Goal: Transaction & Acquisition: Purchase product/service

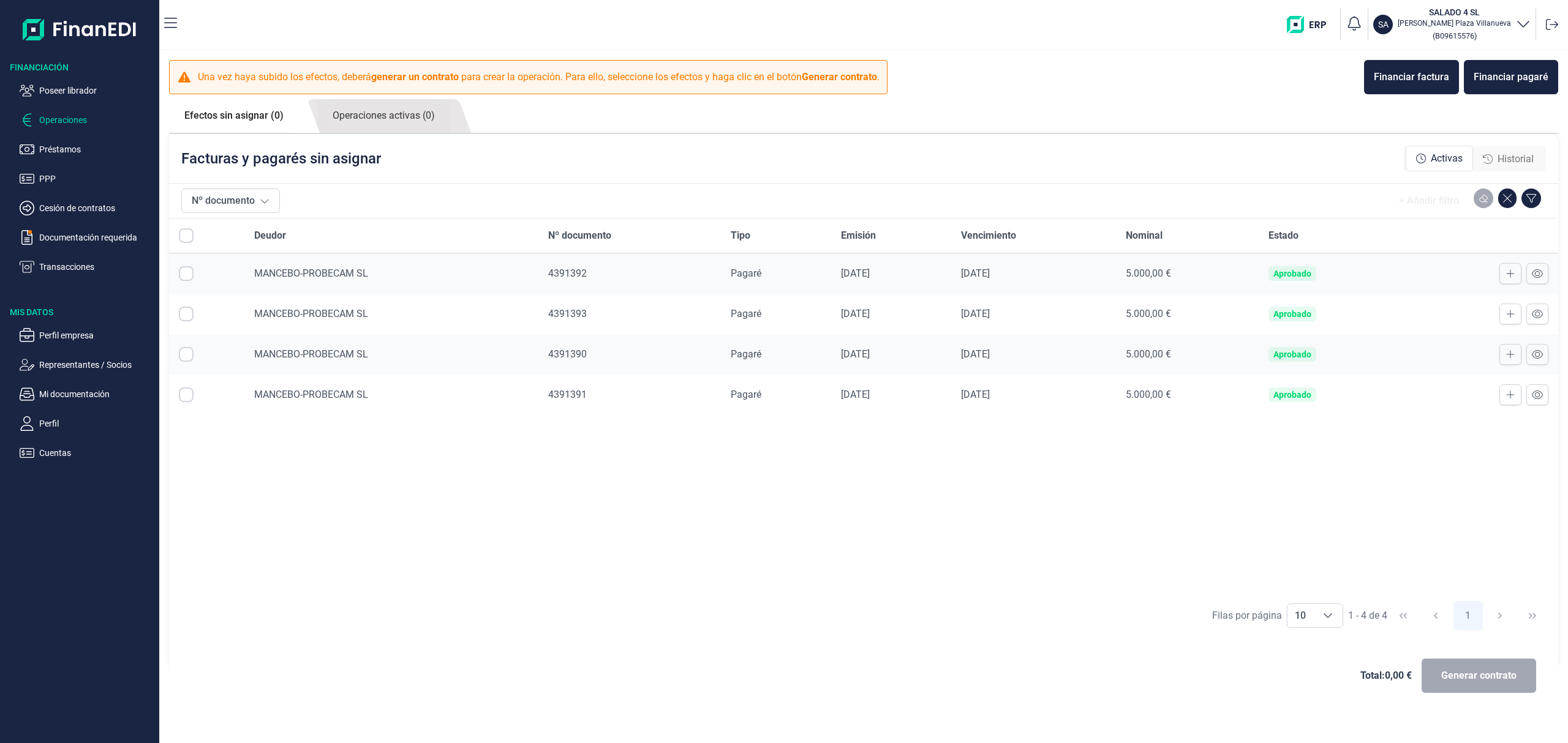
checkbox input "true"
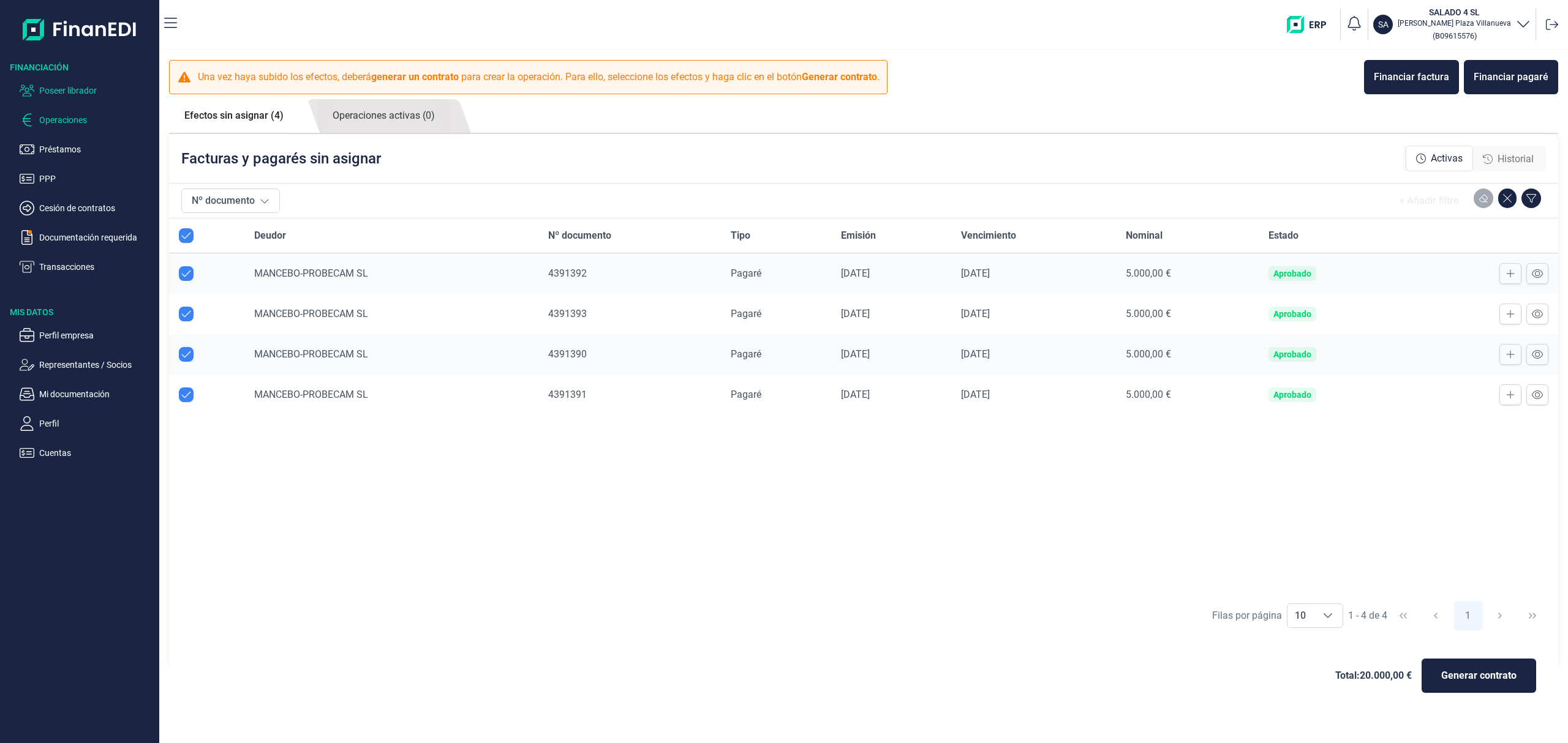
drag, startPoint x: 76, startPoint y: 86, endPoint x: 80, endPoint y: 92, distance: 7.2
click at [76, 85] on p "Poseer librador" at bounding box center [96, 90] width 115 height 15
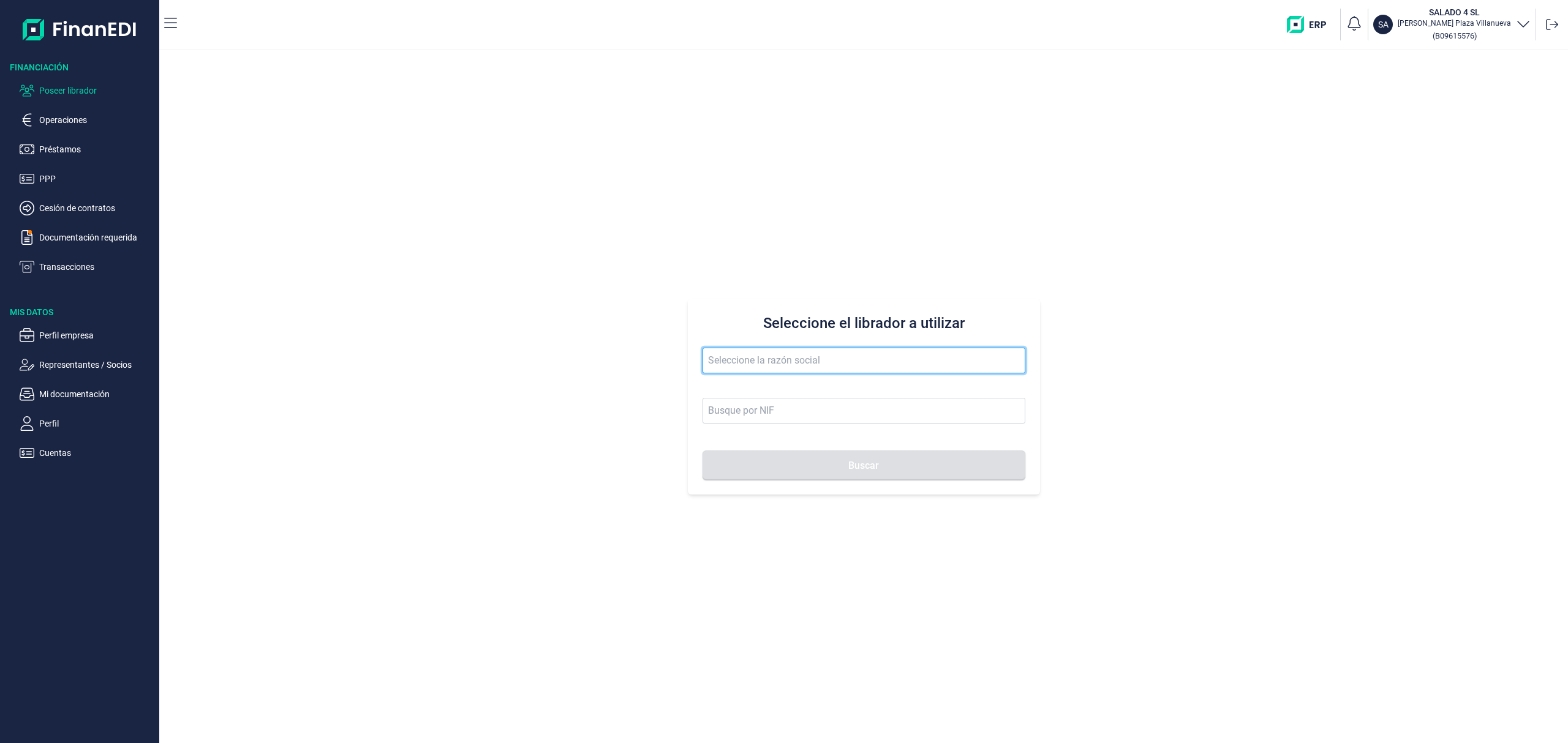
click at [761, 365] on input "text" at bounding box center [863, 360] width 323 height 26
drag, startPoint x: 784, startPoint y: 387, endPoint x: 795, endPoint y: 407, distance: 22.8
click at [785, 387] on li "VILLAPLANA ELECTRICIDAD SL" at bounding box center [863, 390] width 323 height 24
type input "VILLAPLANA ELECTRICIDAD SL"
type input "B67697805"
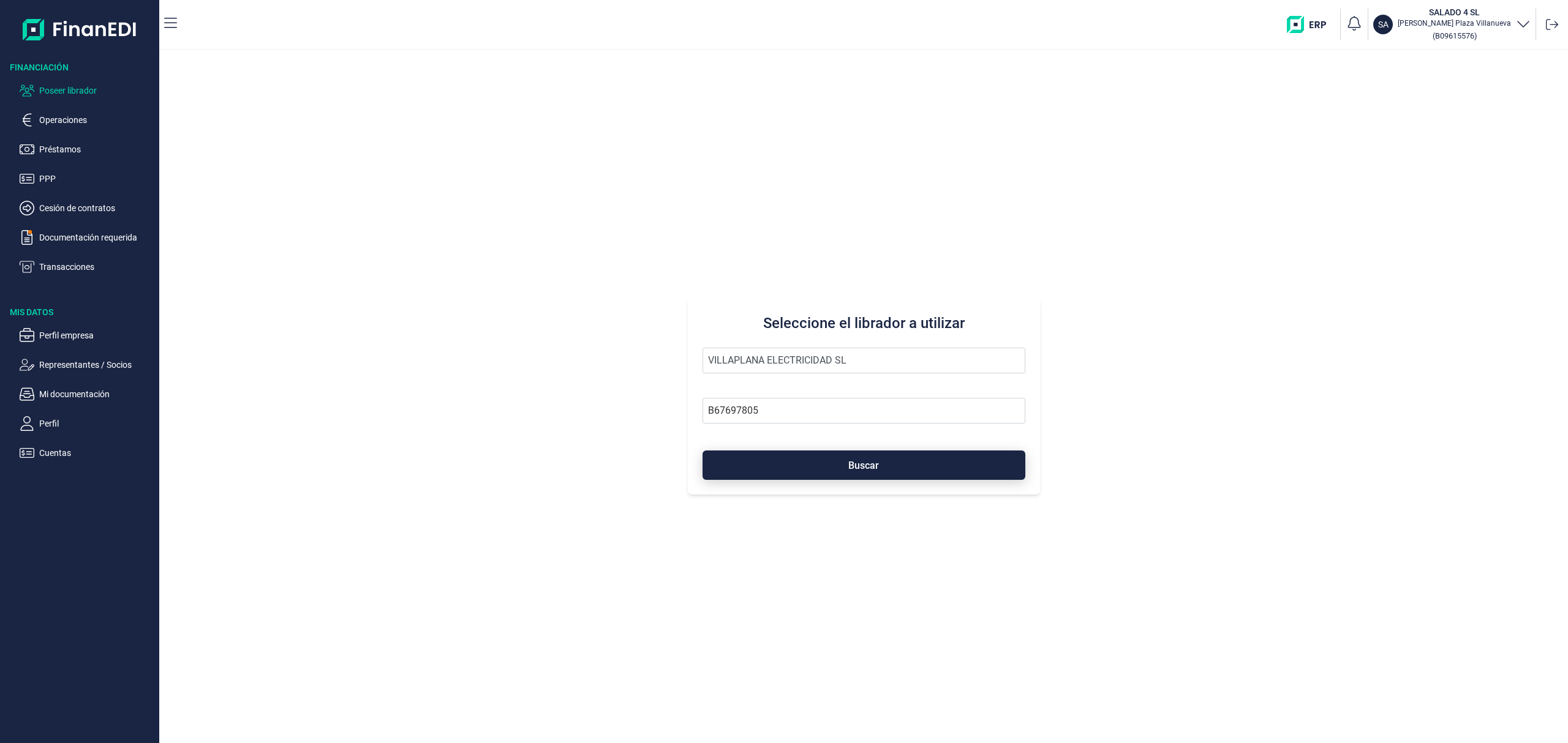
click at [814, 459] on button "Buscar" at bounding box center [863, 465] width 323 height 29
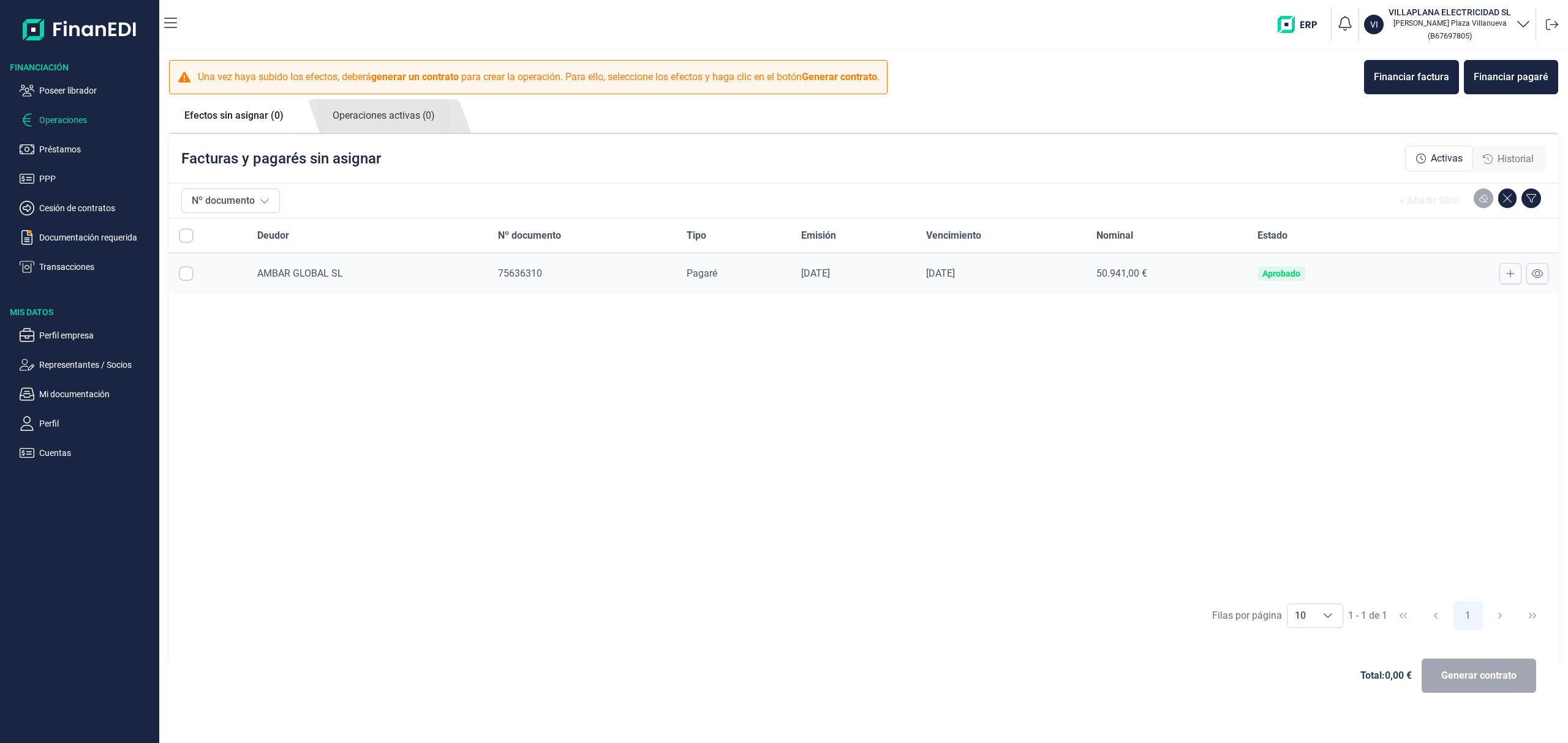
checkbox input "true"
click at [43, 458] on p "Cuentas" at bounding box center [96, 452] width 115 height 15
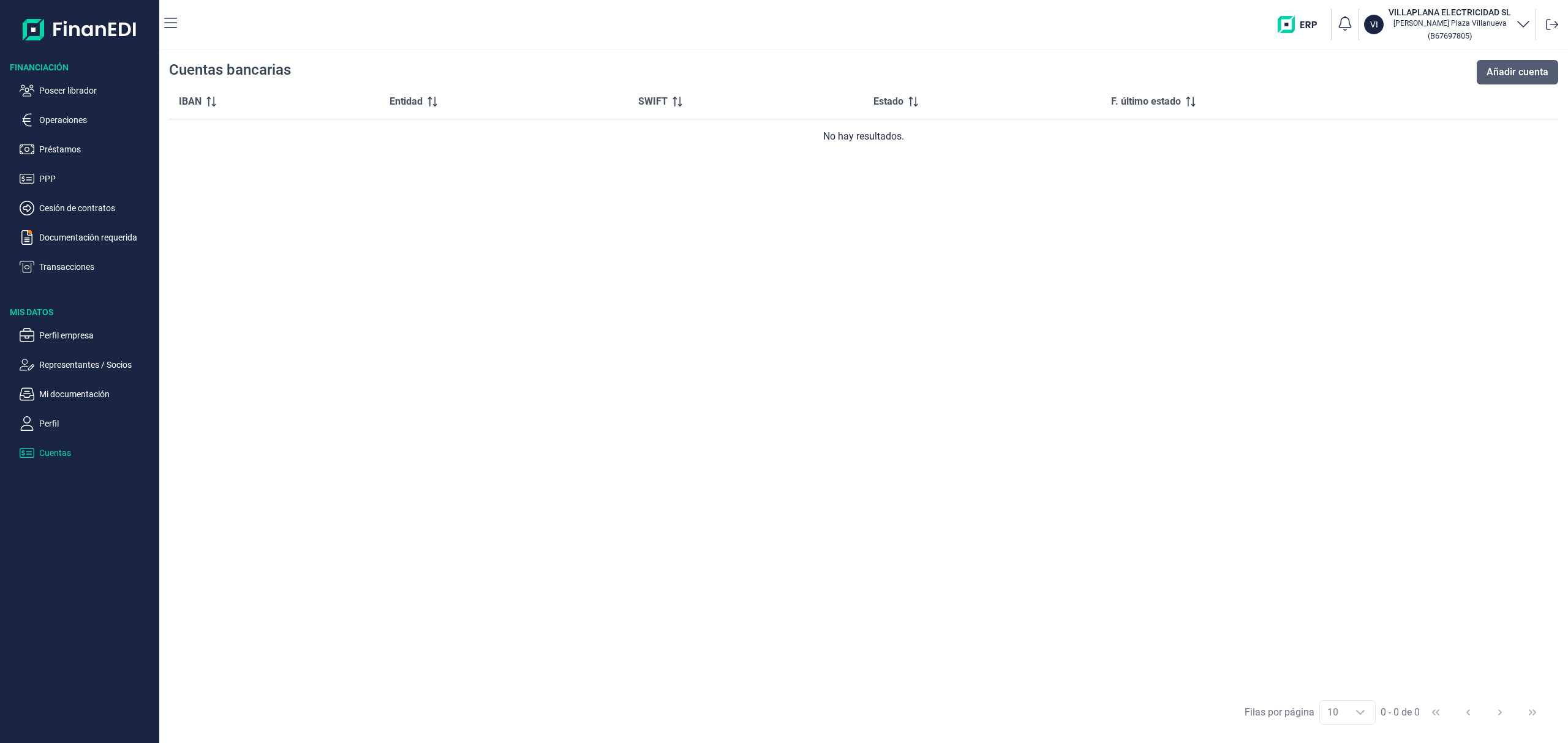
click at [1493, 66] on span "Añadir cuenta" at bounding box center [1518, 72] width 62 height 15
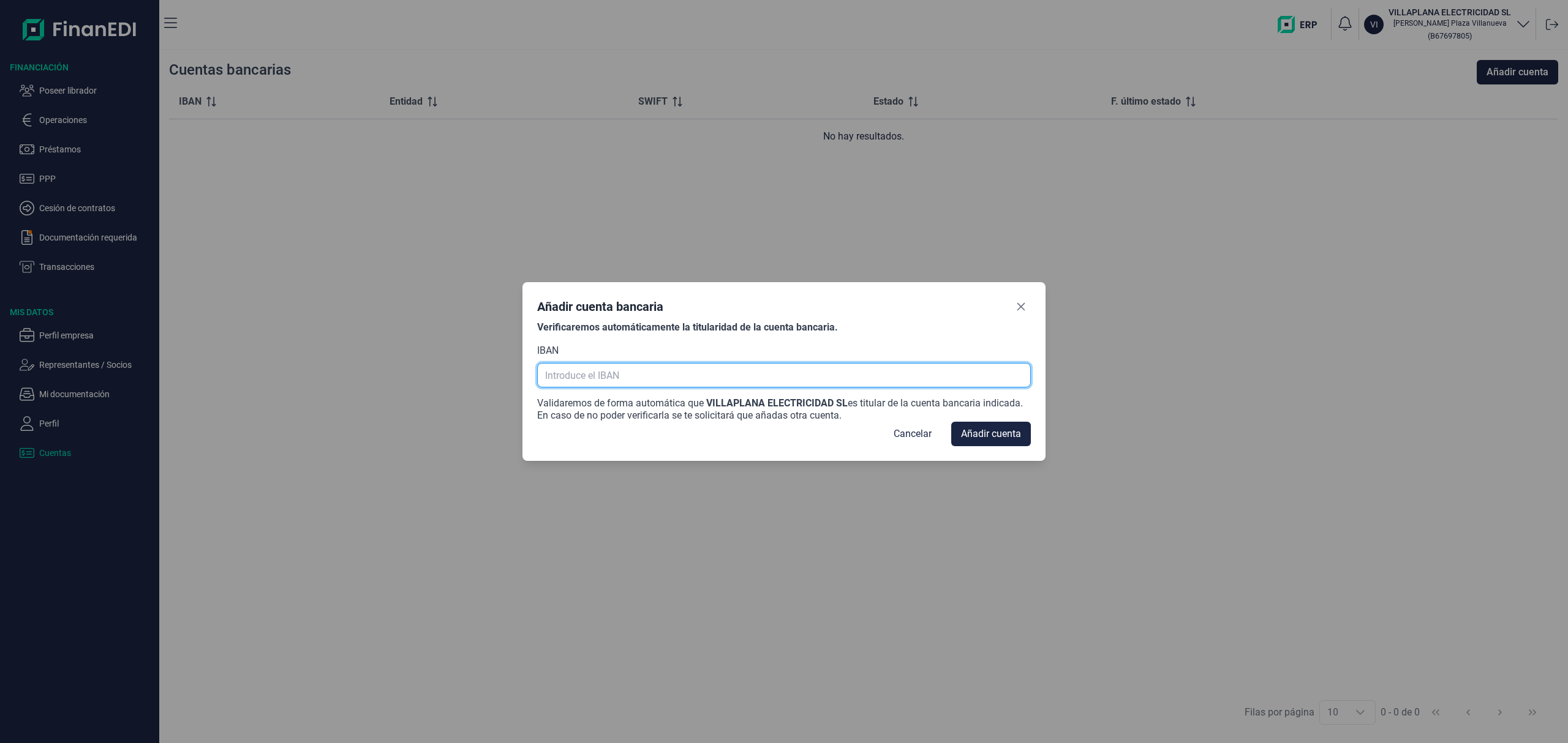
click at [626, 377] on input "text" at bounding box center [783, 375] width 493 height 24
paste input "ES68-2100-0927-5802-0020-2975"
drag, startPoint x: 670, startPoint y: 374, endPoint x: 691, endPoint y: 379, distance: 21.6
click at [670, 374] on input "ES68-2100-0927-5802-0020-2975" at bounding box center [783, 375] width 493 height 24
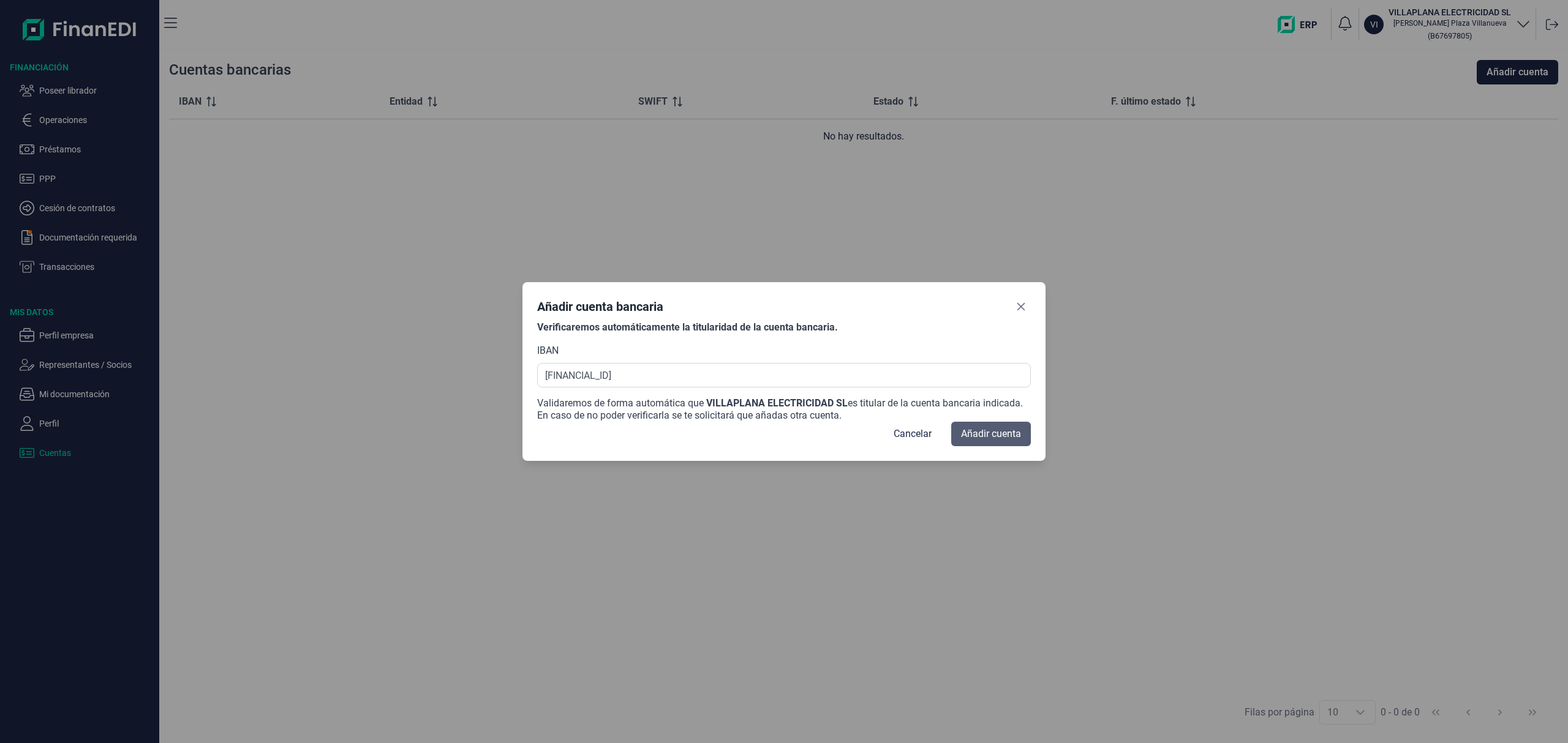
type input "ES68 2100 0927 5802 0020 2975"
click at [988, 430] on button "Añadir cuenta" at bounding box center [990, 433] width 79 height 24
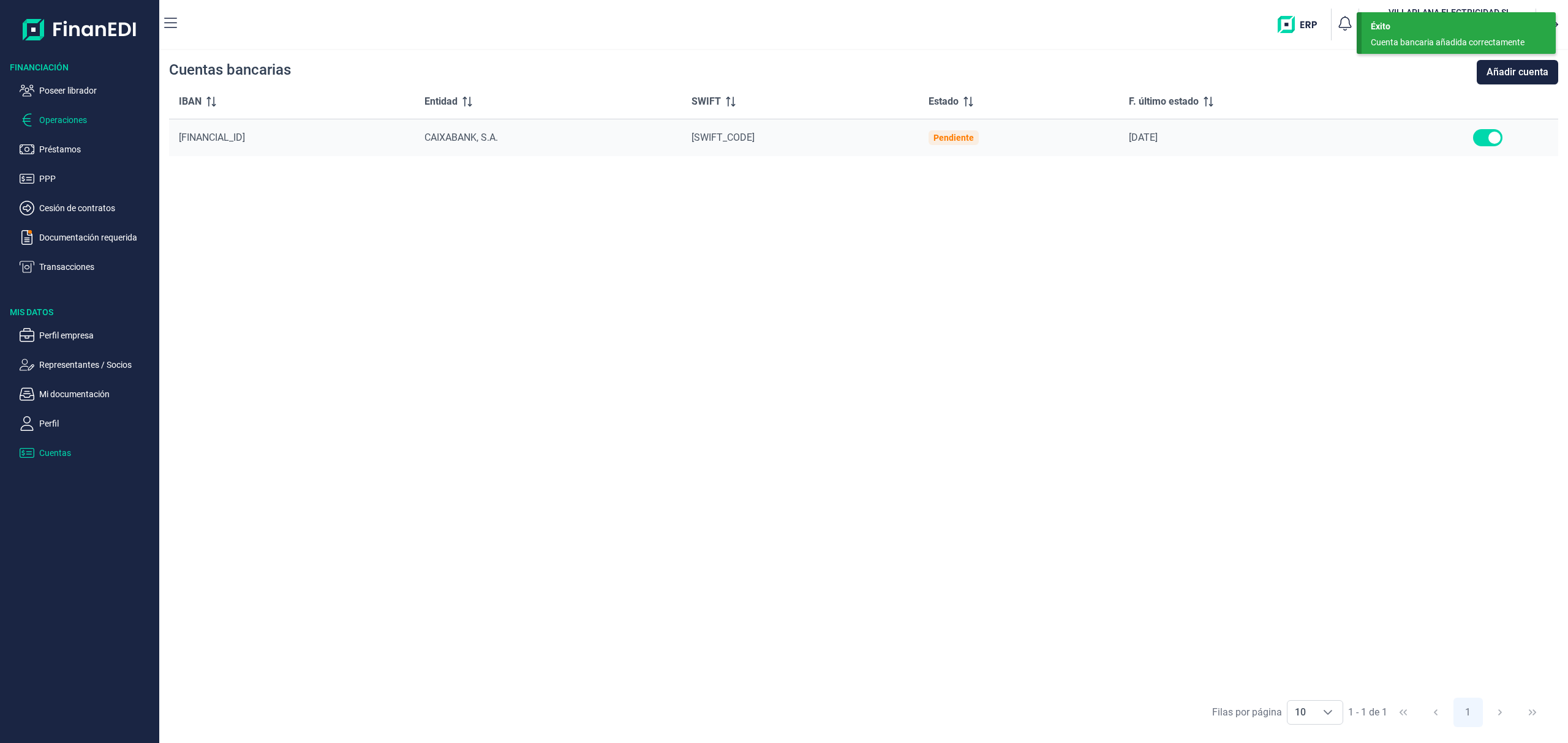
click at [78, 116] on p "Operaciones" at bounding box center [96, 119] width 115 height 15
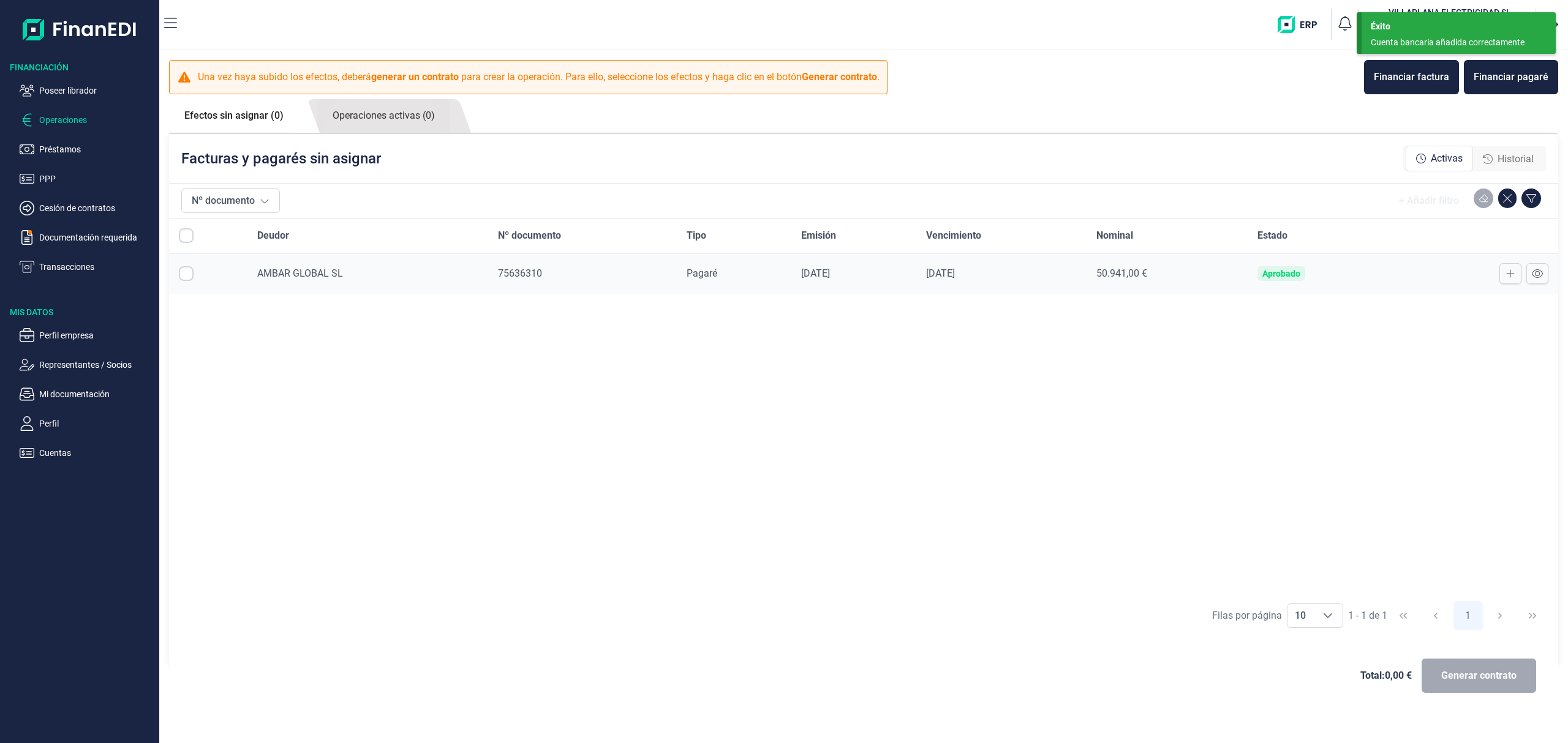
checkbox input "true"
click at [1461, 686] on button "Generar contrato" at bounding box center [1479, 675] width 114 height 34
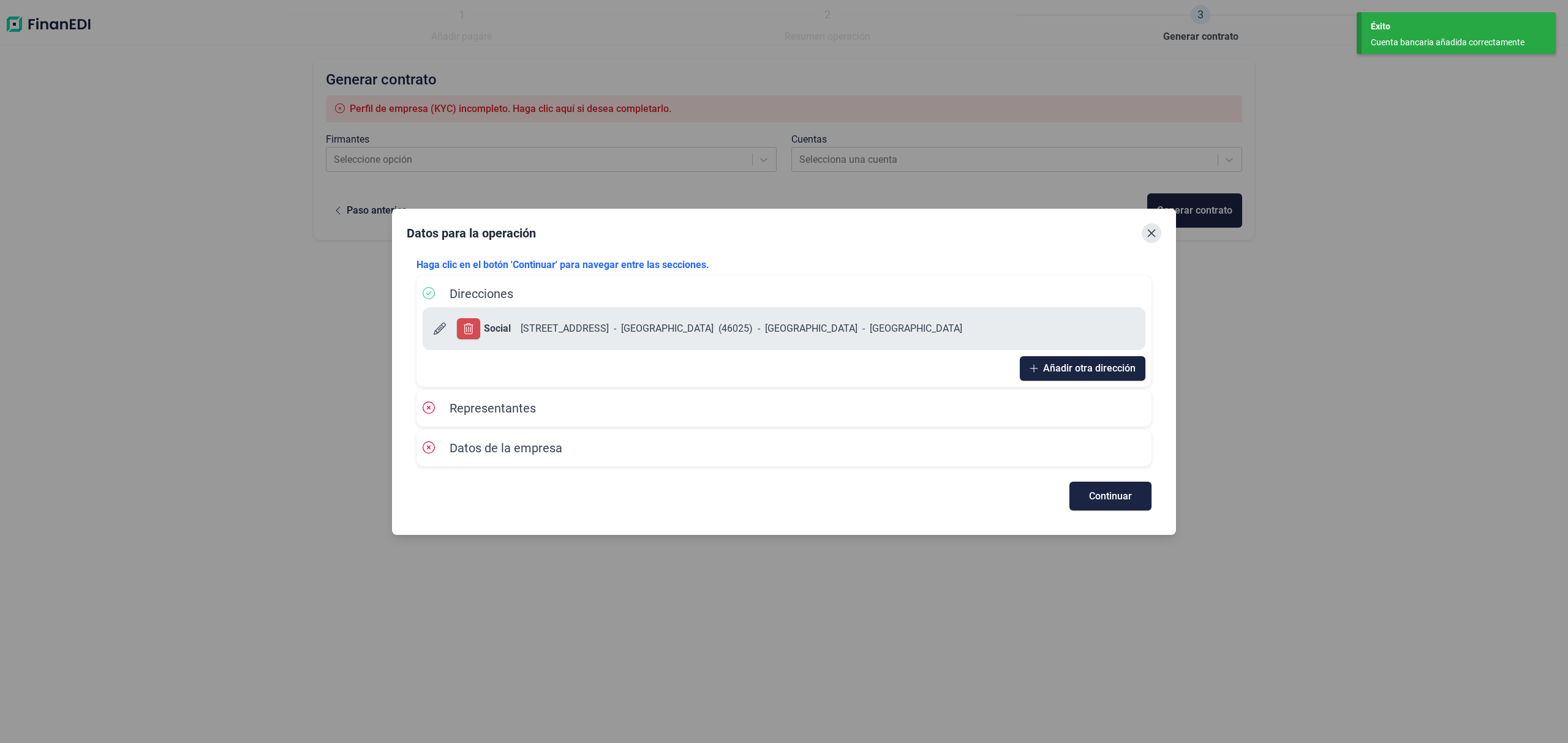
click at [1145, 229] on button "Close" at bounding box center [1151, 233] width 19 height 19
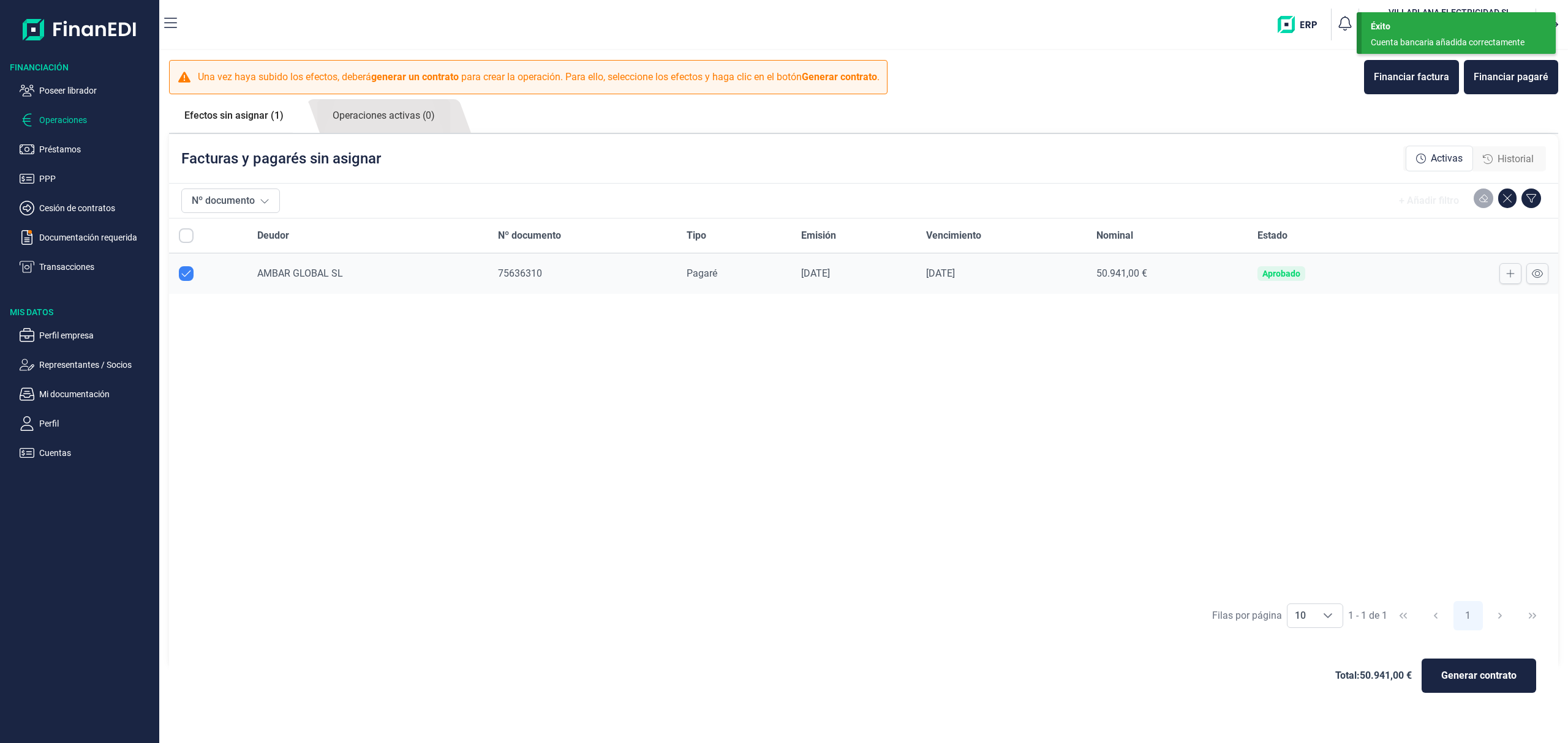
checkbox input "true"
click at [86, 365] on p "Representantes / Socios" at bounding box center [96, 364] width 115 height 15
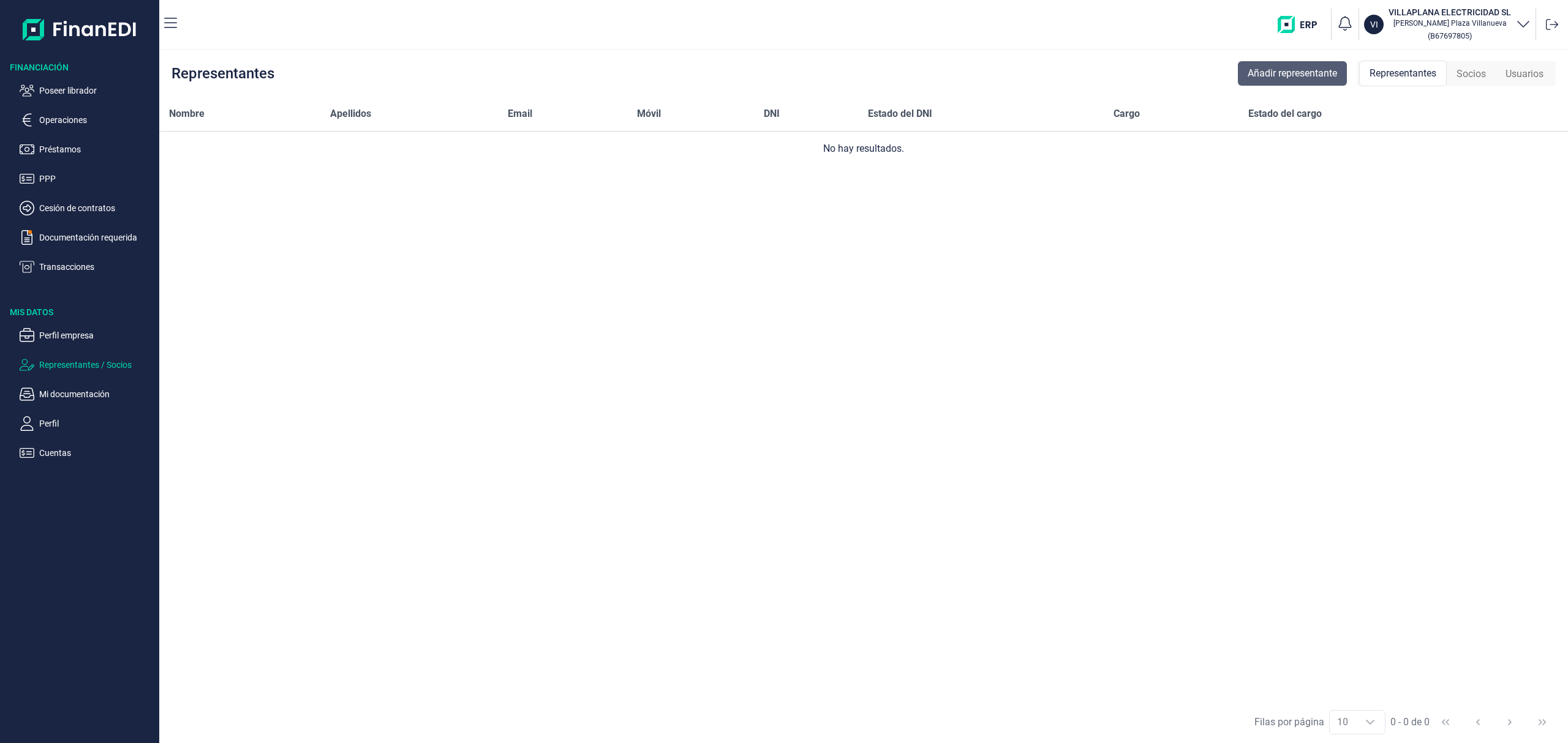
click at [1287, 71] on span "Añadir representante" at bounding box center [1292, 73] width 89 height 15
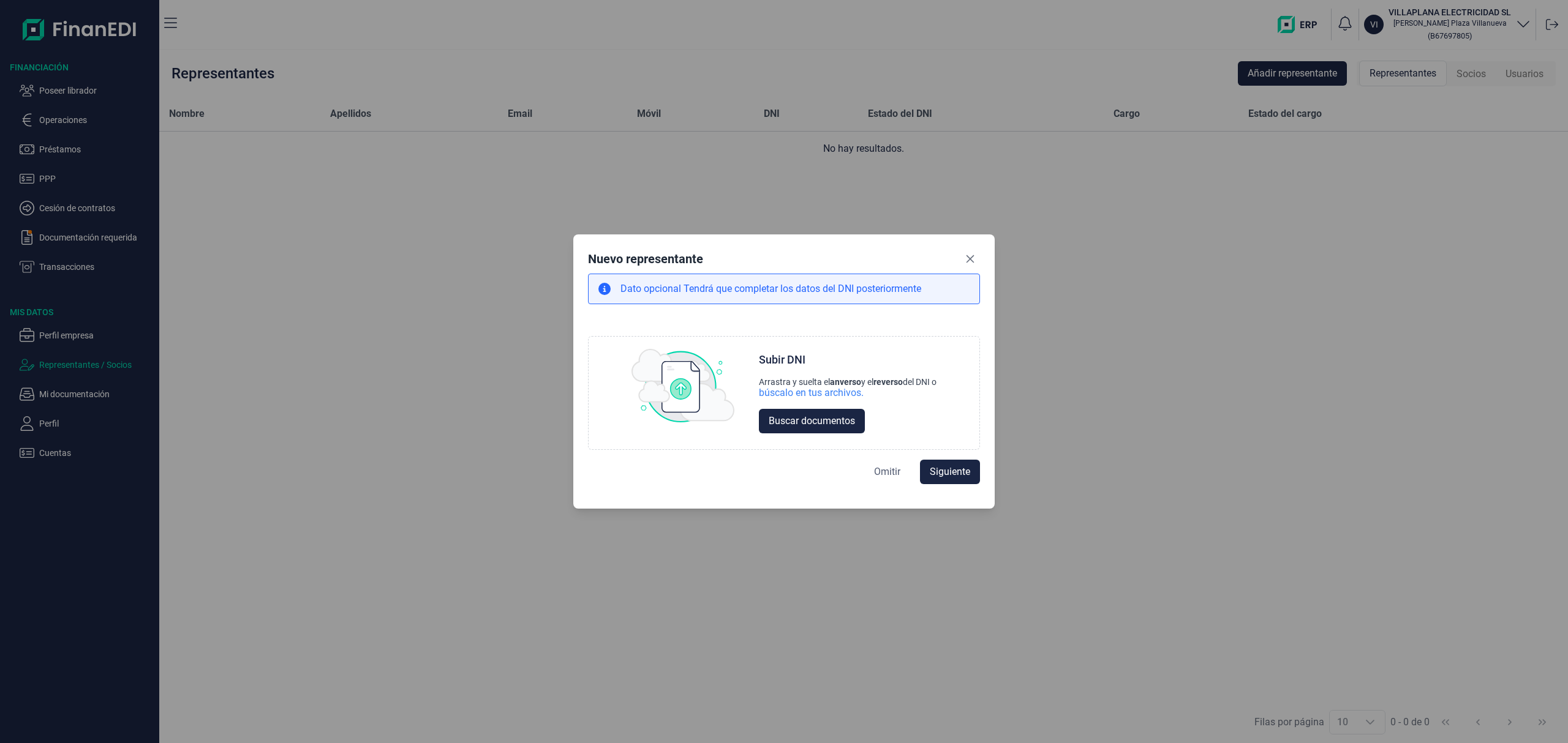
click at [888, 469] on span "Omitir" at bounding box center [887, 472] width 26 height 15
select select "ES"
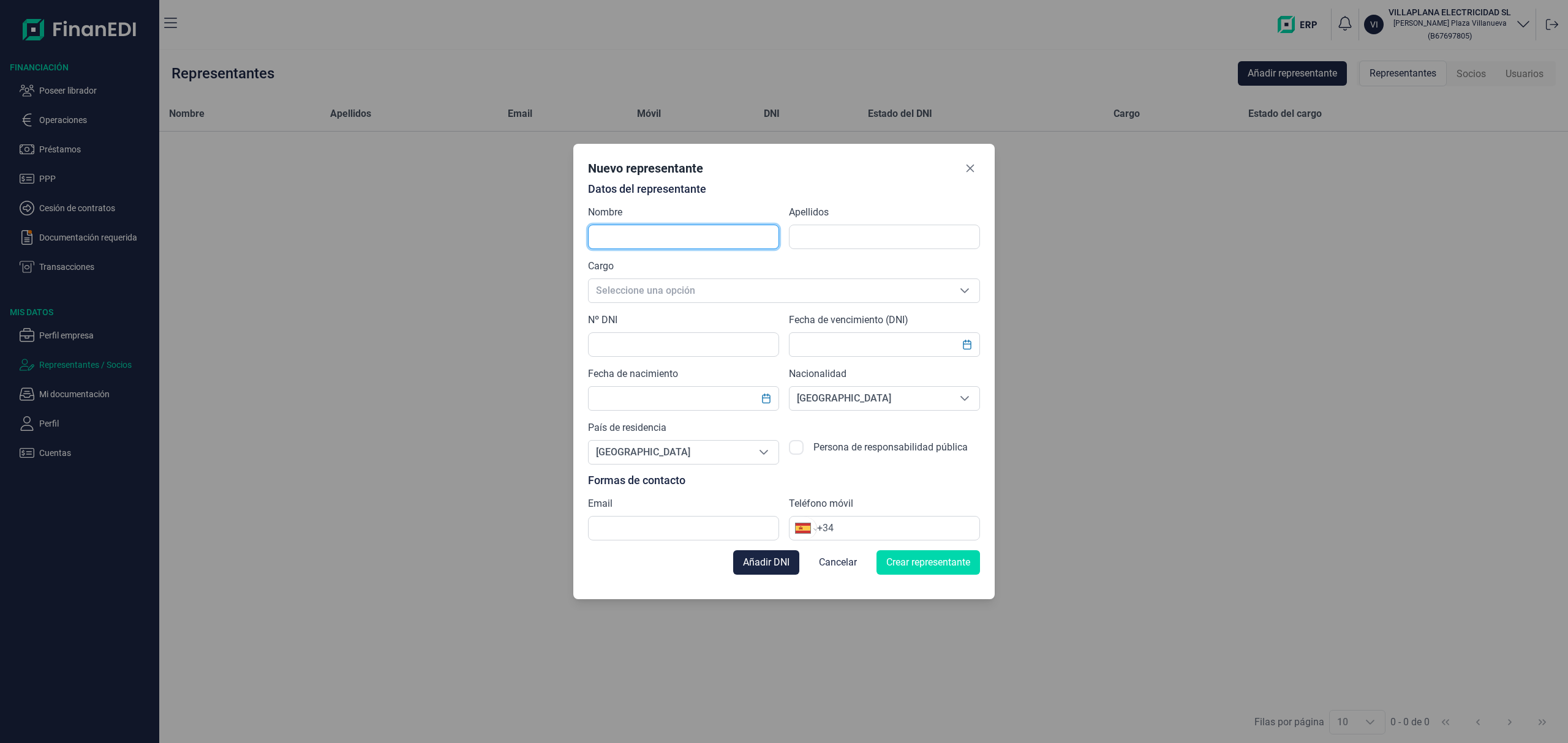
click at [636, 229] on input "text" at bounding box center [683, 236] width 191 height 24
type input "Hector"
type input "Villaplana San Lorenzo"
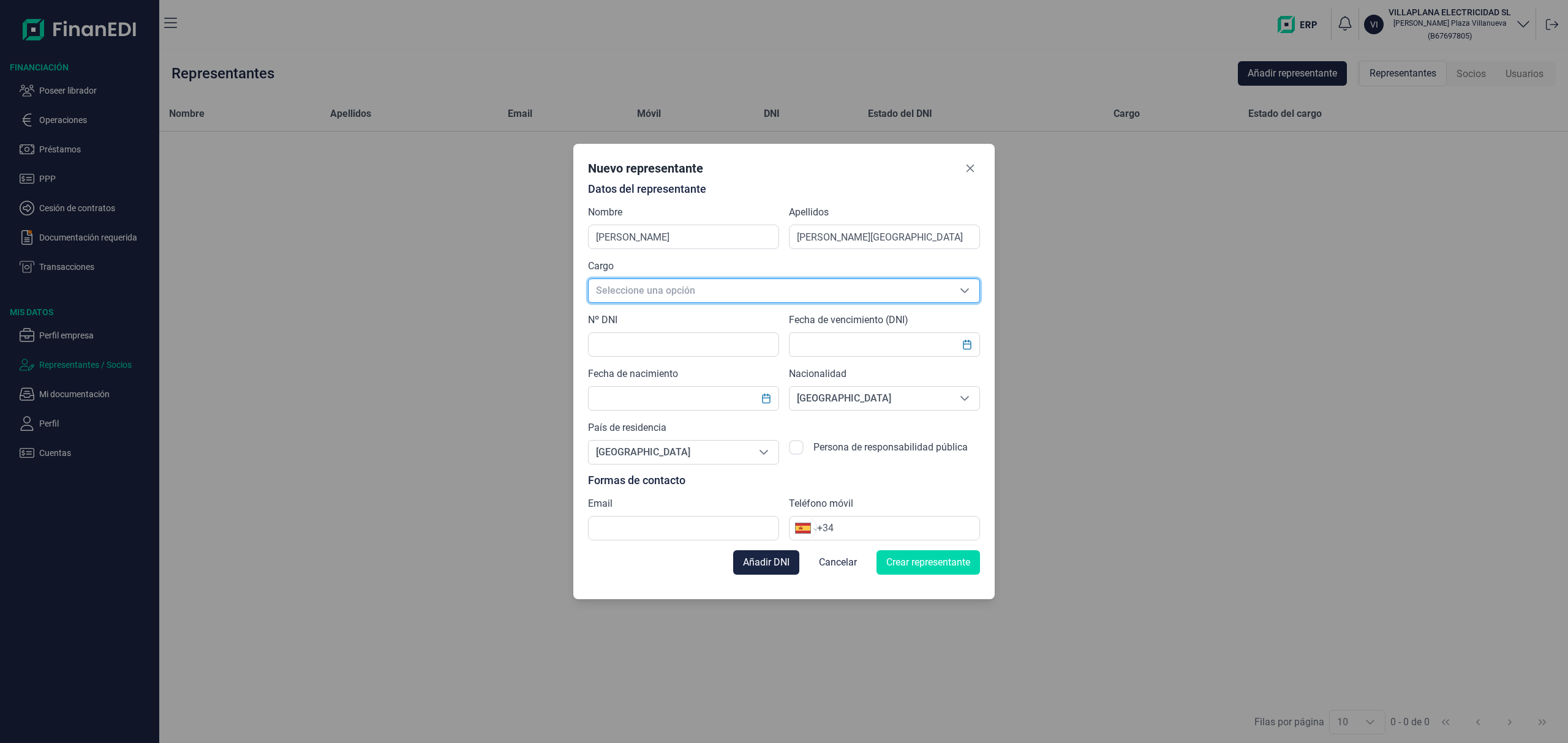
click at [677, 297] on span "Seleccione una opción" at bounding box center [768, 291] width 361 height 23
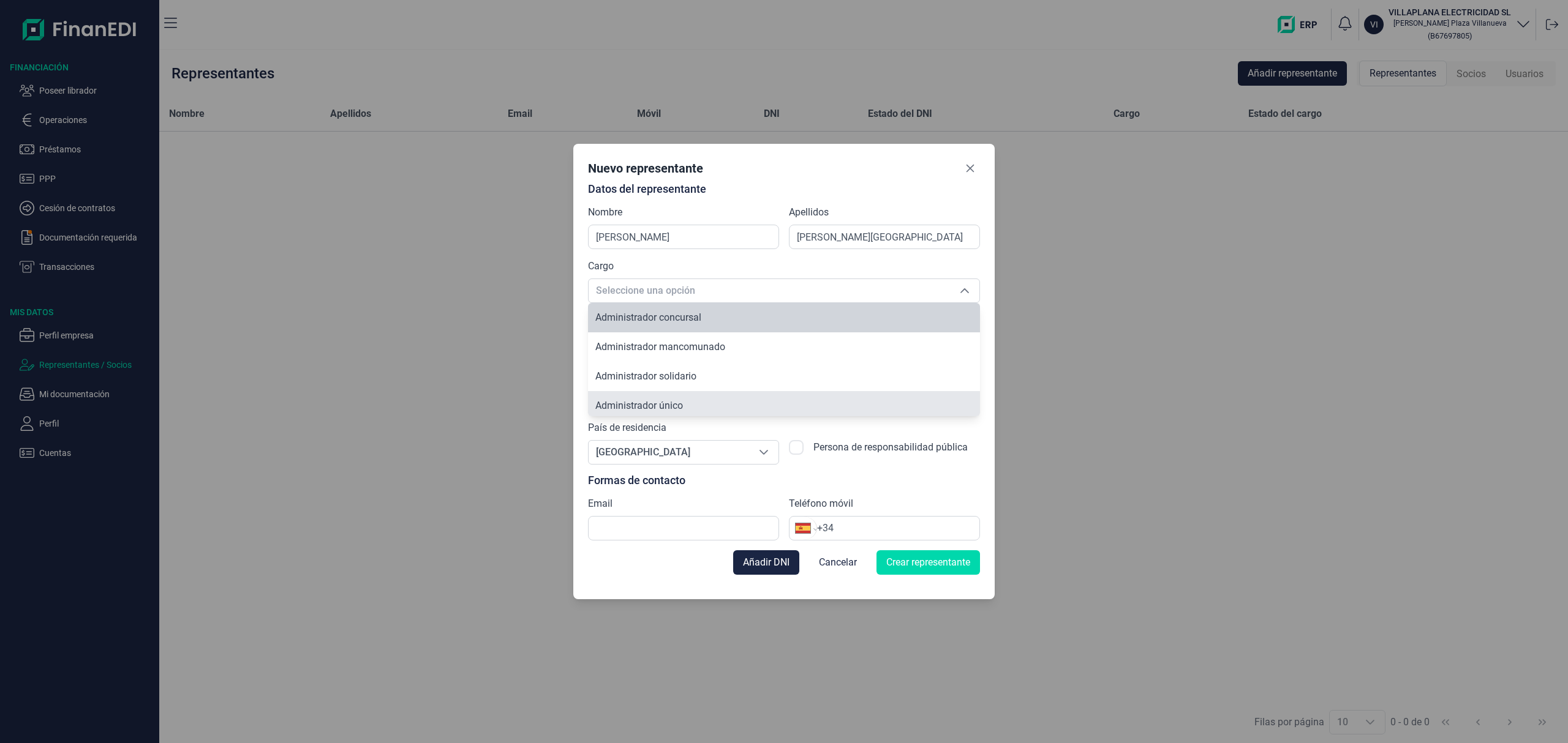
scroll to position [4, 0]
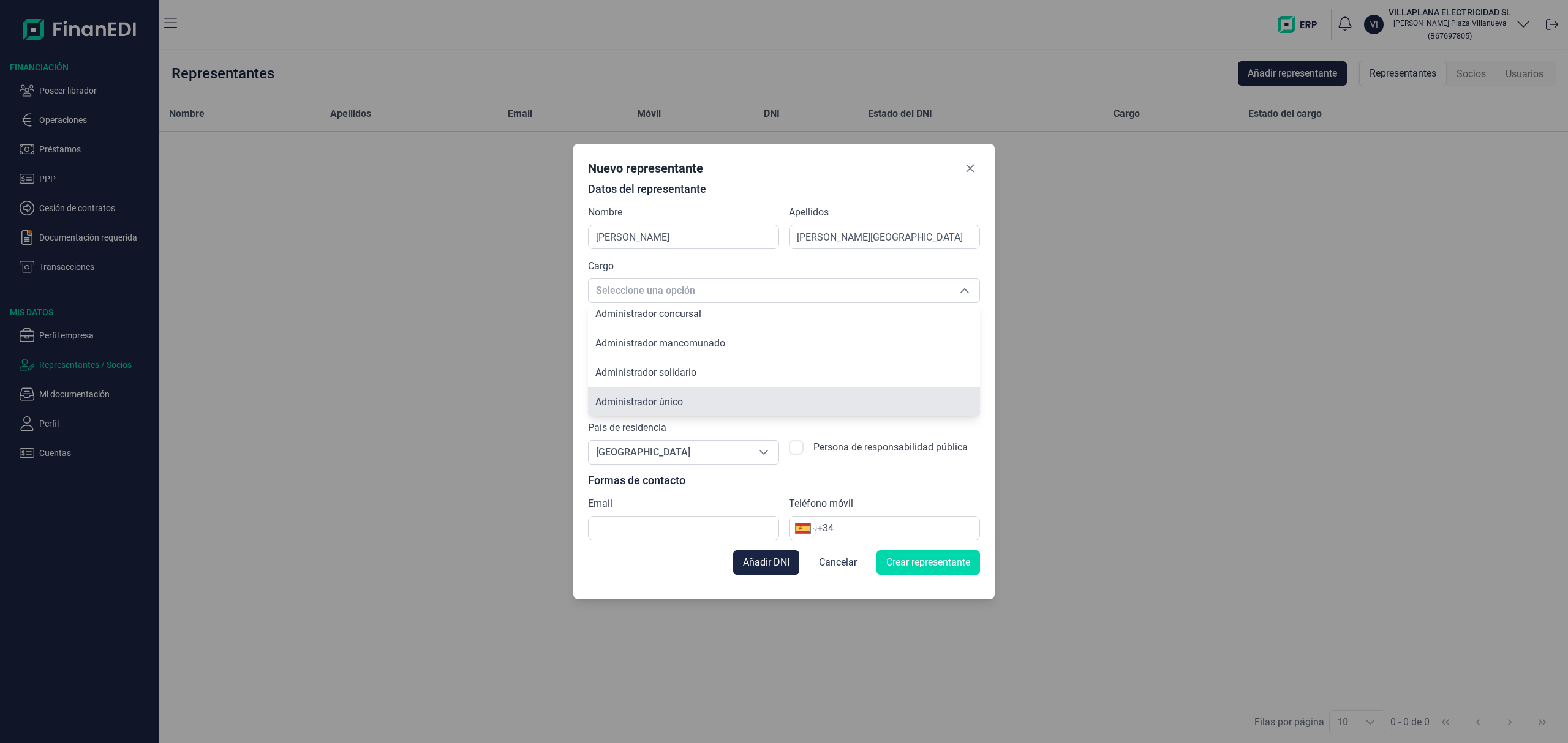
click at [685, 402] on li "Administrador único" at bounding box center [784, 402] width 392 height 29
type input "Administrador único"
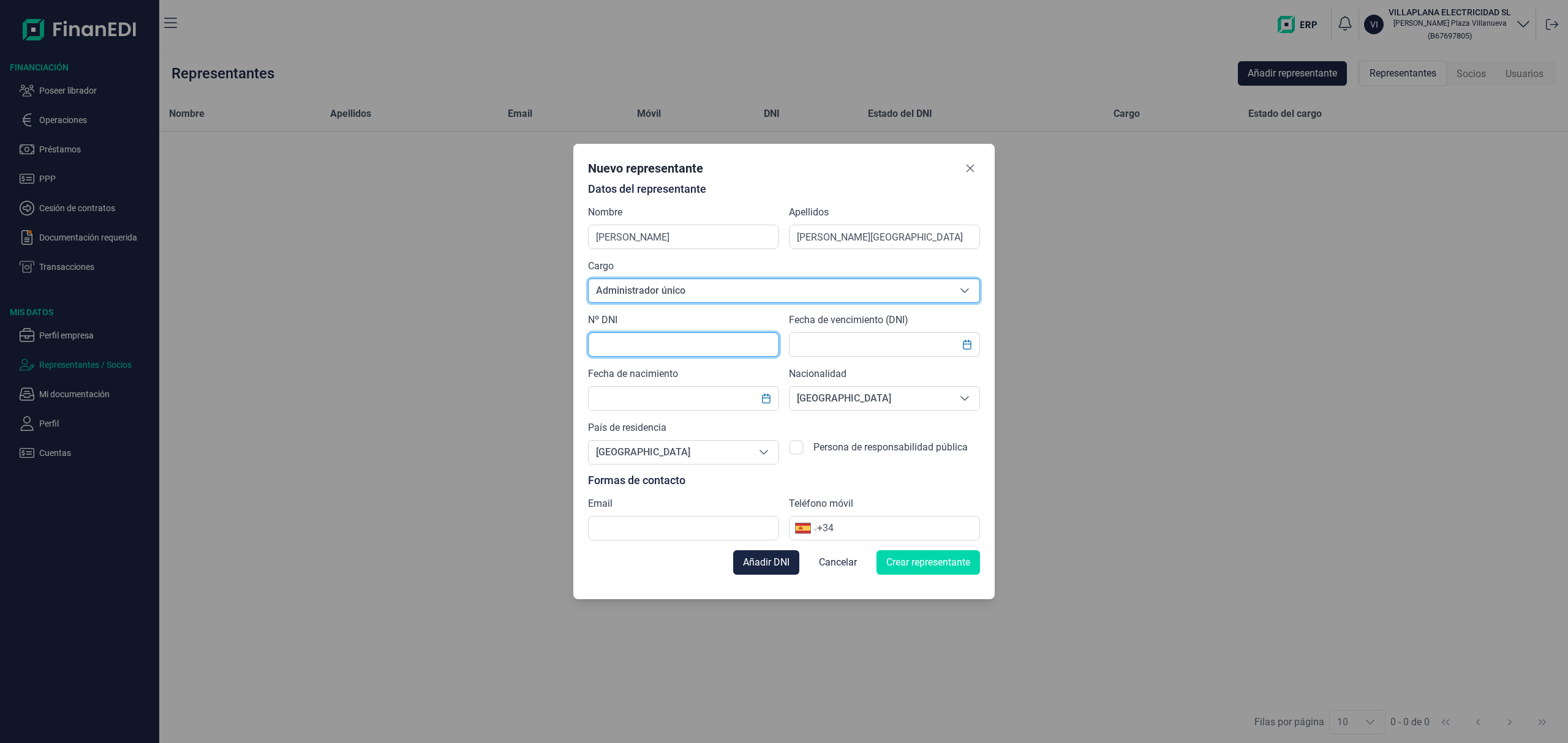
click at [617, 341] on input "text" at bounding box center [683, 344] width 191 height 24
click at [702, 349] on input "335630" at bounding box center [683, 344] width 191 height 24
type input "33563051w"
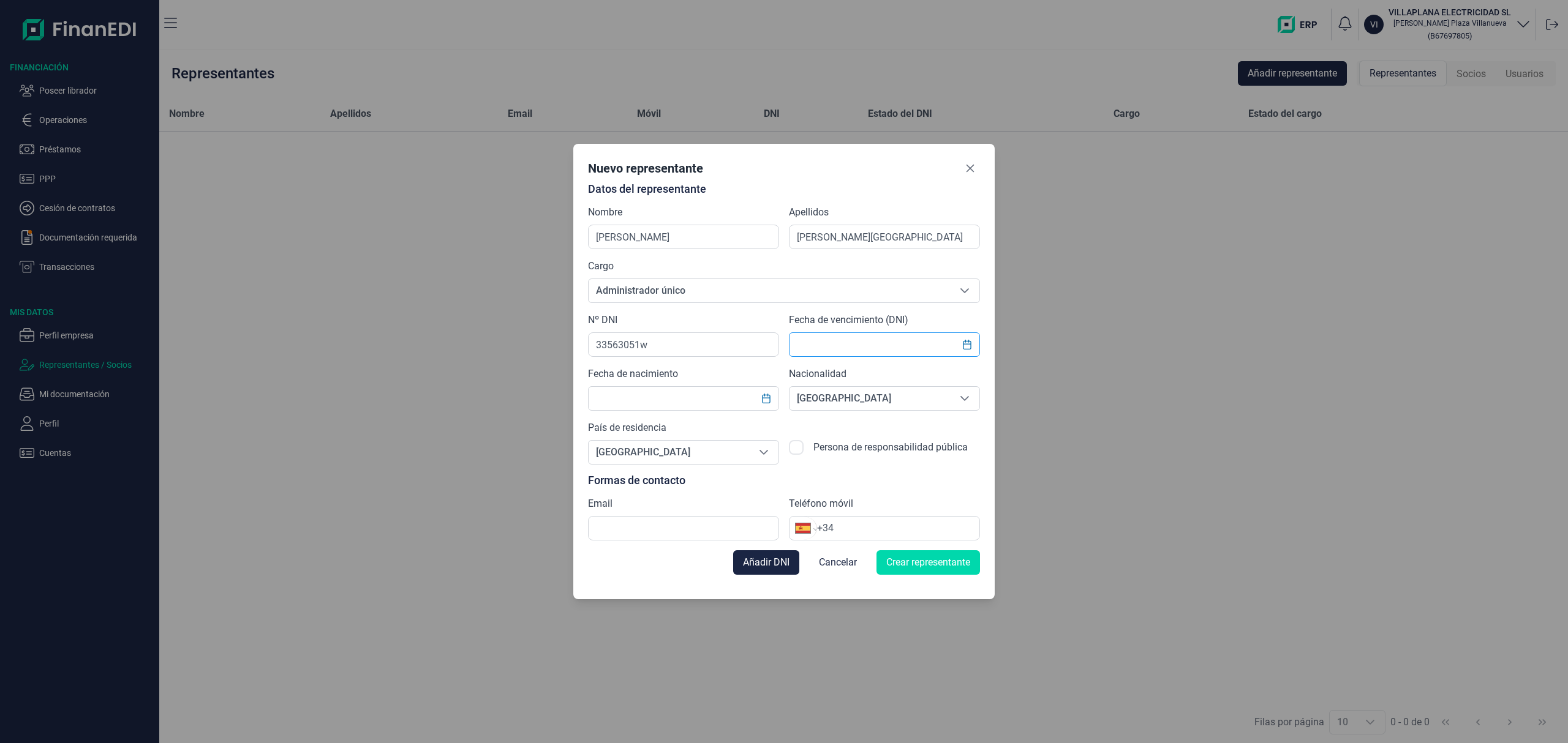
click at [835, 344] on input "text" at bounding box center [884, 344] width 191 height 24
type input "18/08/2031"
click at [641, 402] on input "text" at bounding box center [683, 398] width 191 height 24
type input "23/11/1988"
click at [686, 523] on input "text" at bounding box center [683, 528] width 191 height 24
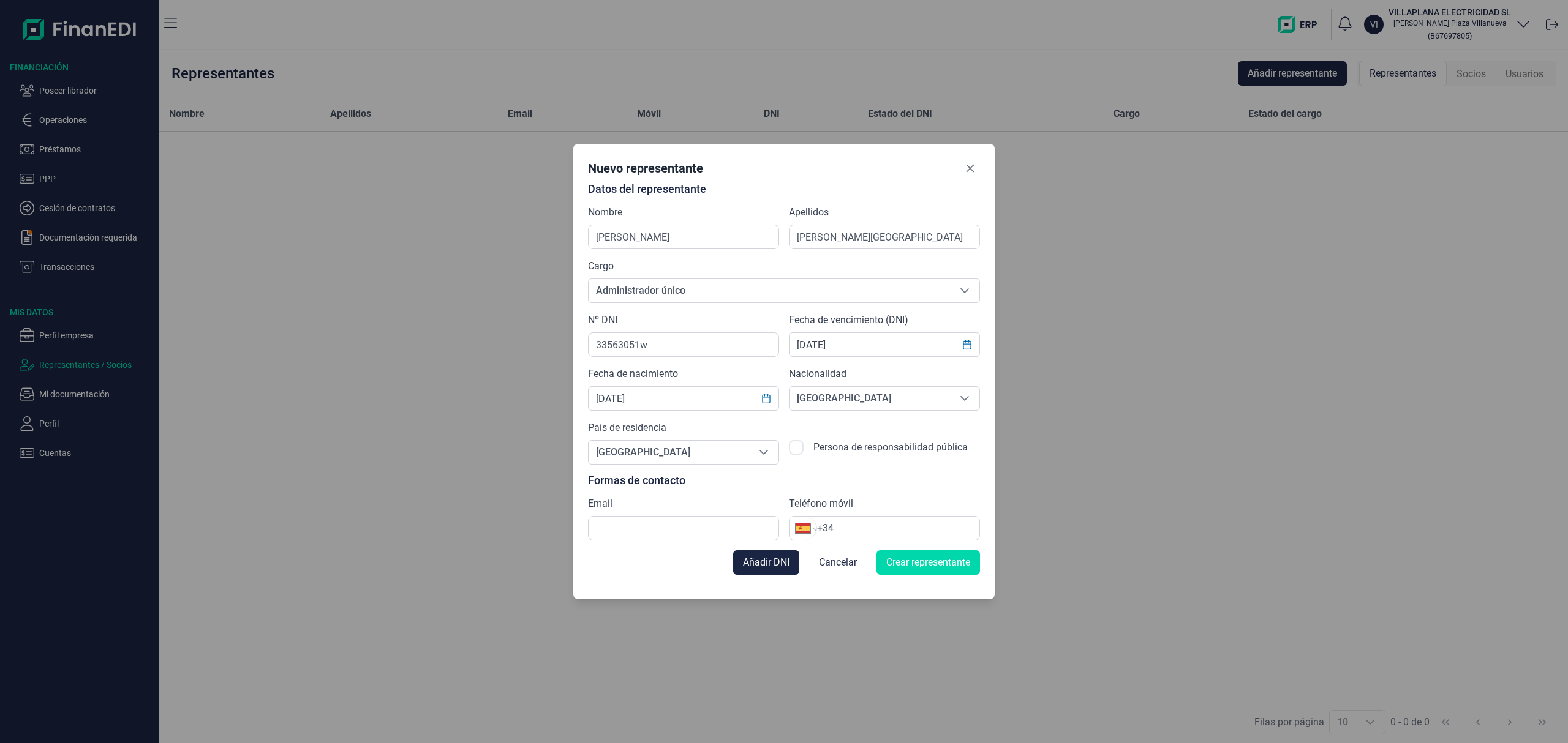
click at [867, 523] on input "+34" at bounding box center [897, 528] width 162 height 15
paste input "665 47 18 11"
type input "+34 665 47 18 11"
click at [652, 525] on input "text" at bounding box center [683, 528] width 191 height 24
paste input "reformavisan@gmail.com"
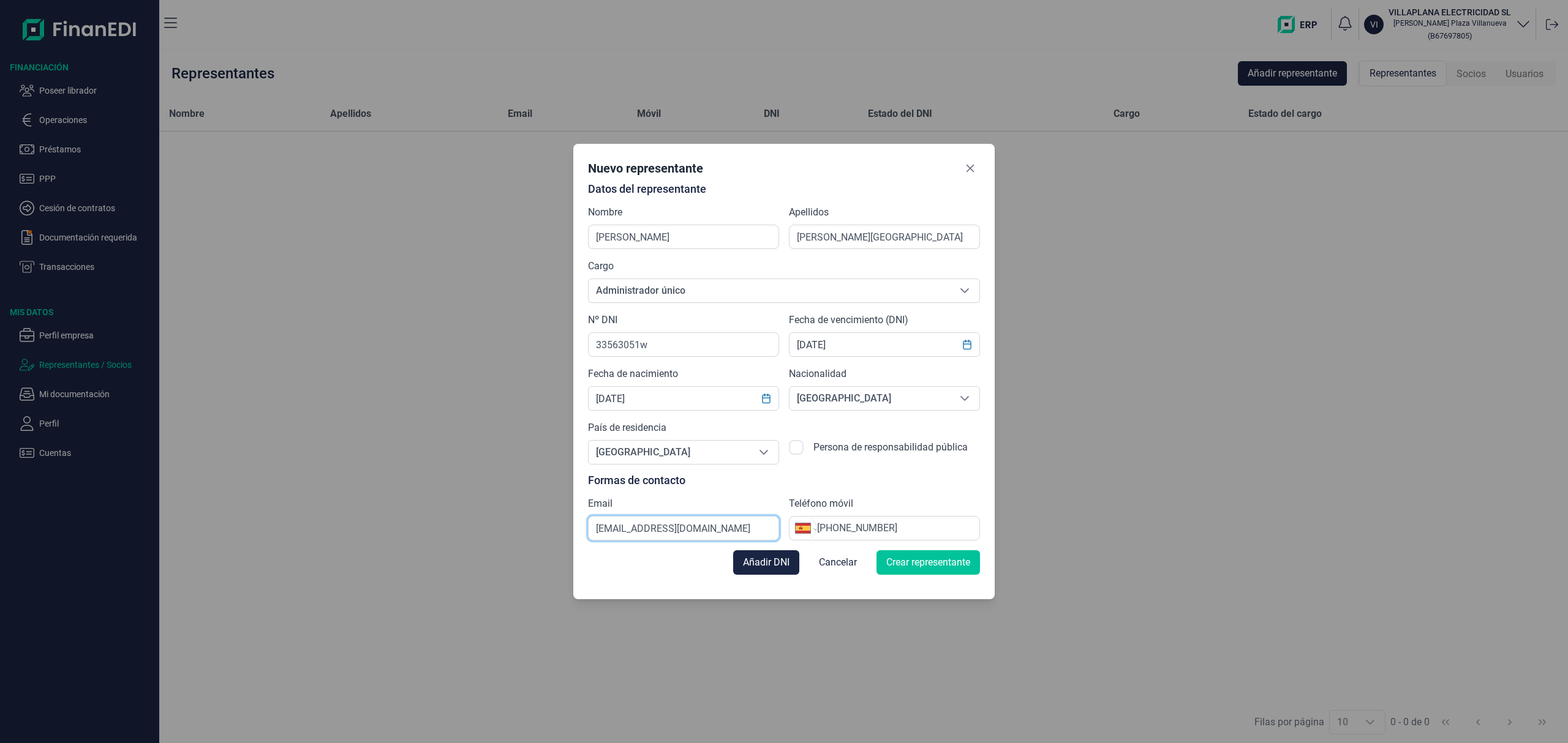
type input "reformavisan@gmail.com"
click at [951, 562] on span "Crear representante" at bounding box center [927, 562] width 84 height 15
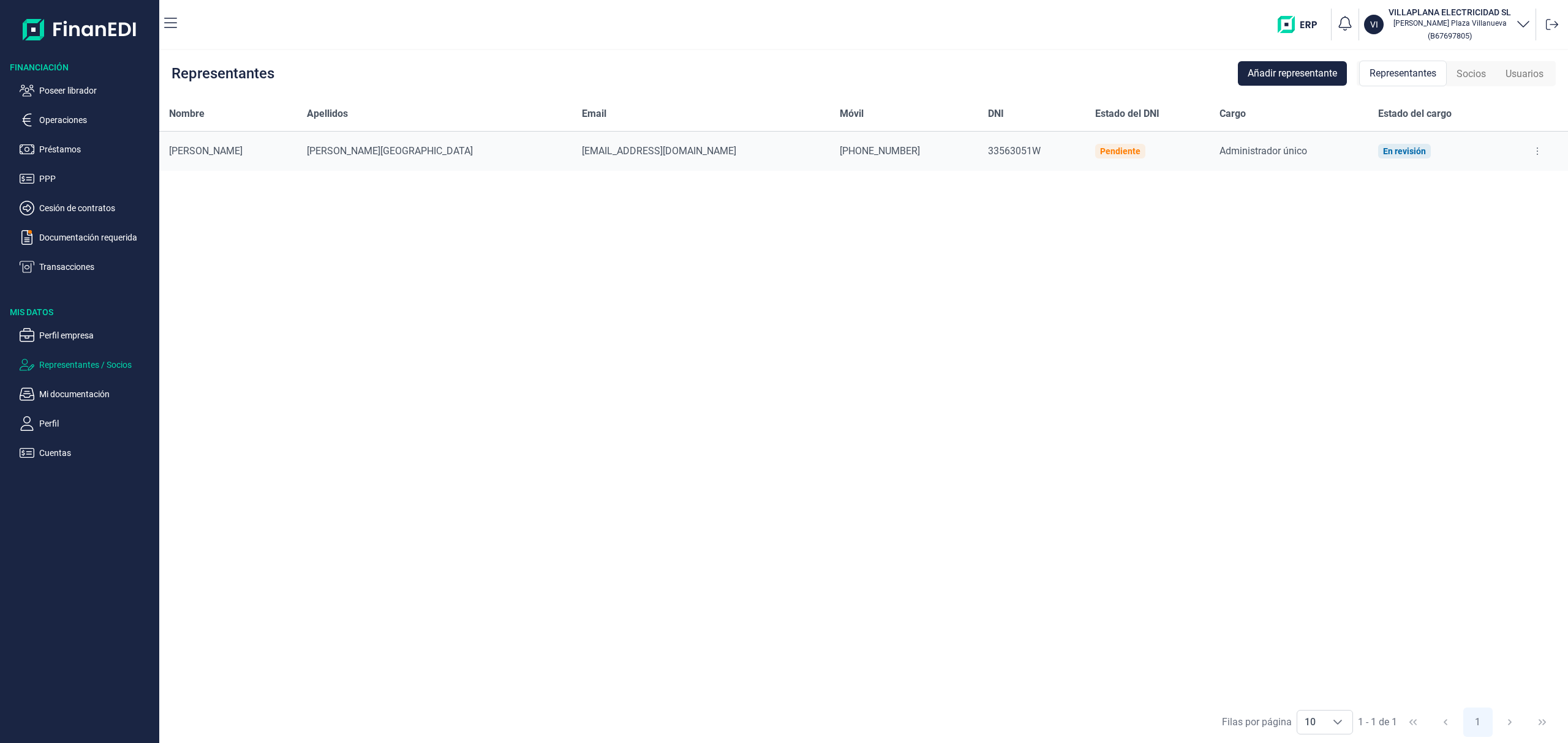
click at [1536, 147] on button at bounding box center [1537, 151] width 22 height 19
click at [1521, 176] on span "Editar representante" at bounding box center [1486, 181] width 78 height 13
select select "ES"
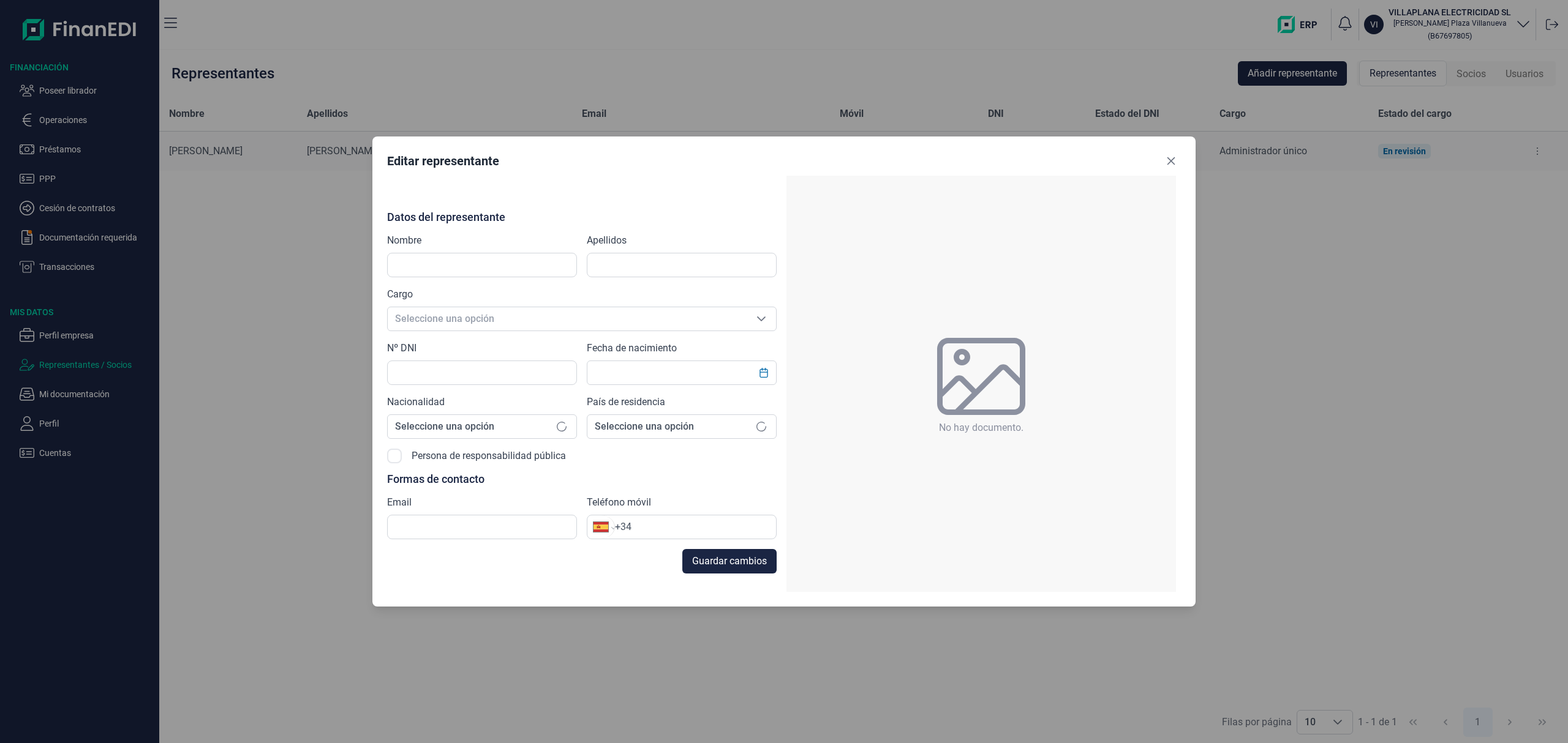
type input "HECTOR"
type input "VILLAPLANA SAN LORENZO"
type input "33563051W"
type input "reformavisan@gmail.com"
type input "+34 665 47 18 11"
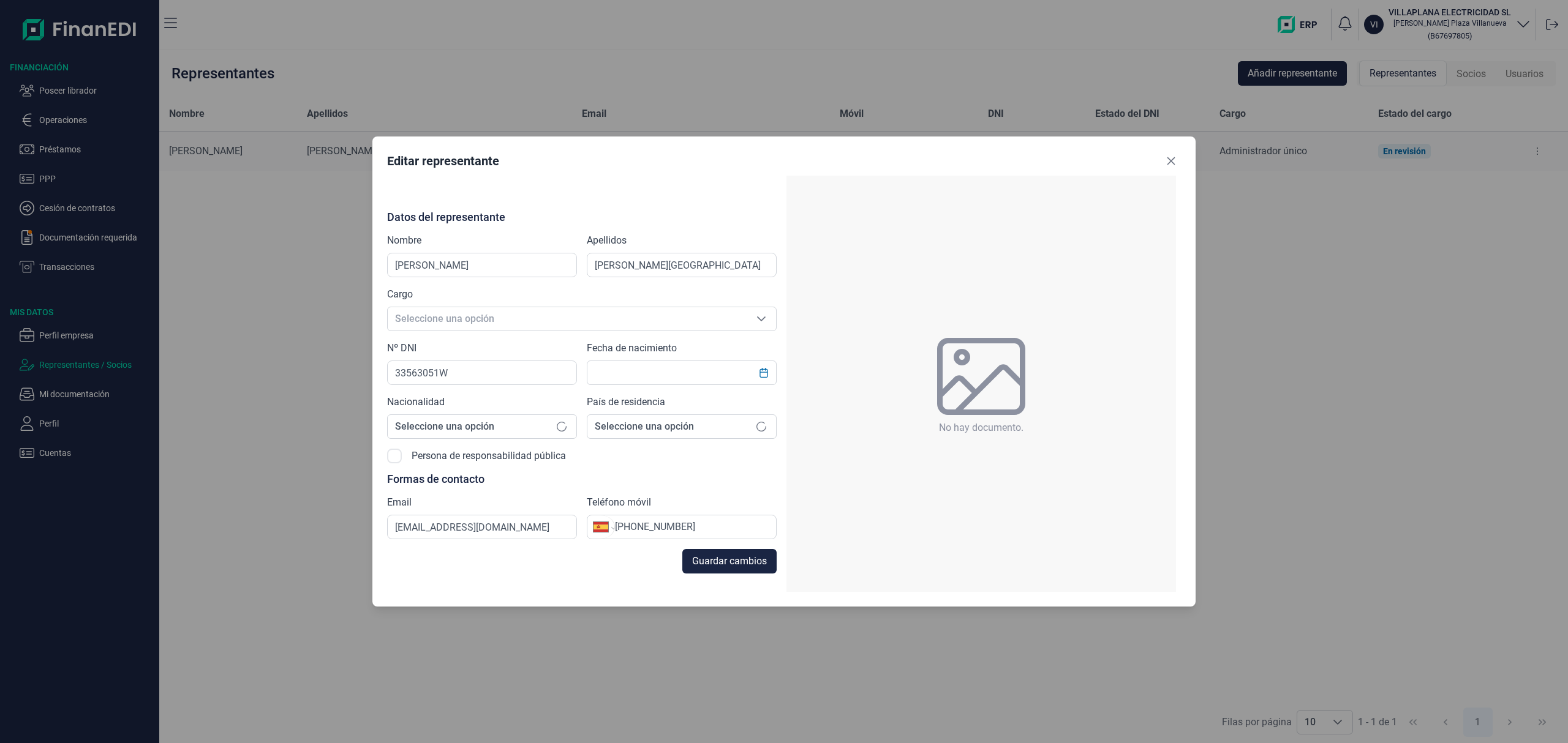
type input "23/11/1988"
click at [1182, 163] on div "Editar representante Datos del representante Nombre HECTOR Apellidos VILLAPLANA…" at bounding box center [783, 371] width 823 height 470
click at [1174, 162] on icon "Close" at bounding box center [1171, 161] width 10 height 10
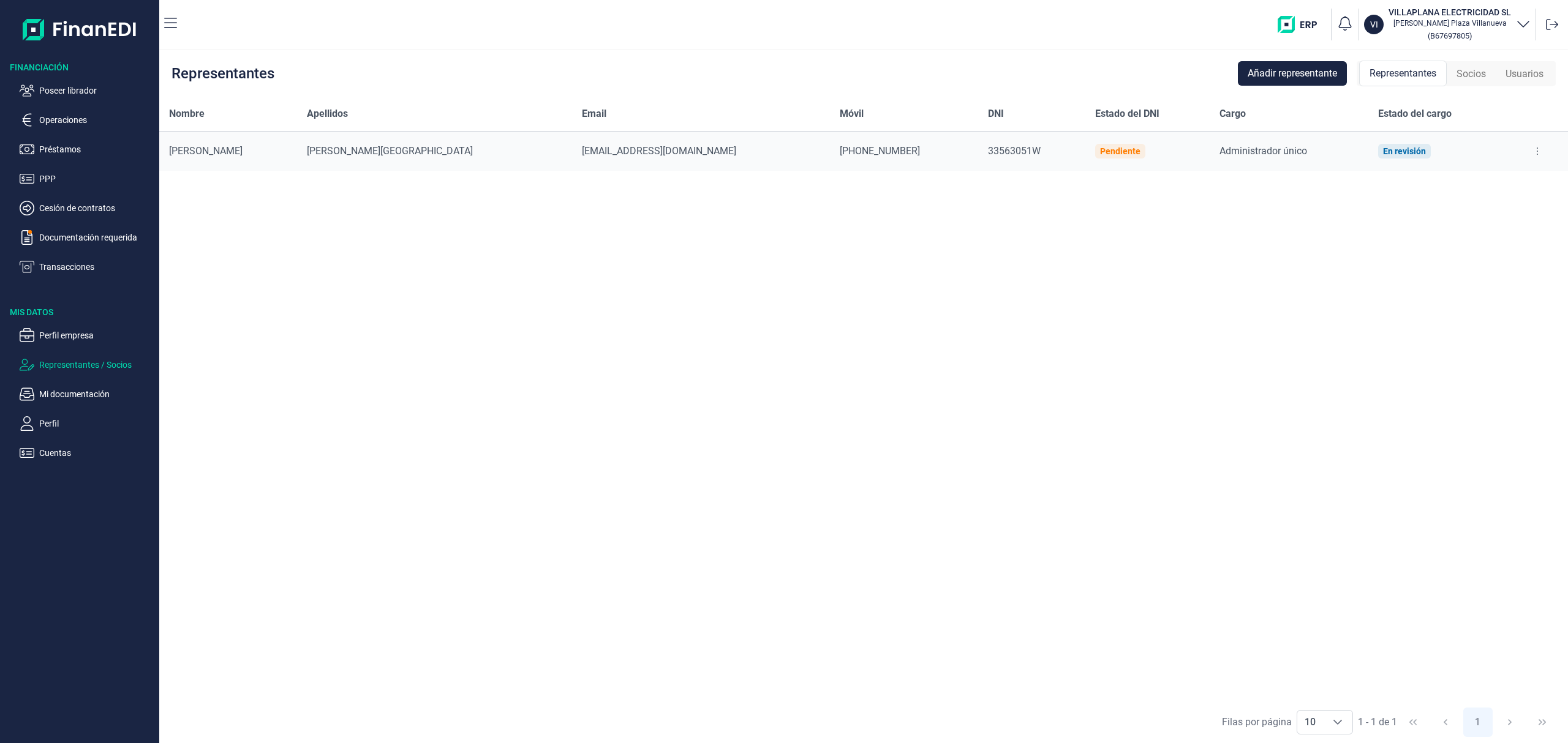
click at [1277, 155] on div "Administrador único" at bounding box center [1288, 151] width 139 height 15
click at [78, 233] on p "Documentación requerida" at bounding box center [96, 237] width 115 height 15
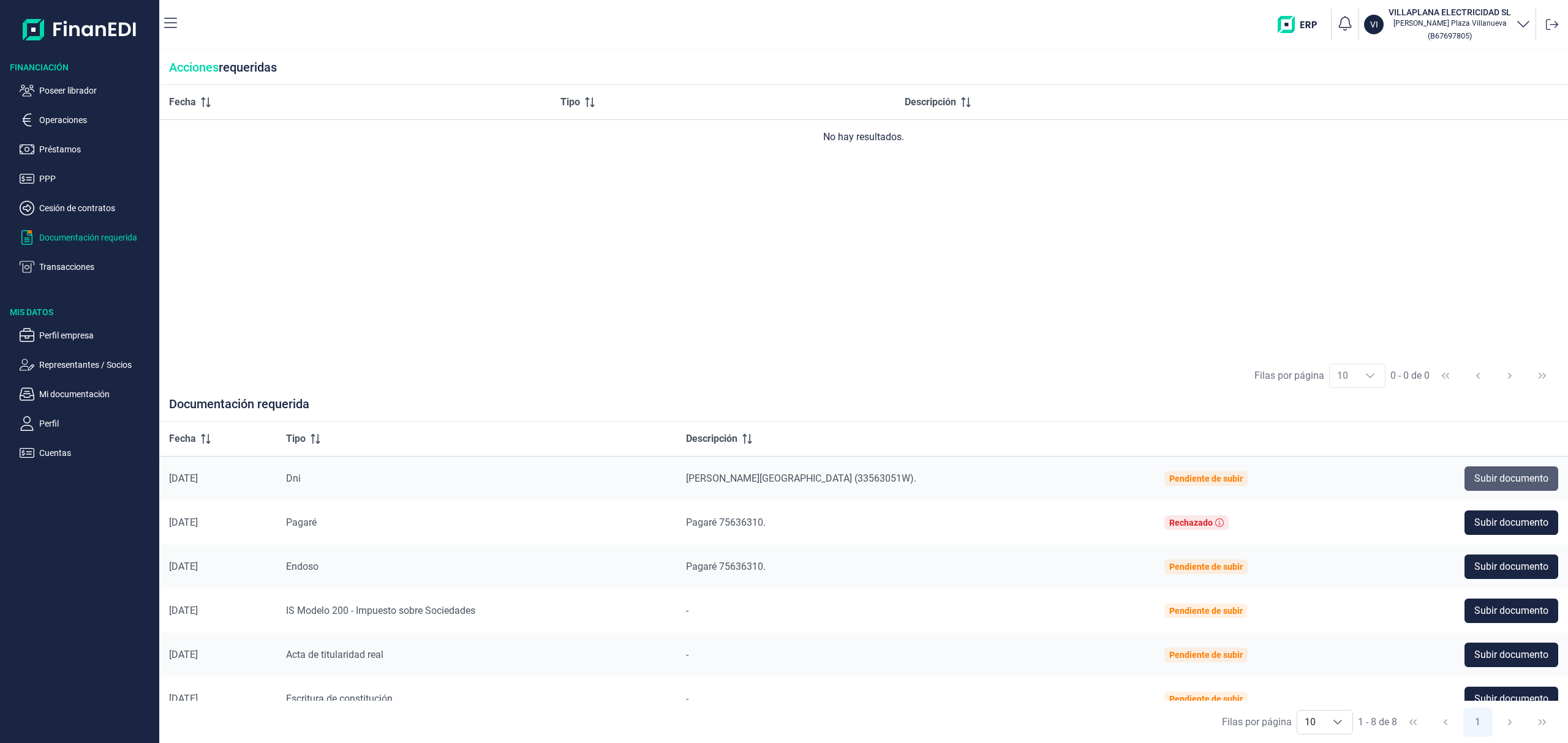
click at [1500, 473] on span "Subir documento" at bounding box center [1511, 479] width 74 height 15
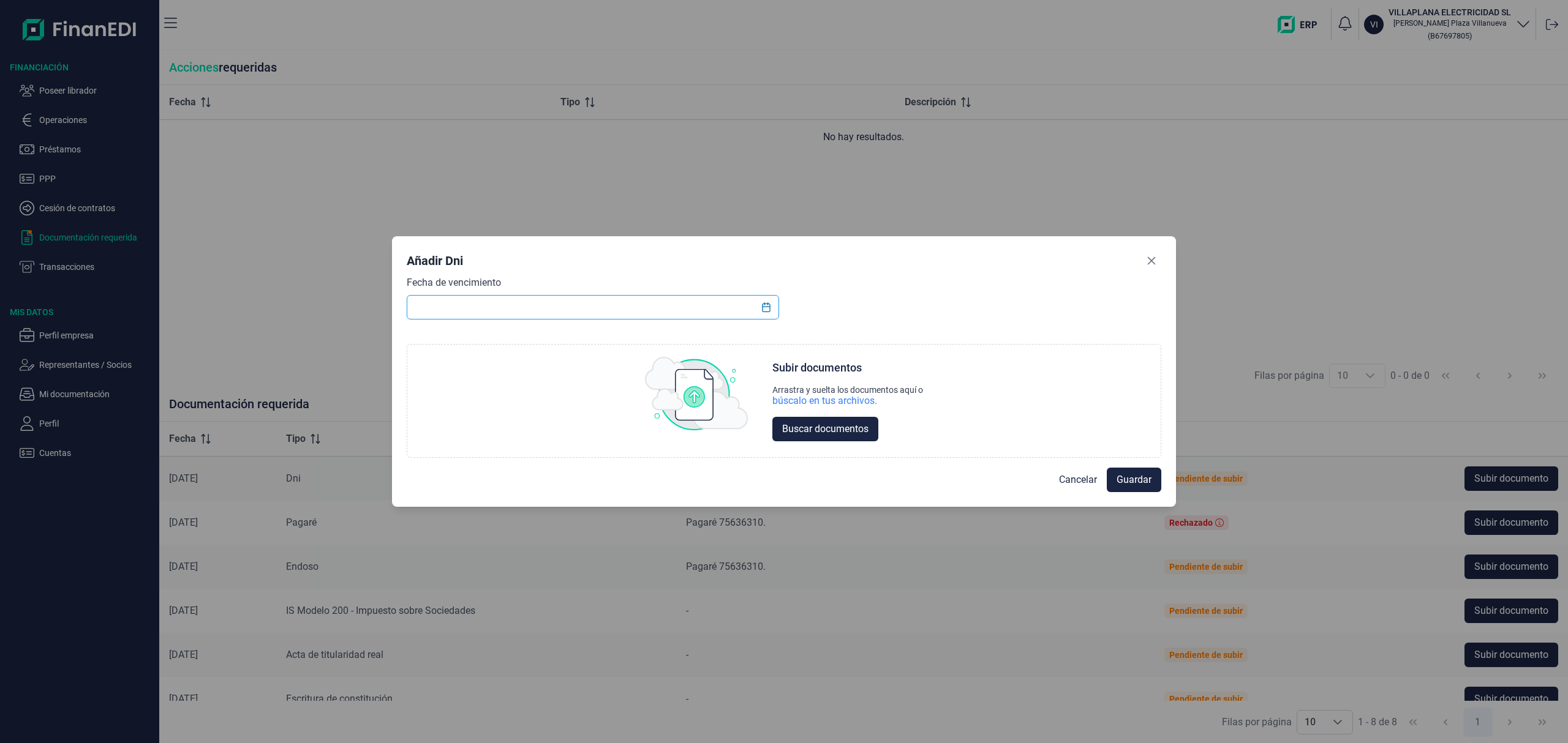
drag, startPoint x: 467, startPoint y: 312, endPoint x: 467, endPoint y: 302, distance: 10.0
click at [465, 311] on input "text" at bounding box center [593, 307] width 372 height 24
type input "18/08/2031"
click at [835, 436] on span "Buscar documentos" at bounding box center [825, 428] width 86 height 15
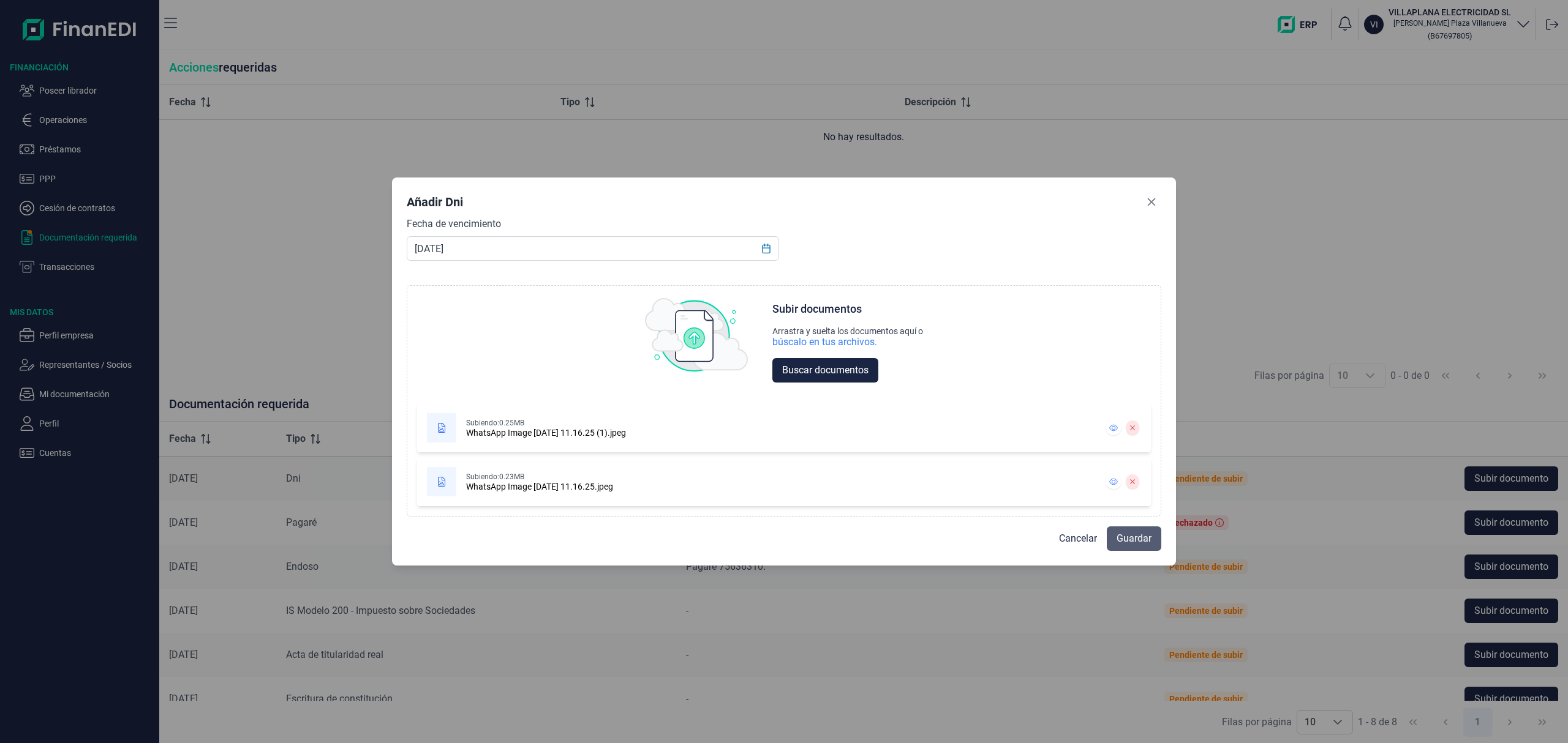
click at [1126, 540] on span "Guardar" at bounding box center [1134, 539] width 35 height 15
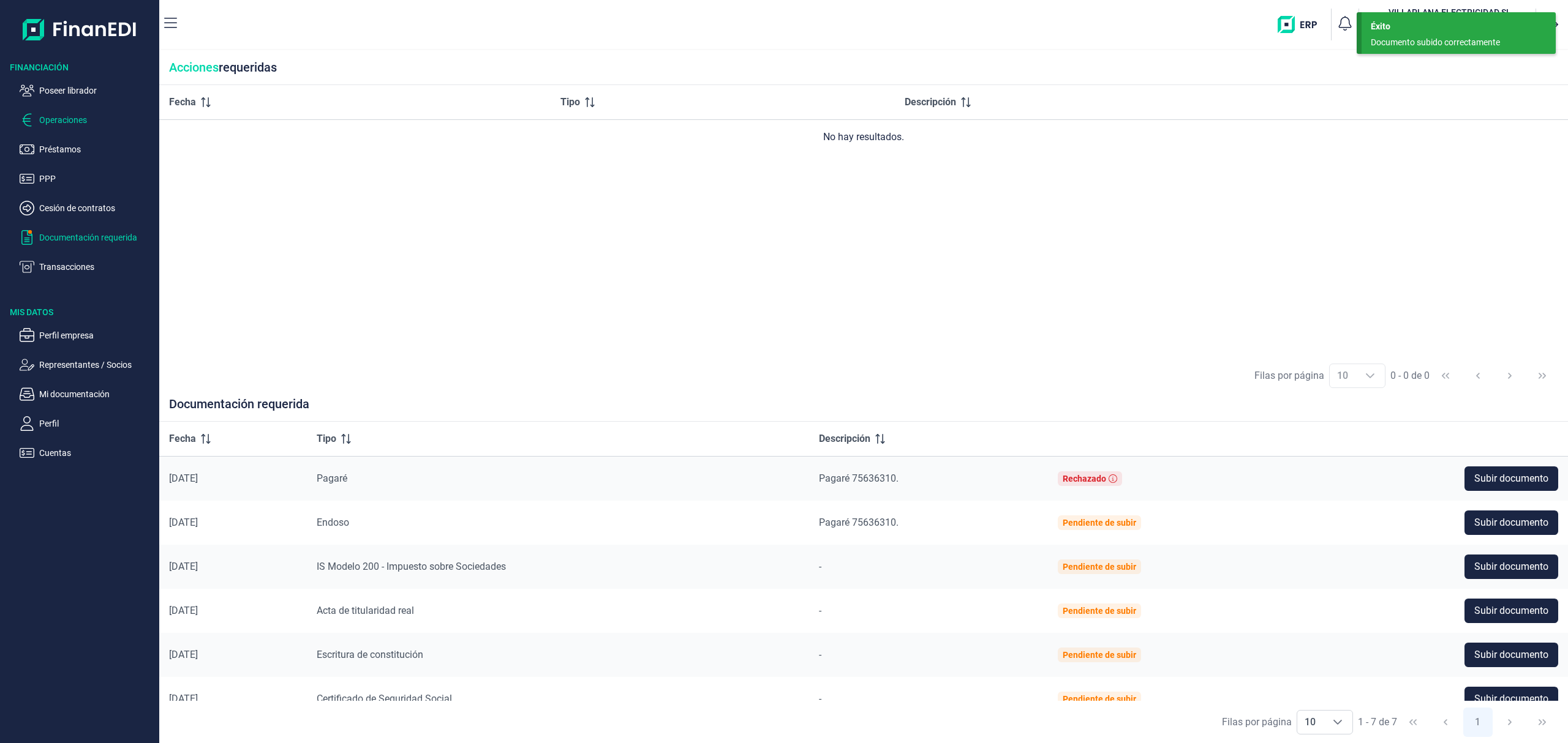
click at [69, 115] on p "Operaciones" at bounding box center [96, 119] width 115 height 15
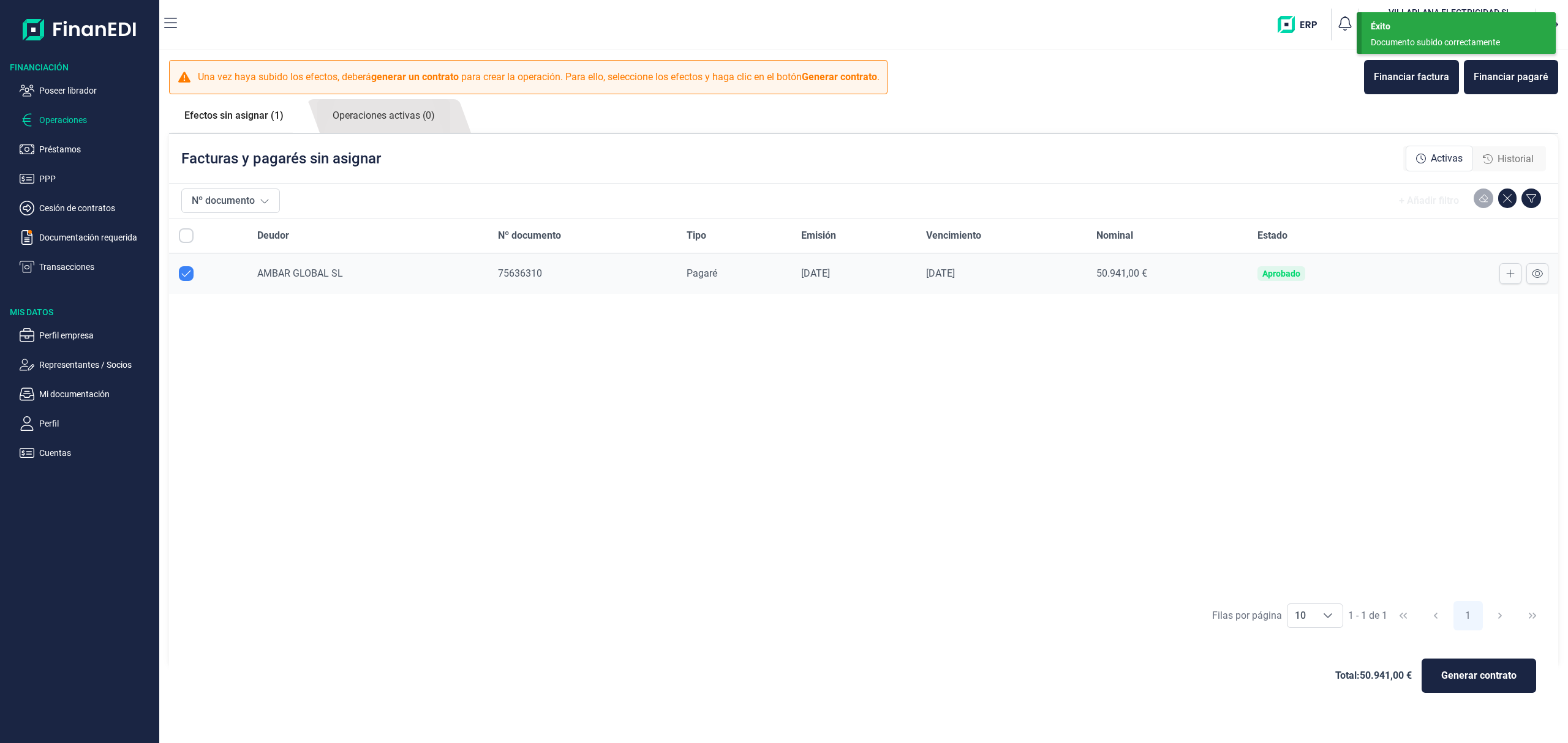
checkbox input "true"
click at [1507, 681] on span "Generar contrato" at bounding box center [1479, 675] width 76 height 15
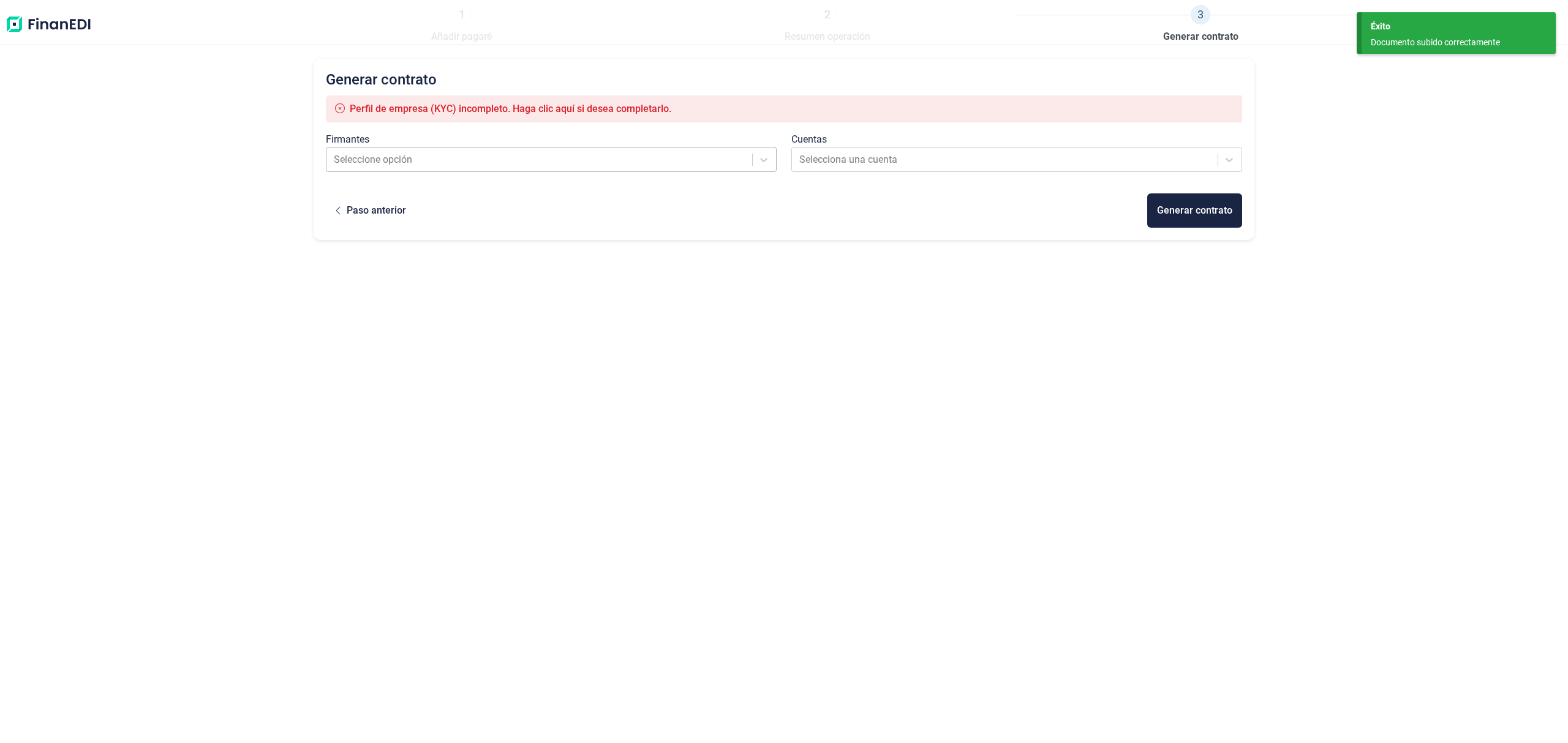
click at [449, 162] on div at bounding box center [540, 160] width 413 height 17
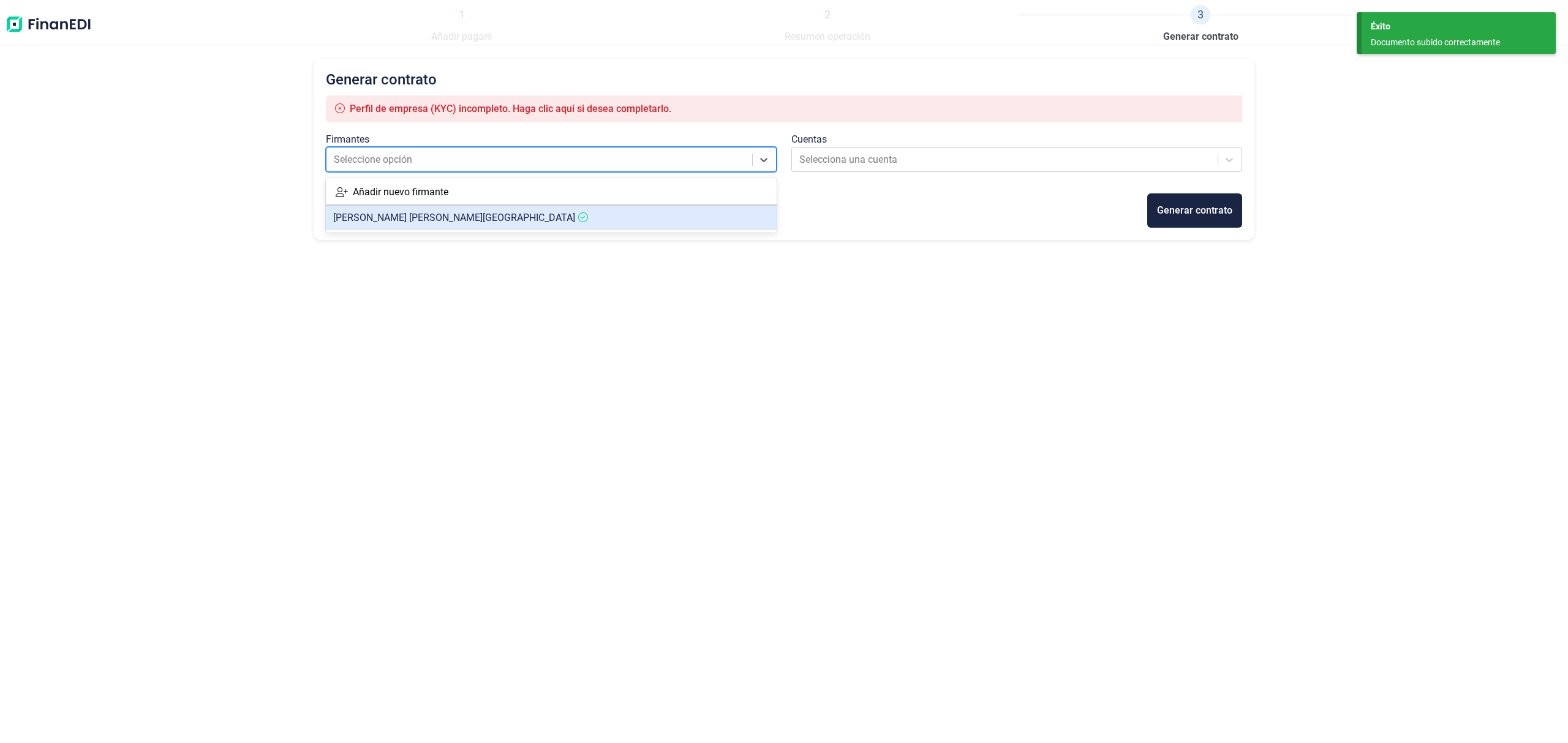
click at [437, 216] on span "HECTOR VILLAPLANA SAN LORENZO" at bounding box center [455, 218] width 242 height 12
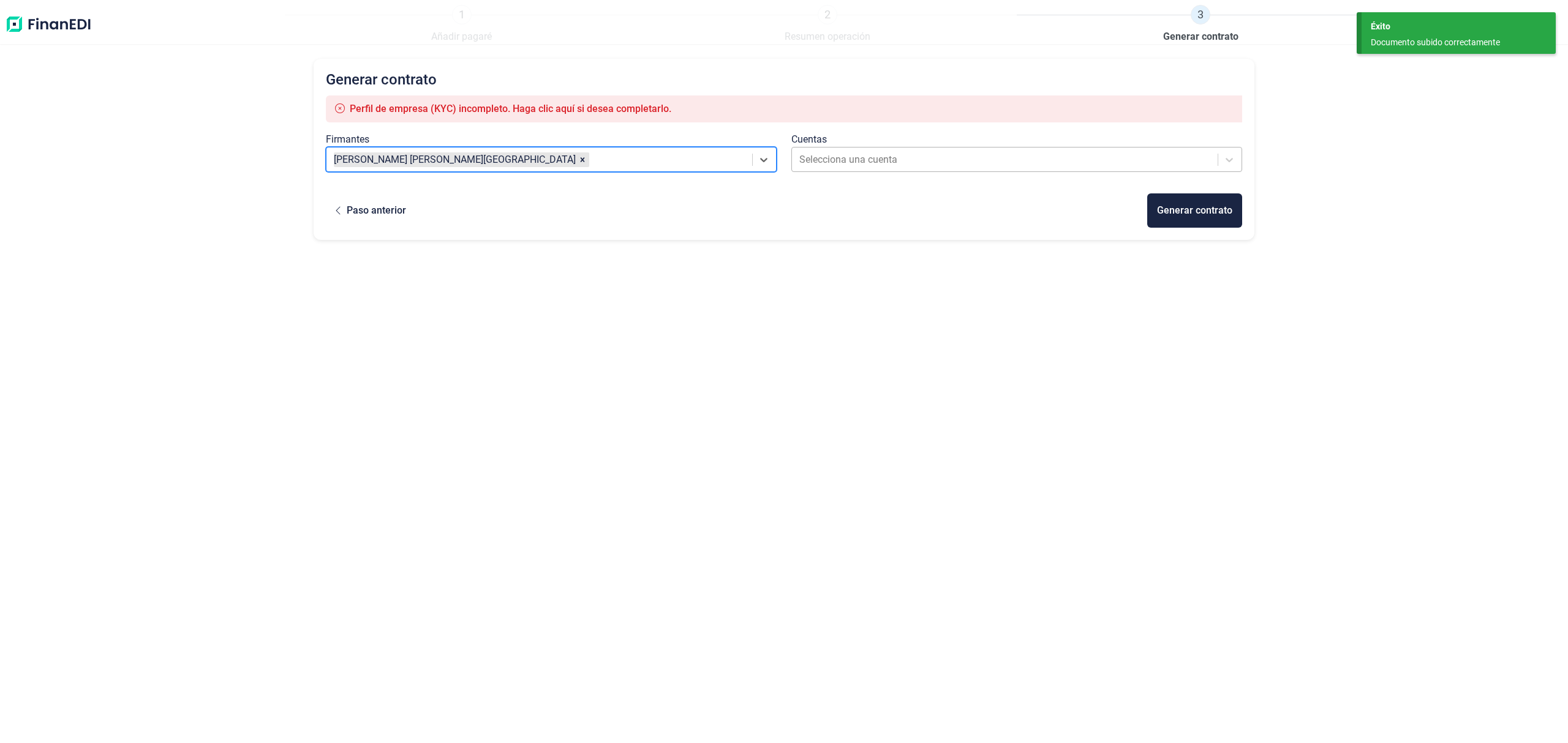
click at [873, 156] on div at bounding box center [1006, 160] width 413 height 17
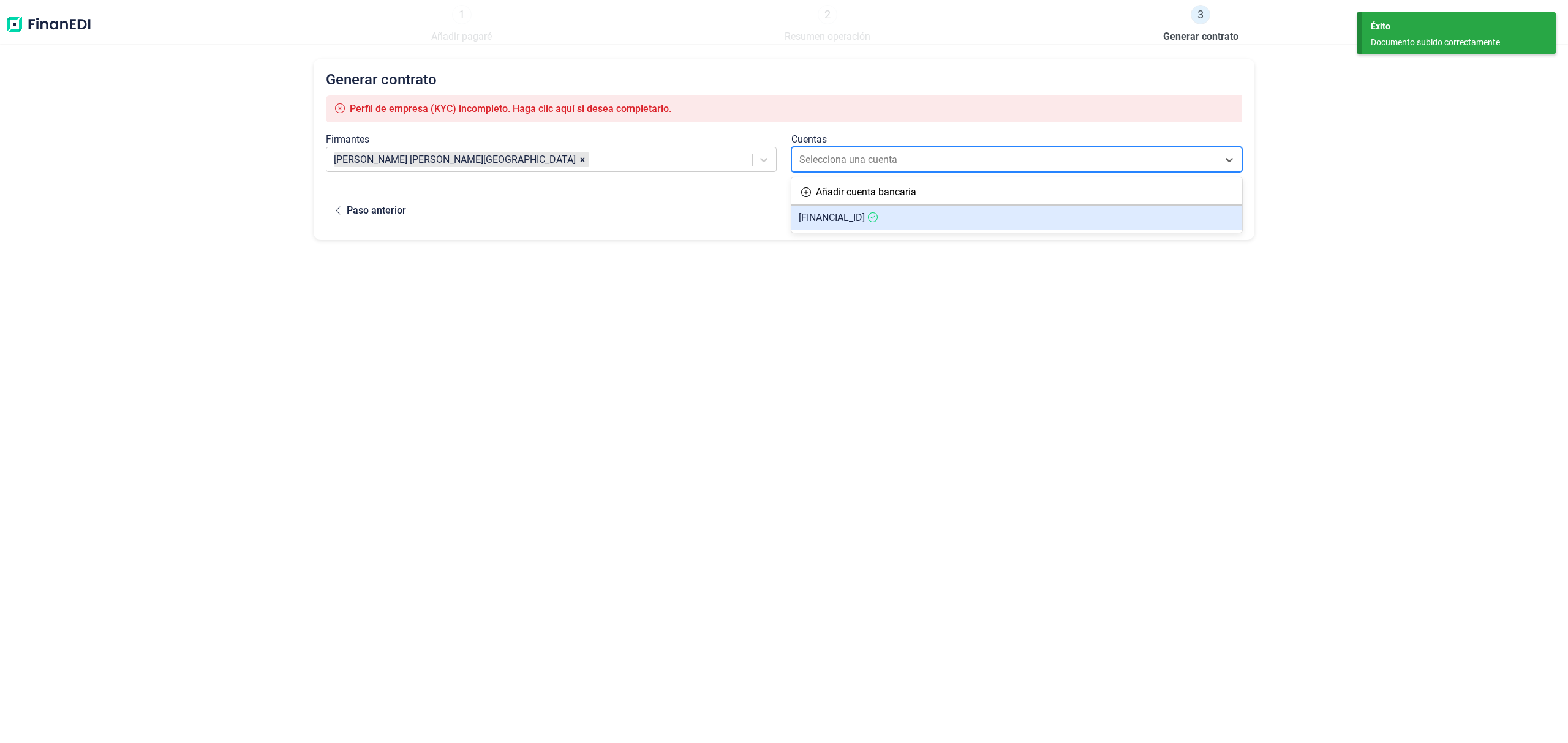
click at [864, 216] on span "ES6821000927580200202975" at bounding box center [831, 218] width 66 height 12
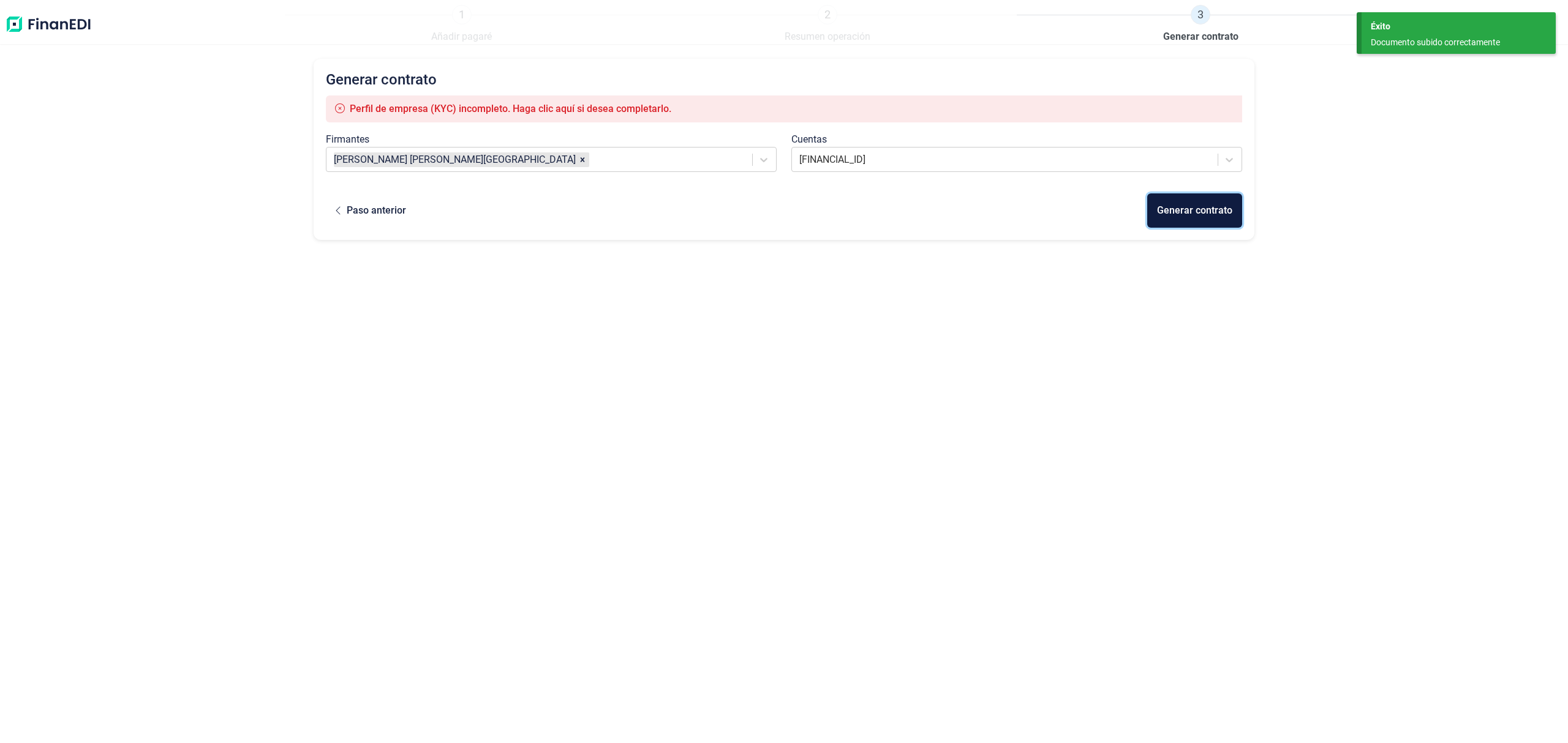
click at [1202, 196] on button "Generar contrato" at bounding box center [1195, 210] width 95 height 34
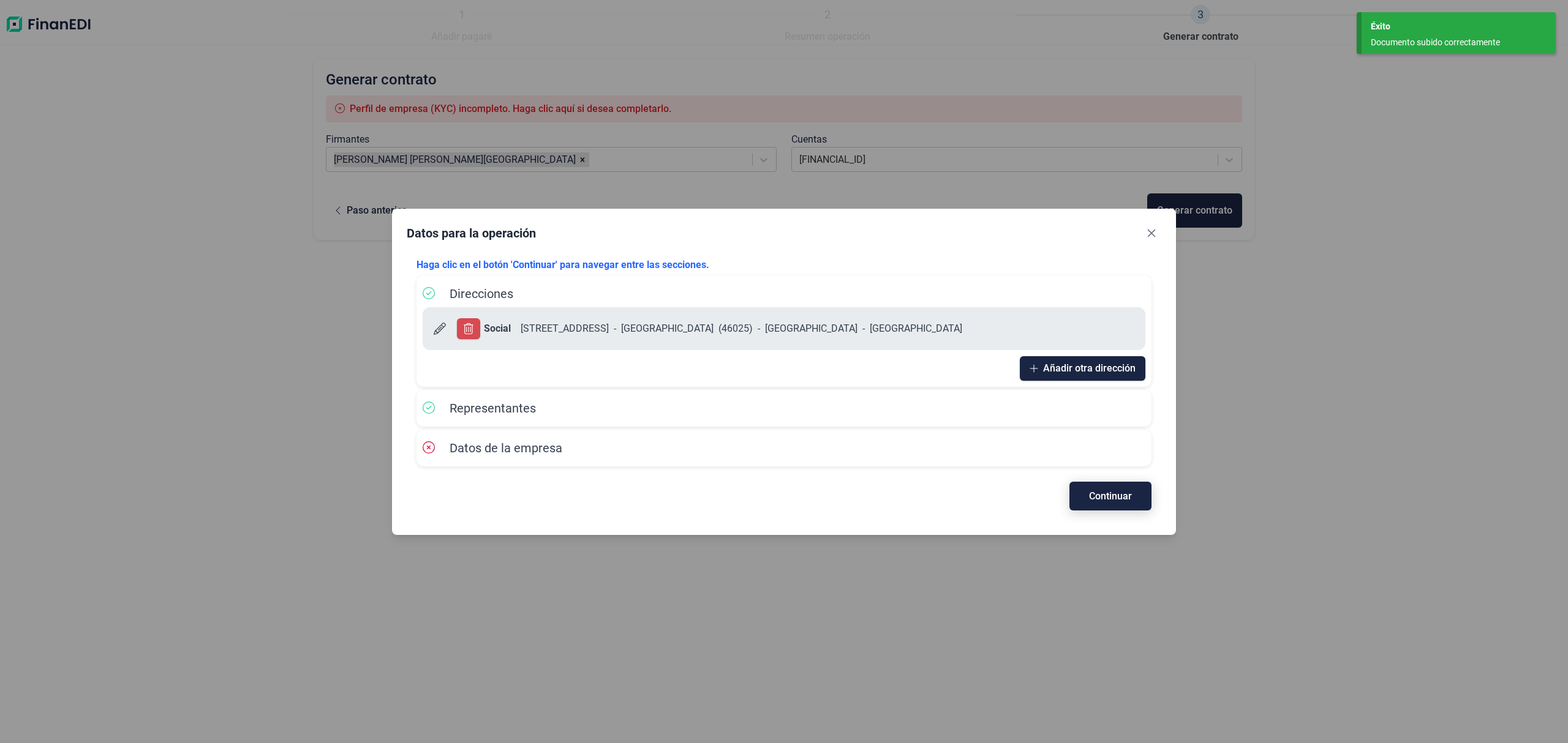
click at [1121, 505] on button "Continuar" at bounding box center [1110, 496] width 82 height 29
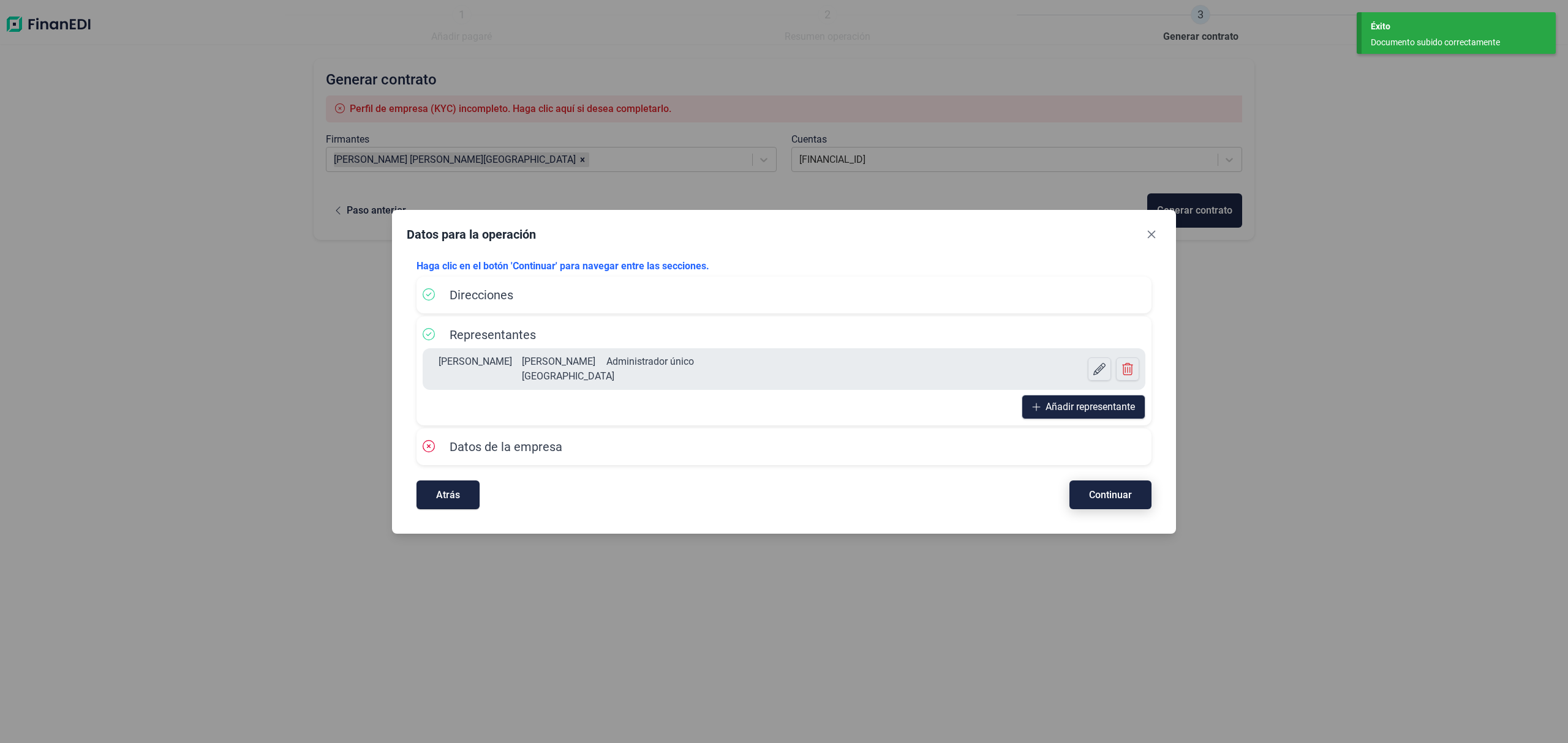
click at [1118, 495] on span "Continuar" at bounding box center [1111, 494] width 43 height 9
select select "ES"
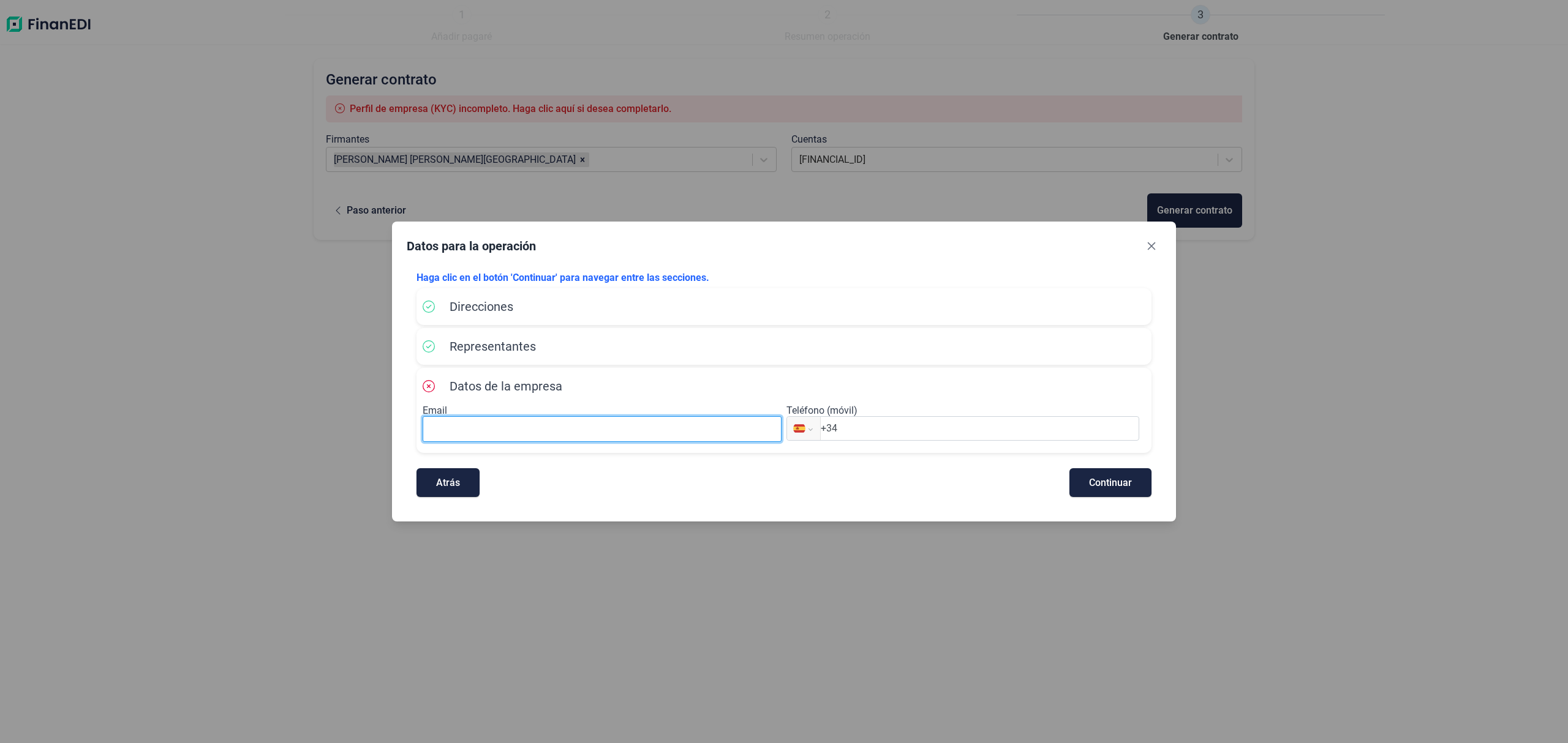
click at [648, 432] on input at bounding box center [602, 429] width 359 height 26
paste input "reformavisan@gmail.com"
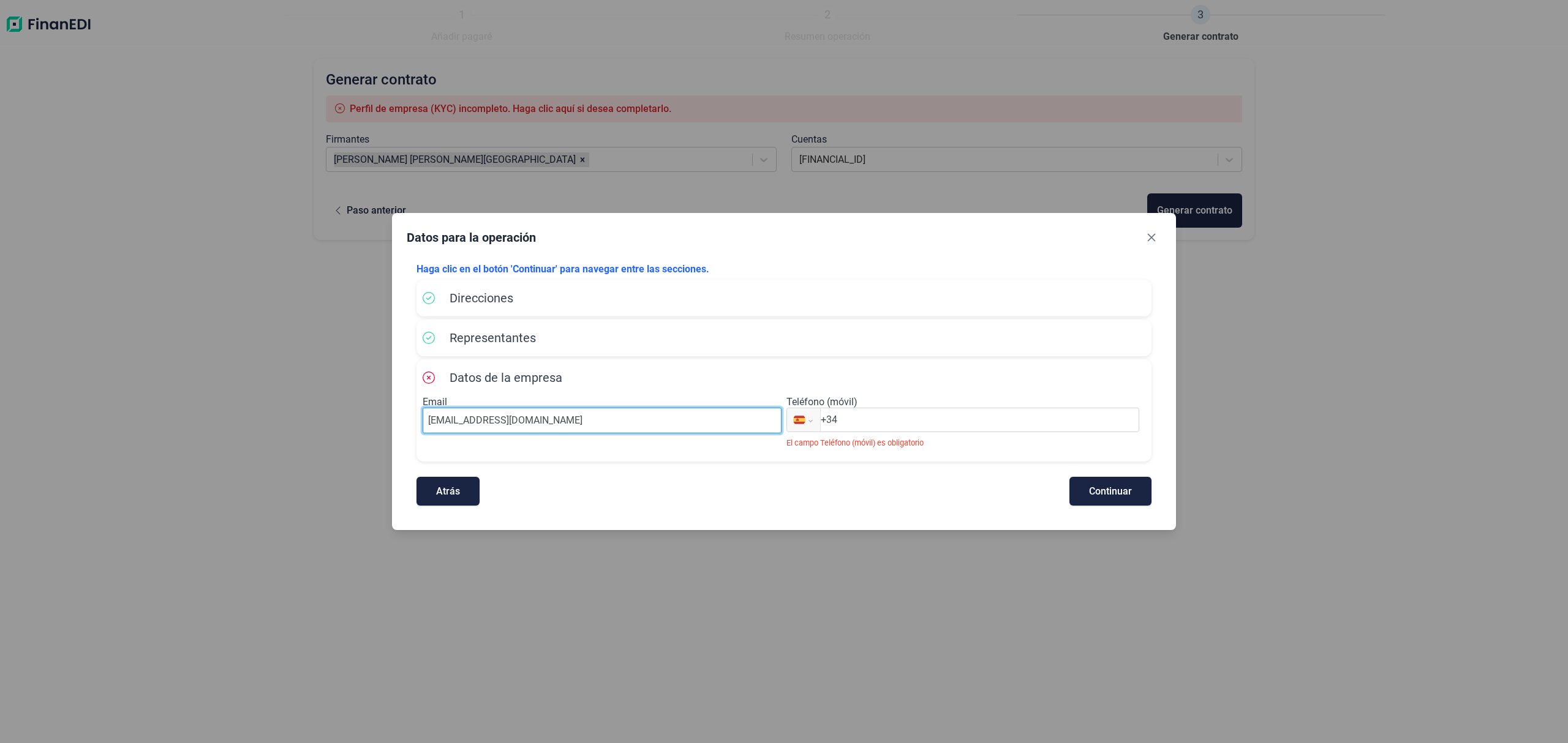
type input "reformavisan@gmail.com"
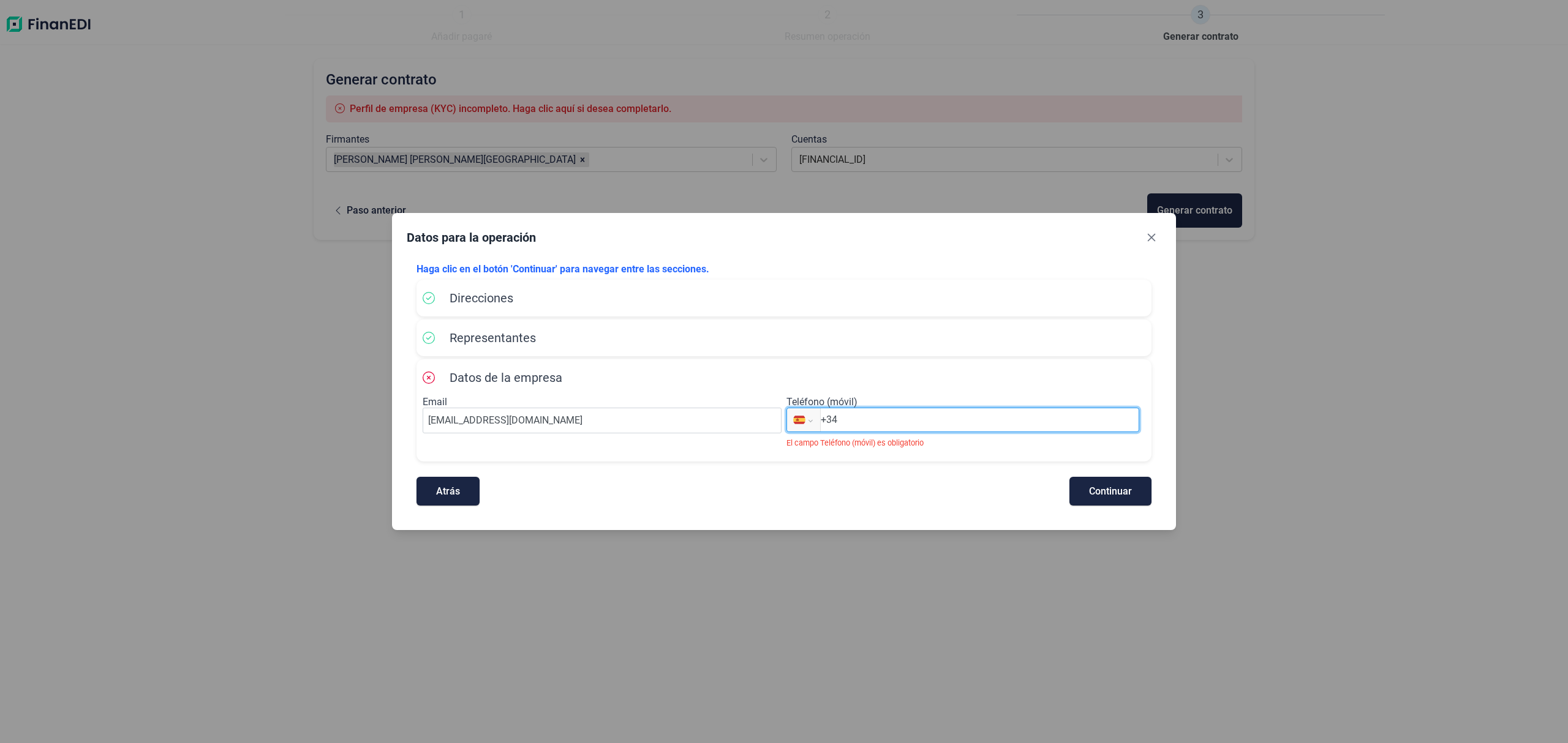
click at [878, 420] on input "+34" at bounding box center [980, 419] width 318 height 15
paste input "665 47 18 11"
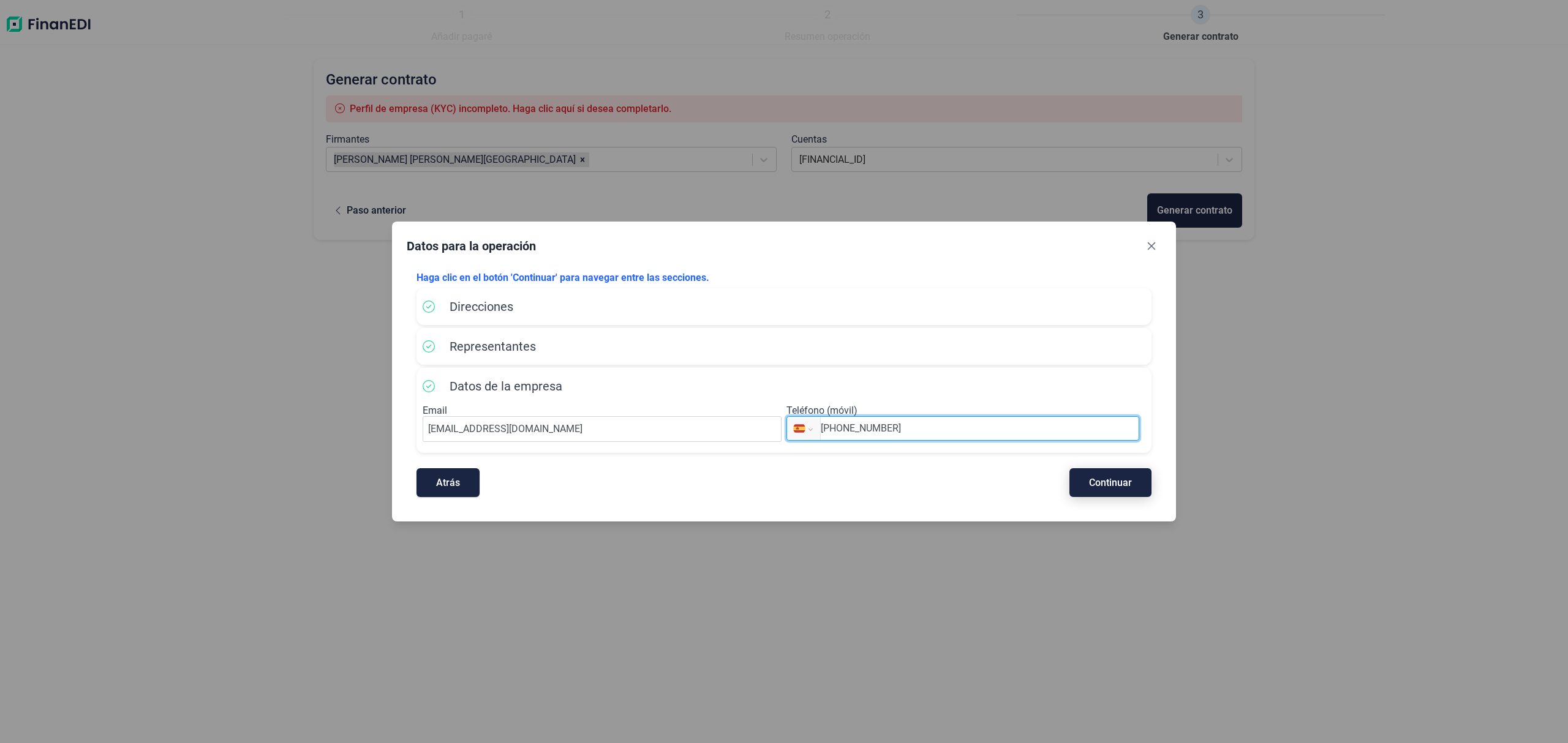
type input "+34 665 47 18 11"
click at [1113, 485] on span "Continuar" at bounding box center [1111, 482] width 43 height 9
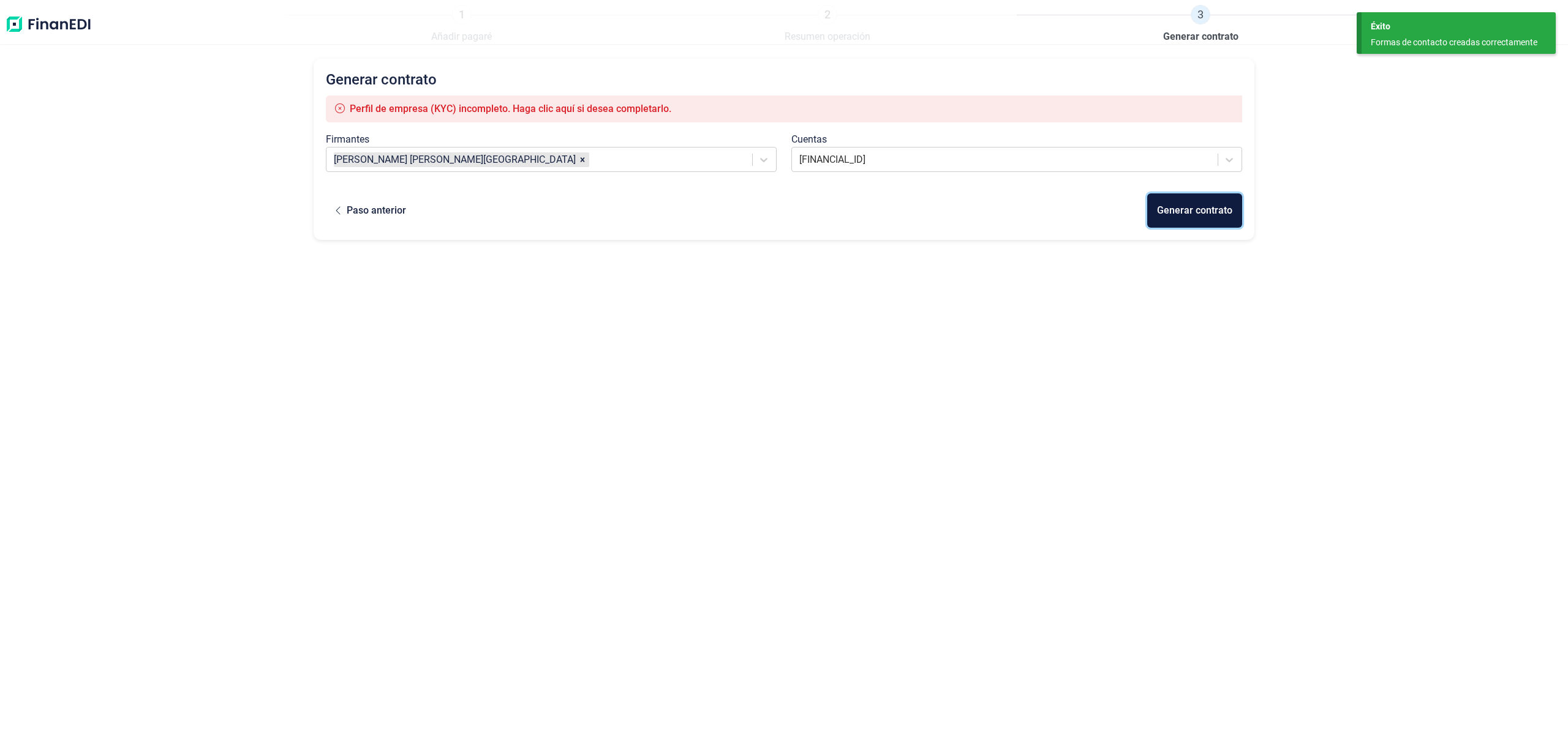
click at [1215, 210] on div "Generar contrato" at bounding box center [1195, 210] width 76 height 15
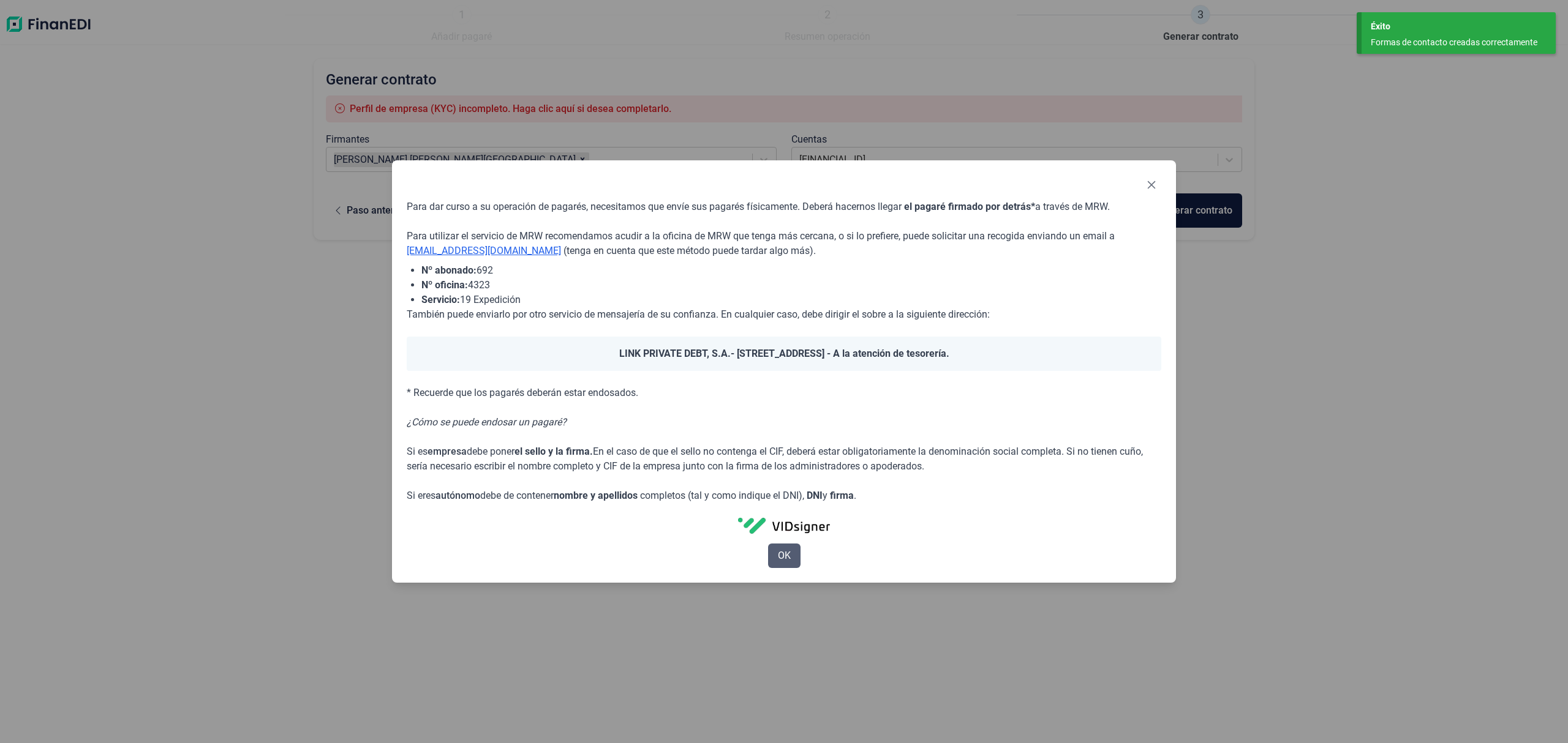
click at [784, 558] on span "OK" at bounding box center [784, 555] width 13 height 15
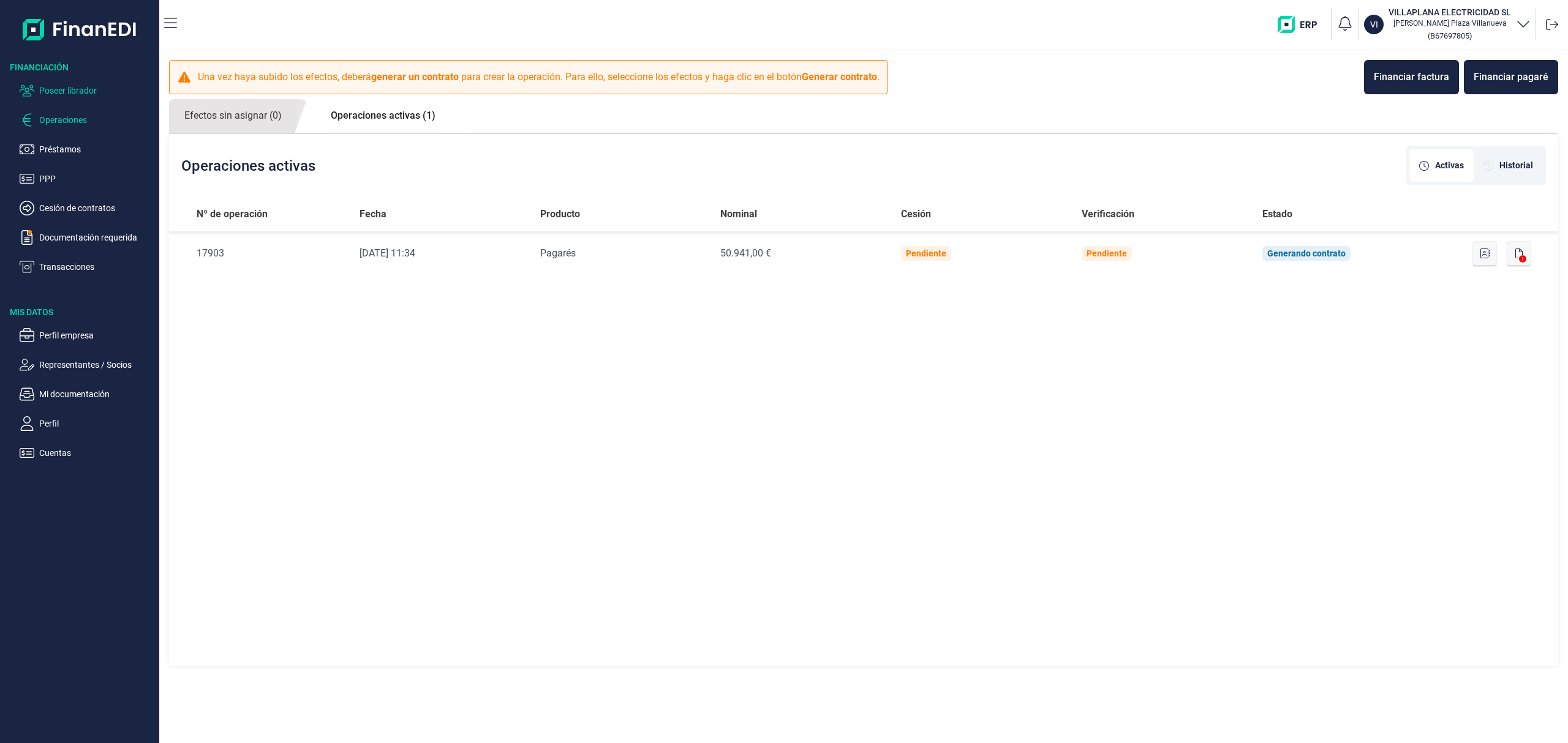
click at [80, 89] on p "Poseer librador" at bounding box center [96, 90] width 115 height 15
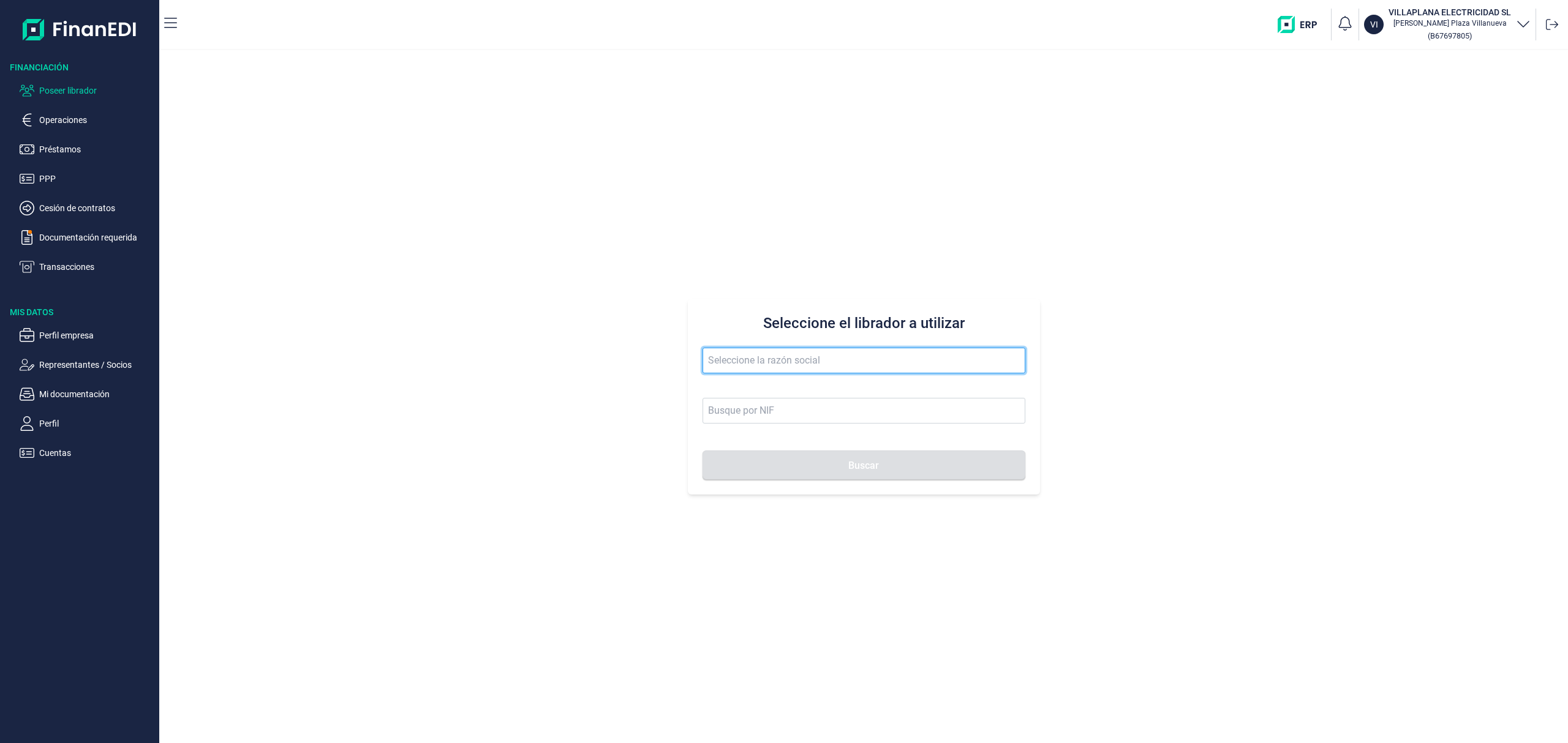
click at [742, 356] on input "text" at bounding box center [863, 360] width 323 height 26
drag, startPoint x: 765, startPoint y: 381, endPoint x: 788, endPoint y: 432, distance: 55.9
click at [765, 382] on li "FORRAJES ATALAYA SL" at bounding box center [863, 390] width 323 height 24
type input "FORRAJES ATALAYA SL"
type input "B99552853"
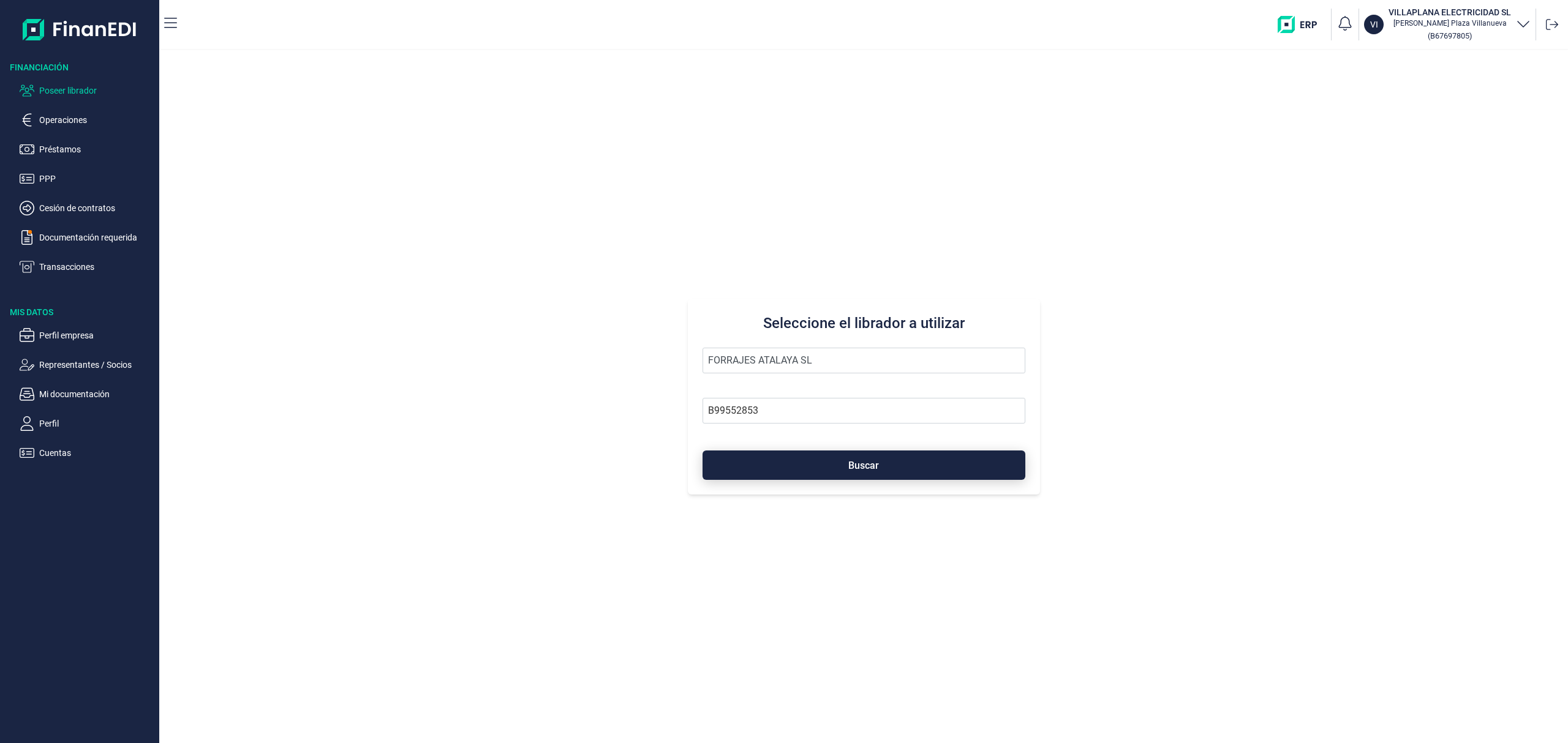
click at [789, 458] on button "Buscar" at bounding box center [863, 465] width 323 height 29
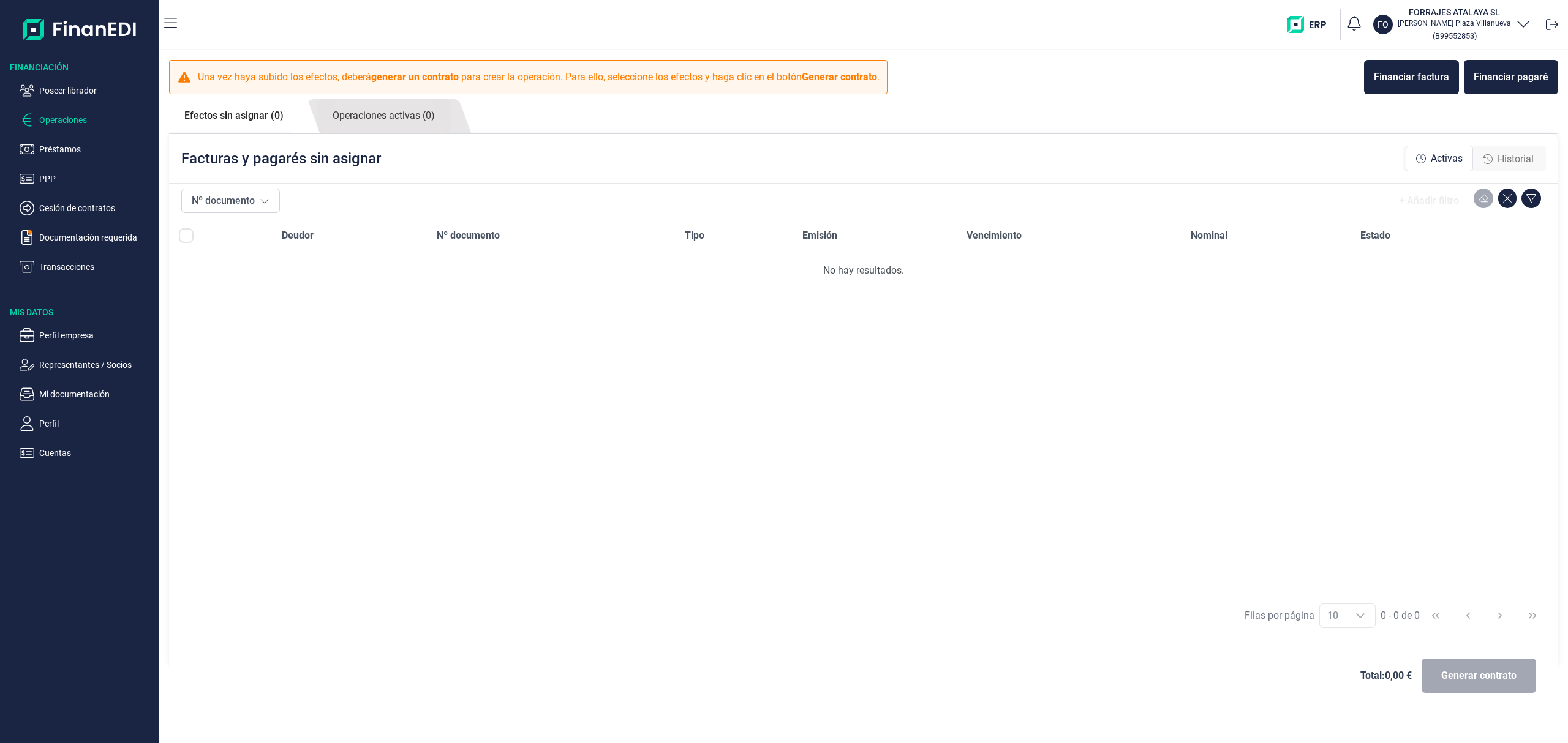
click at [432, 108] on link "Operaciones activas (0)" at bounding box center [383, 115] width 133 height 34
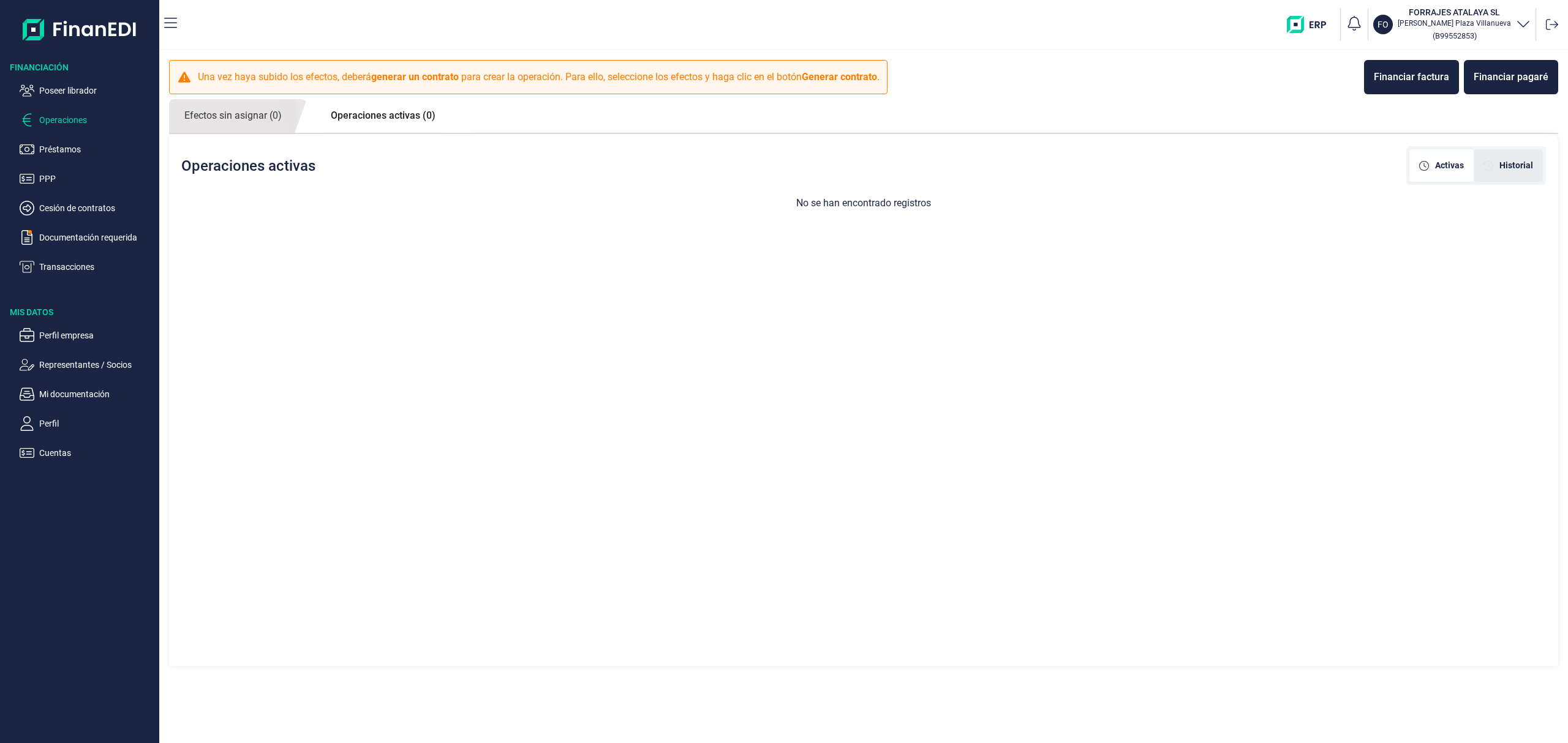
click at [1532, 149] on div "Historial" at bounding box center [1508, 165] width 69 height 32
click at [224, 106] on link "Efectos sin asignar (0)" at bounding box center [233, 115] width 128 height 34
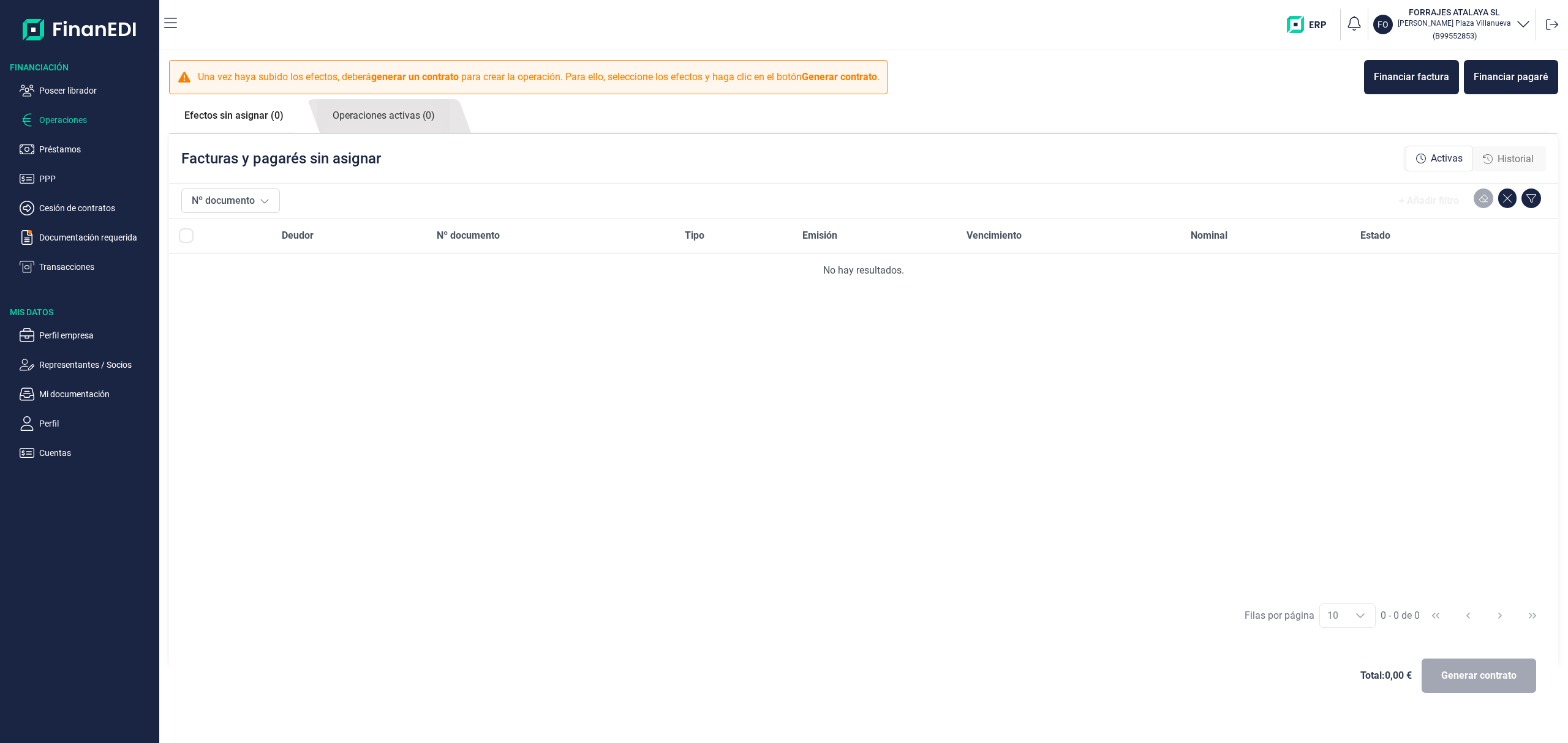
click at [1519, 157] on span "Historial" at bounding box center [1515, 159] width 36 height 15
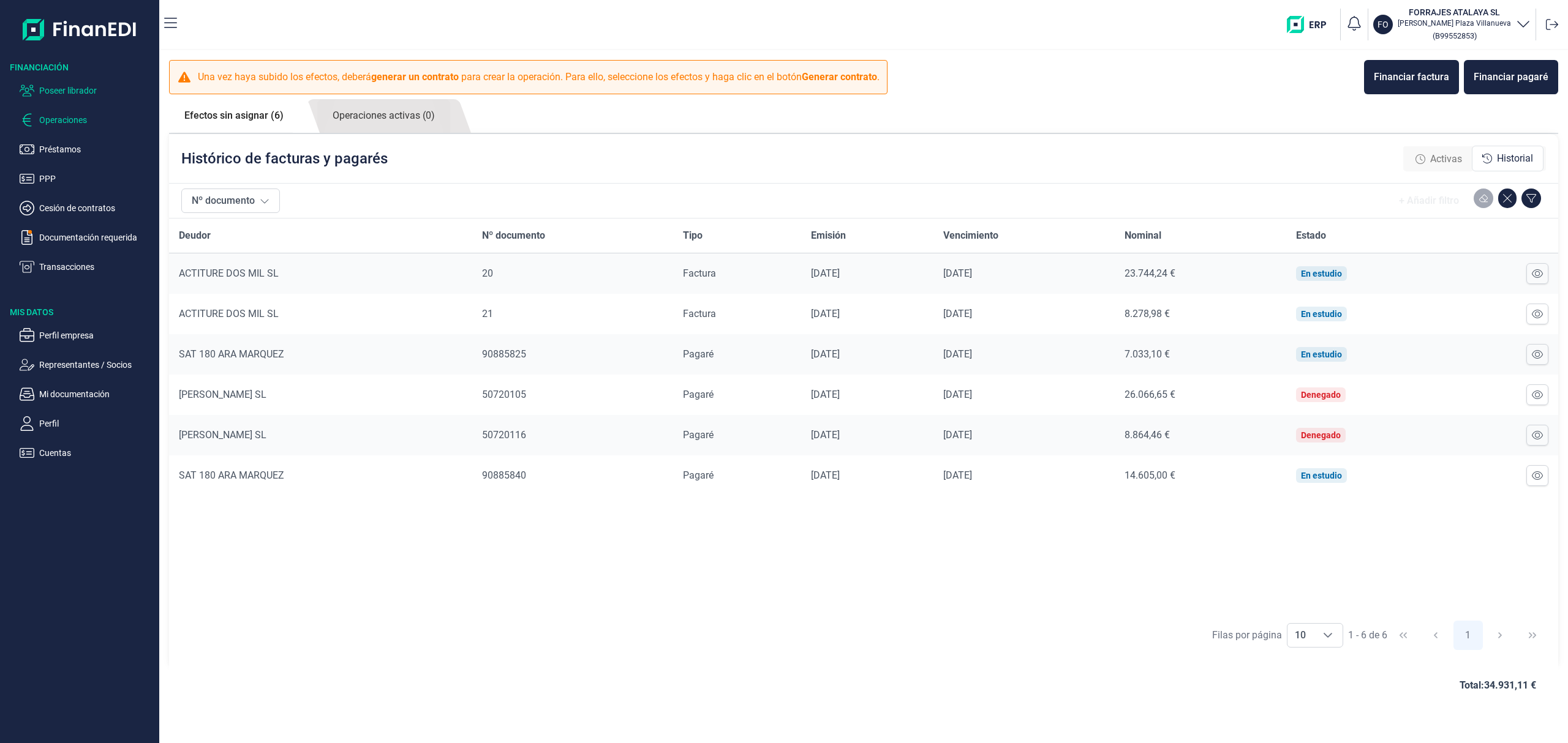
click at [87, 99] on ul "Poseer librador Operaciones Préstamos PPP Cesión de contratos Documentación req…" at bounding box center [79, 173] width 159 height 201
click at [93, 86] on p "Poseer librador" at bounding box center [96, 90] width 115 height 15
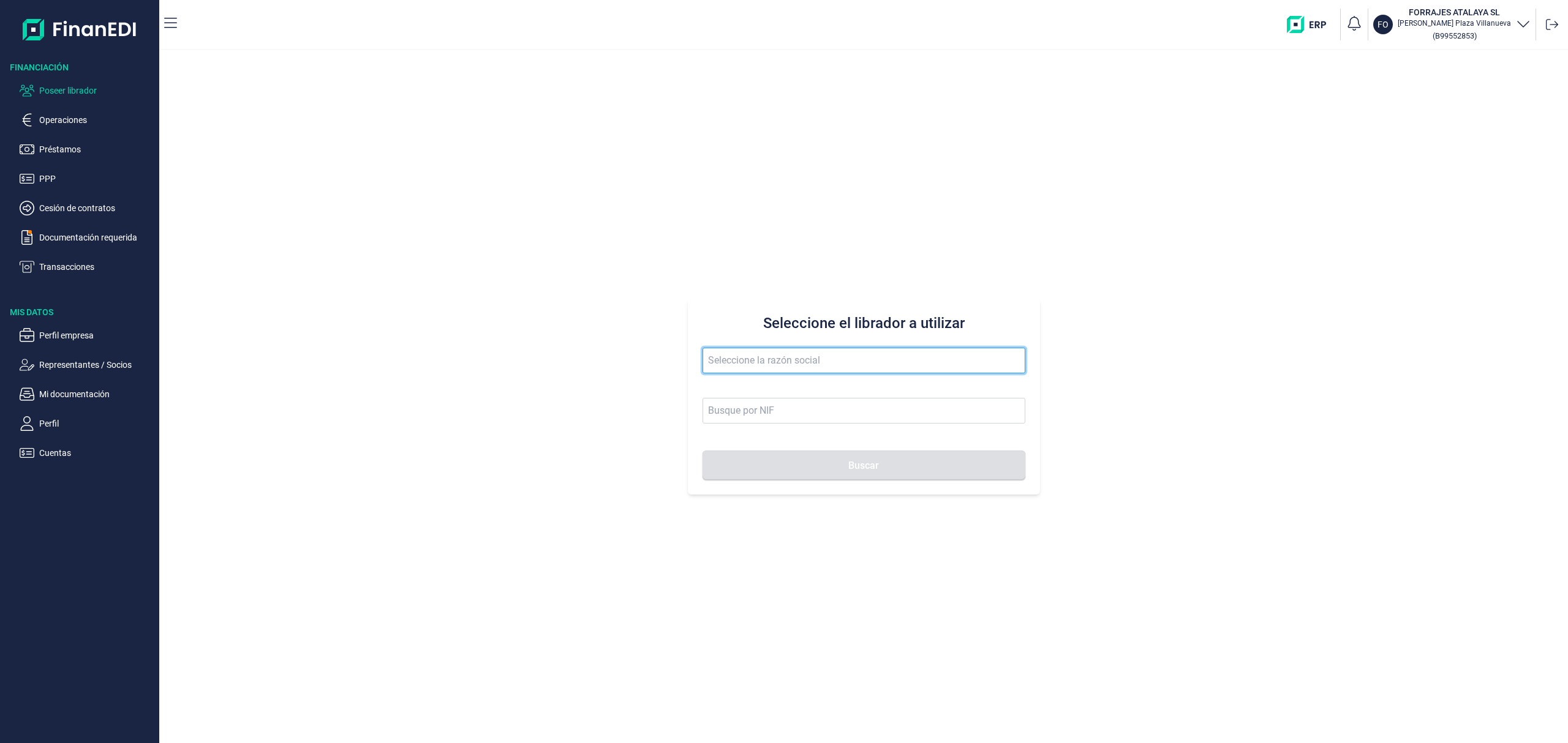
drag, startPoint x: 768, startPoint y: 361, endPoint x: 770, endPoint y: 306, distance: 55.0
click at [767, 363] on input "text" at bounding box center [863, 360] width 323 height 26
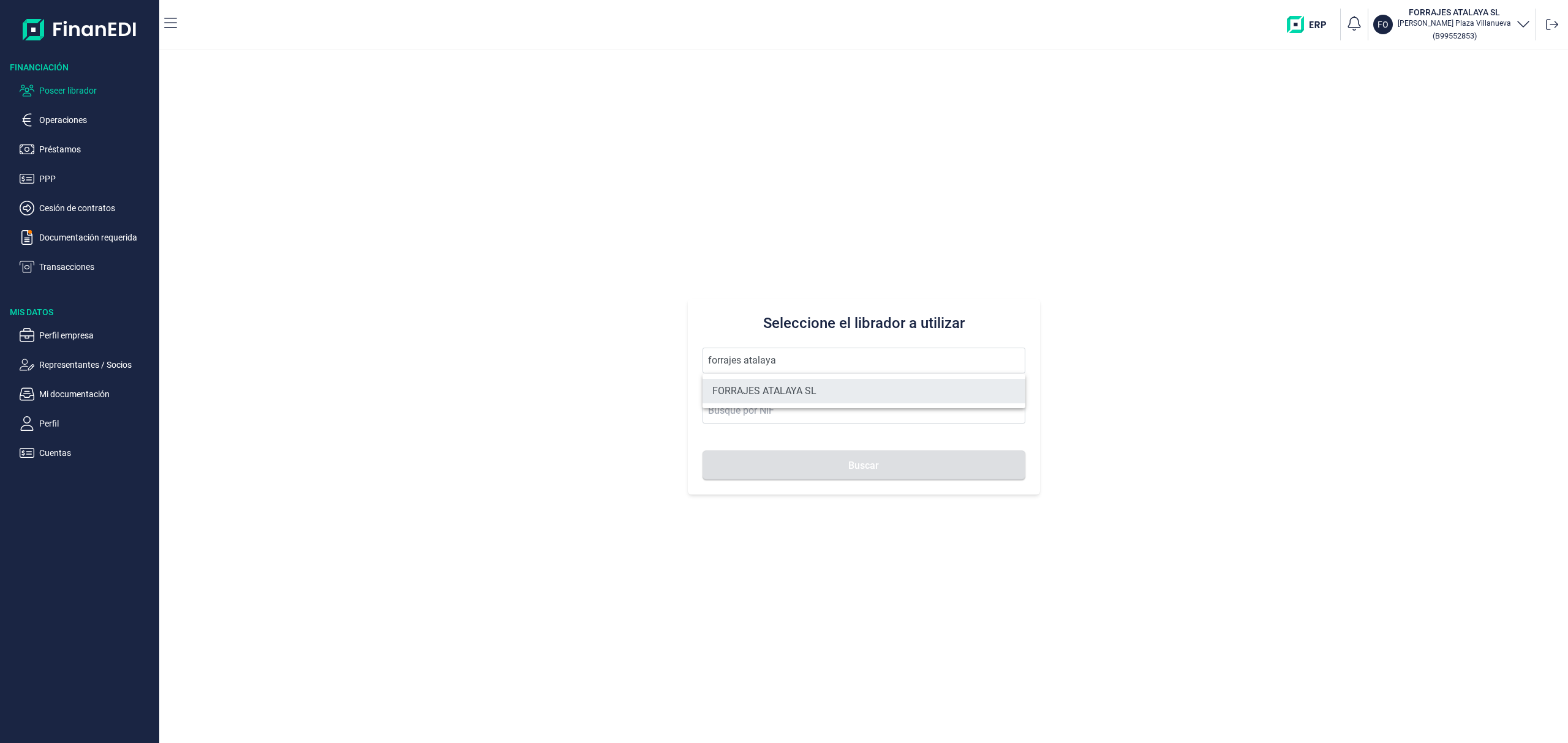
click at [785, 397] on li "FORRAJES ATALAYA SL" at bounding box center [863, 390] width 323 height 24
type input "FORRAJES ATALAYA SL"
type input "B99552853"
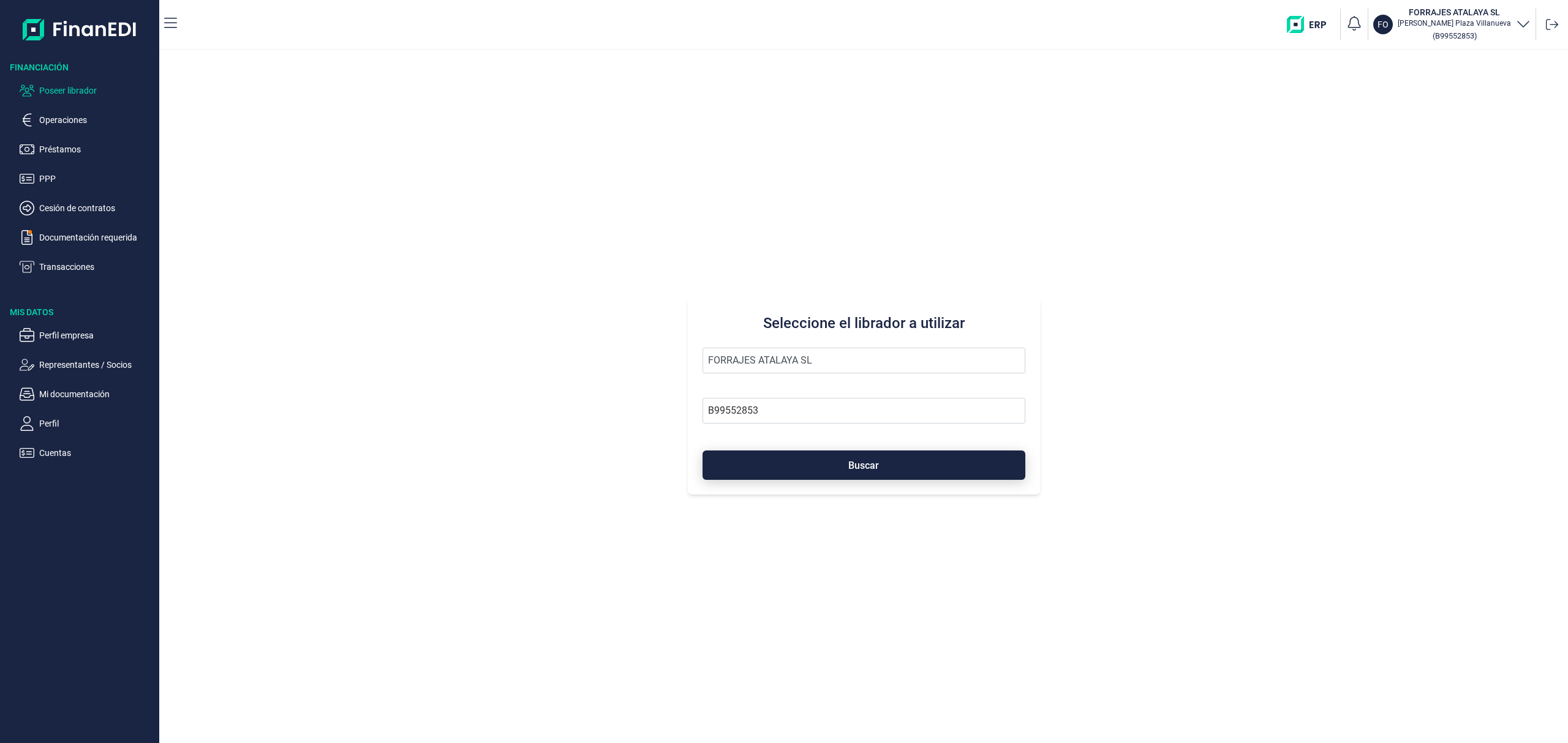
click at [799, 470] on button "Buscar" at bounding box center [863, 465] width 323 height 29
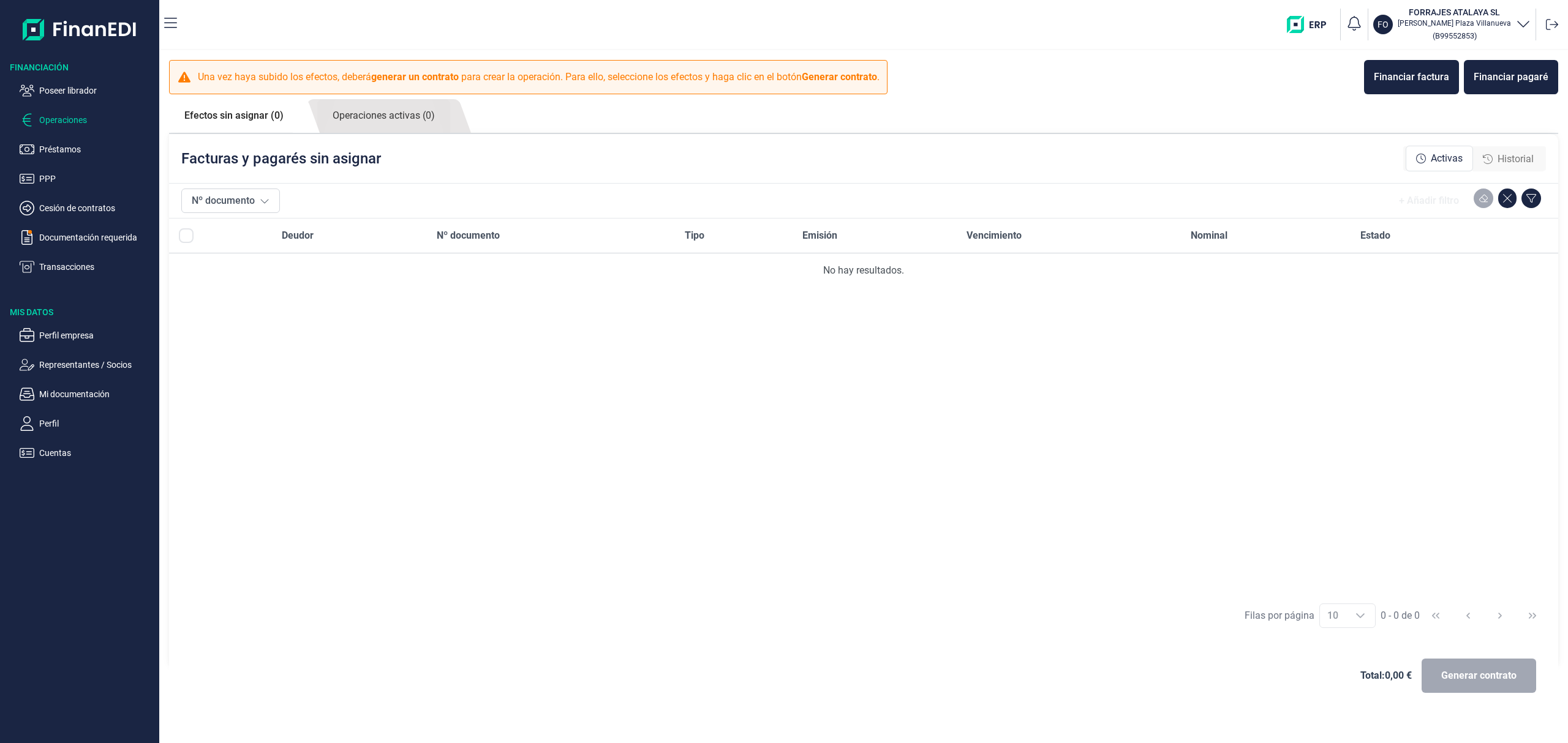
click at [1505, 162] on span "Historial" at bounding box center [1515, 159] width 36 height 15
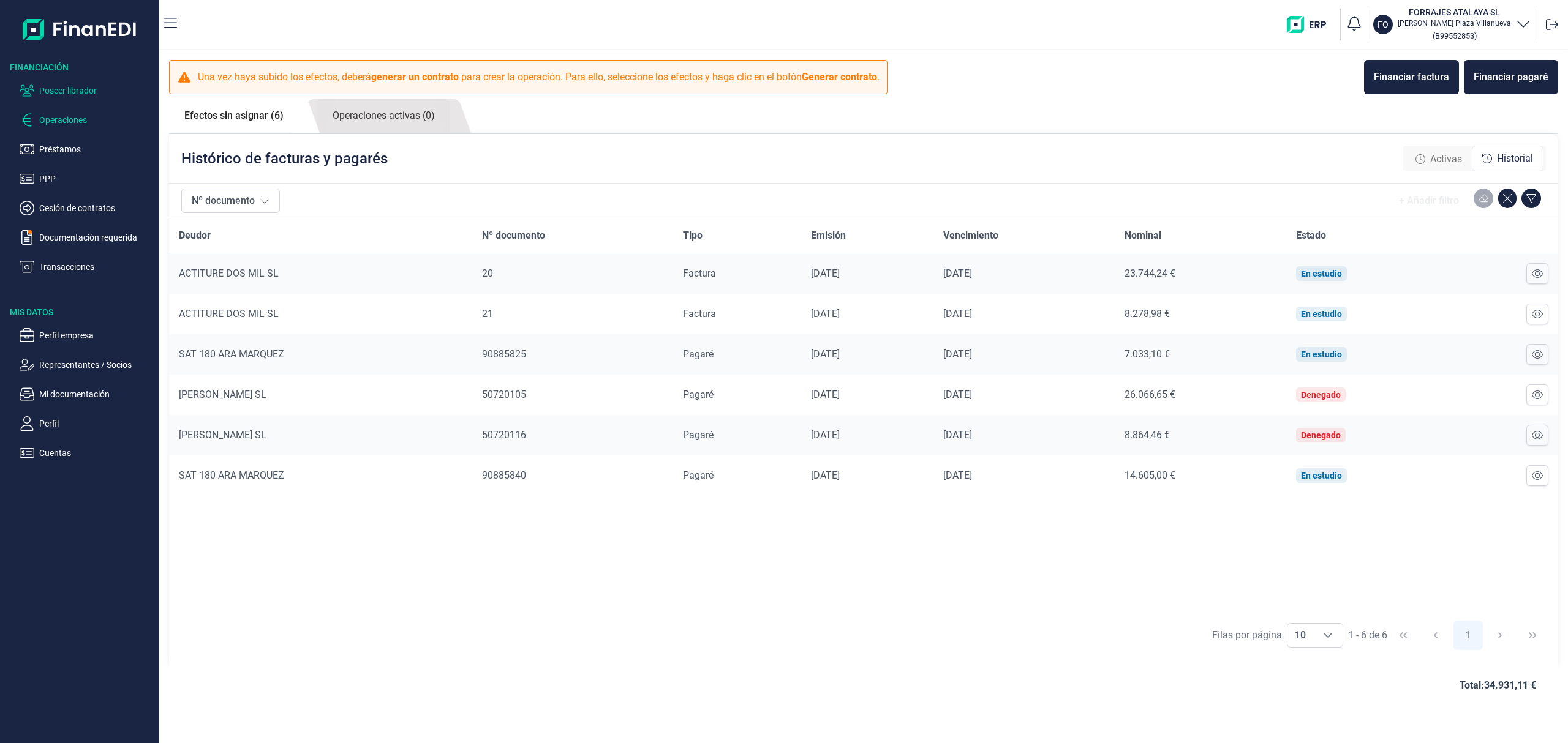
click at [84, 89] on p "Poseer librador" at bounding box center [96, 90] width 115 height 15
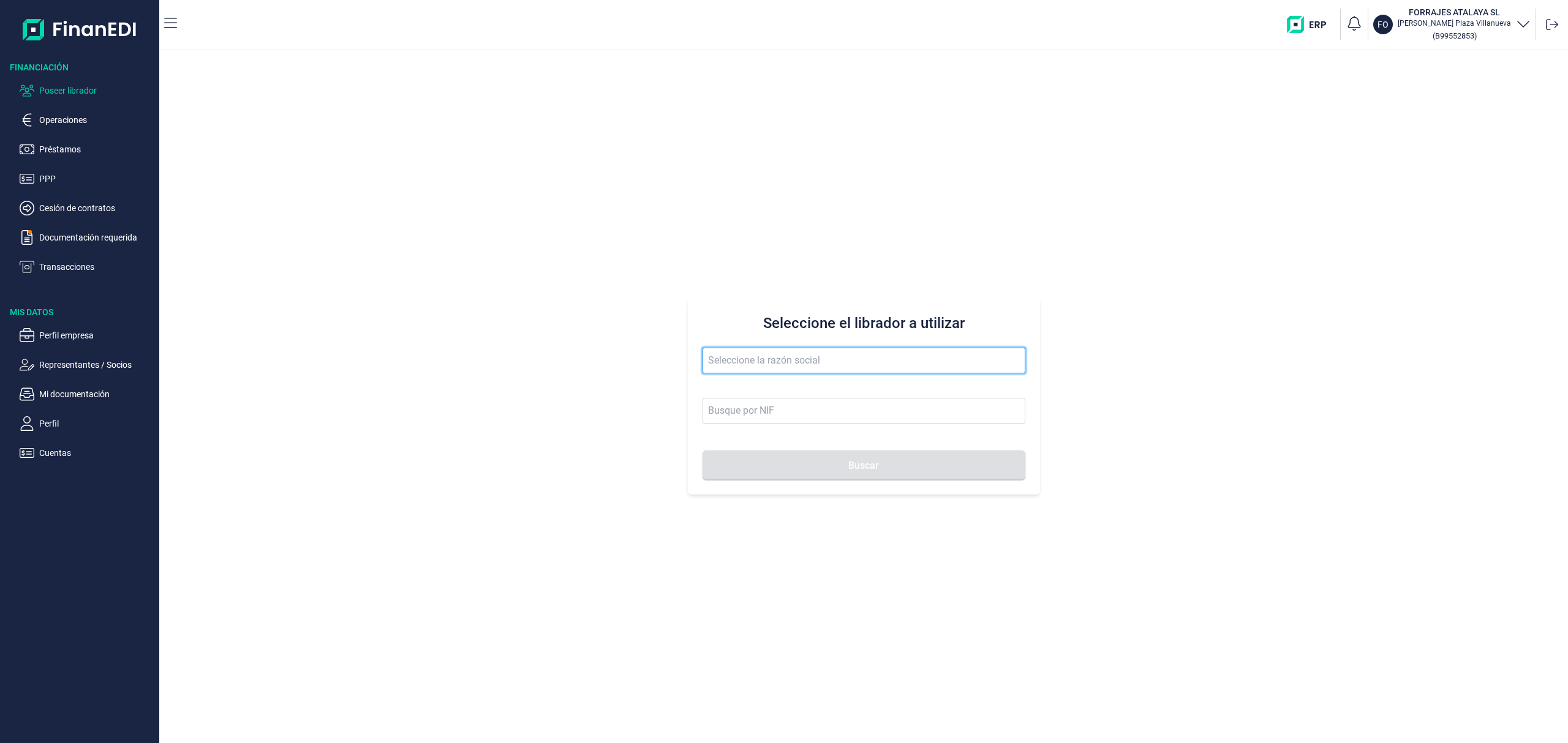
drag, startPoint x: 729, startPoint y: 371, endPoint x: 728, endPoint y: 362, distance: 9.1
click at [729, 368] on input "text" at bounding box center [863, 360] width 323 height 26
drag, startPoint x: 790, startPoint y: 391, endPoint x: 800, endPoint y: 409, distance: 20.6
click at [790, 392] on li "ACERO ZINC SL" at bounding box center [863, 390] width 323 height 24
type input "ACERO ZINC SL"
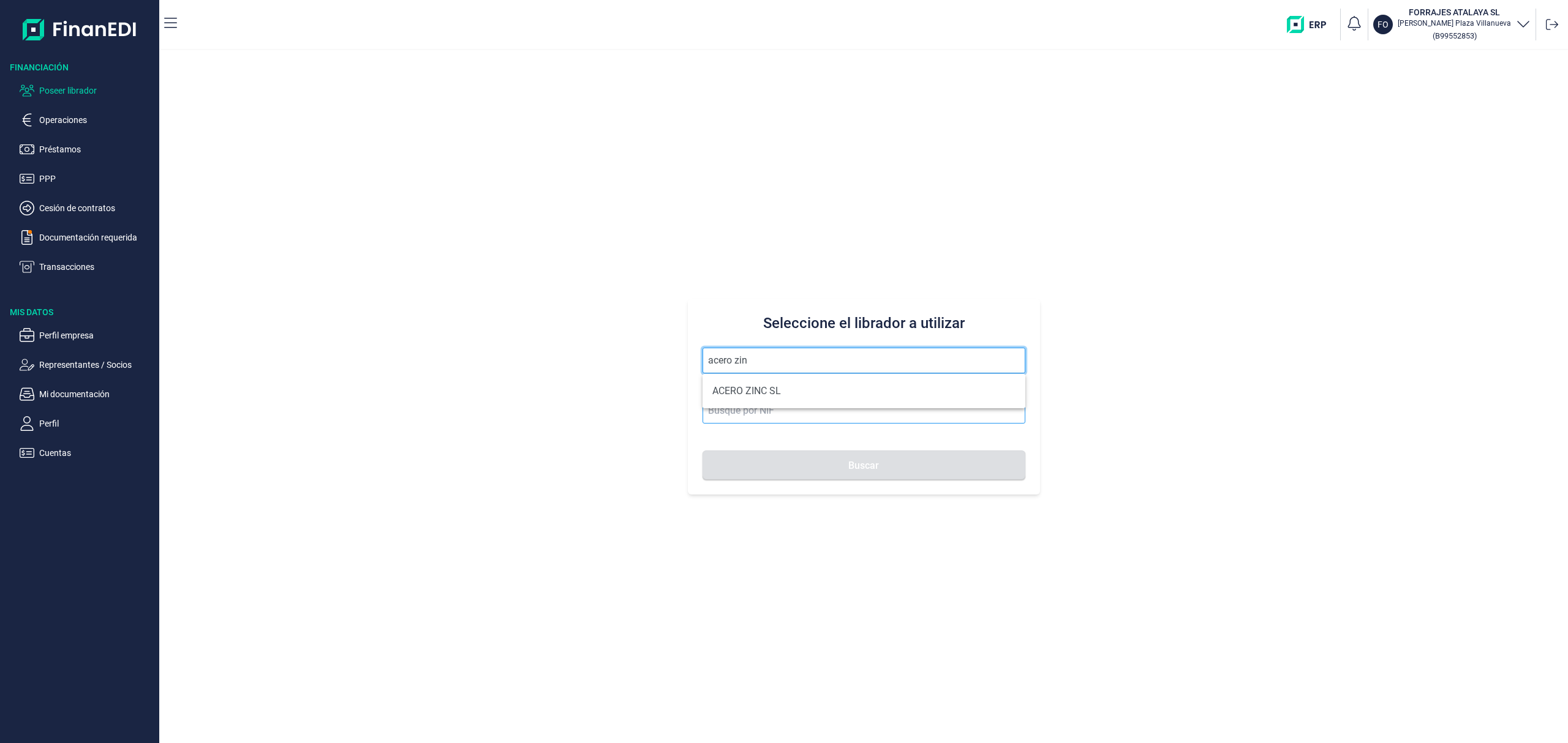
type input "B75973669"
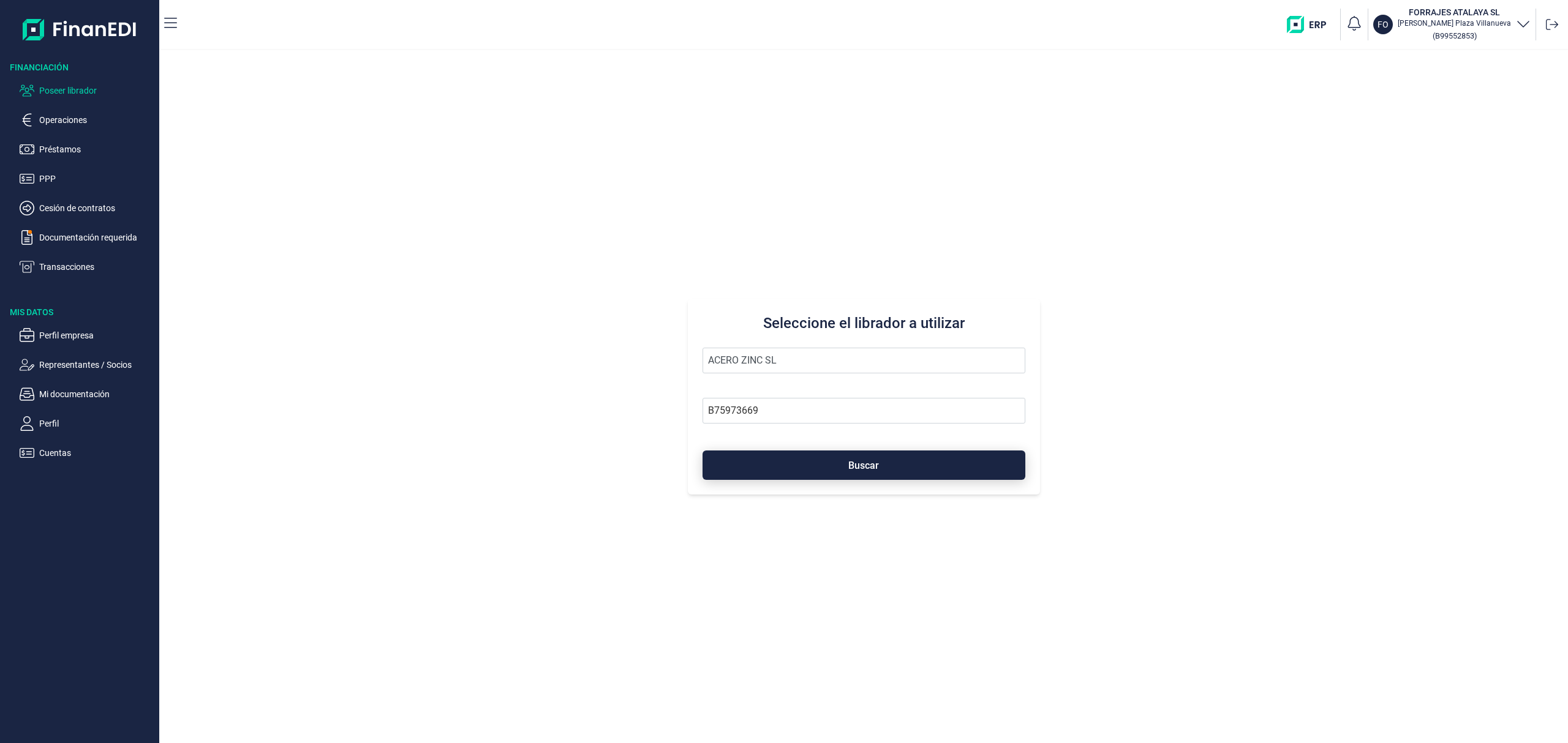
click at [814, 462] on button "Buscar" at bounding box center [863, 465] width 323 height 29
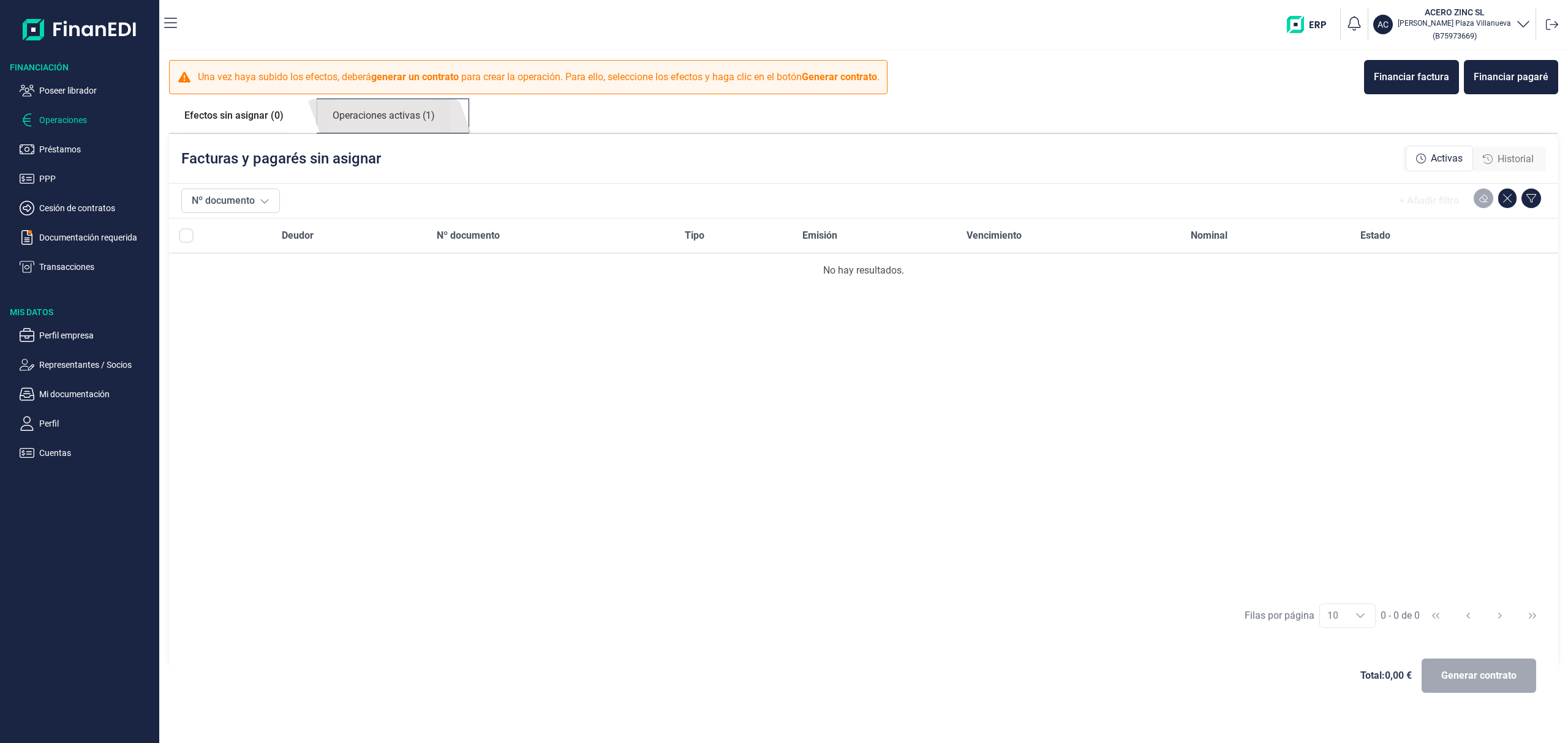
click at [400, 106] on link "Operaciones activas (1)" at bounding box center [383, 115] width 133 height 34
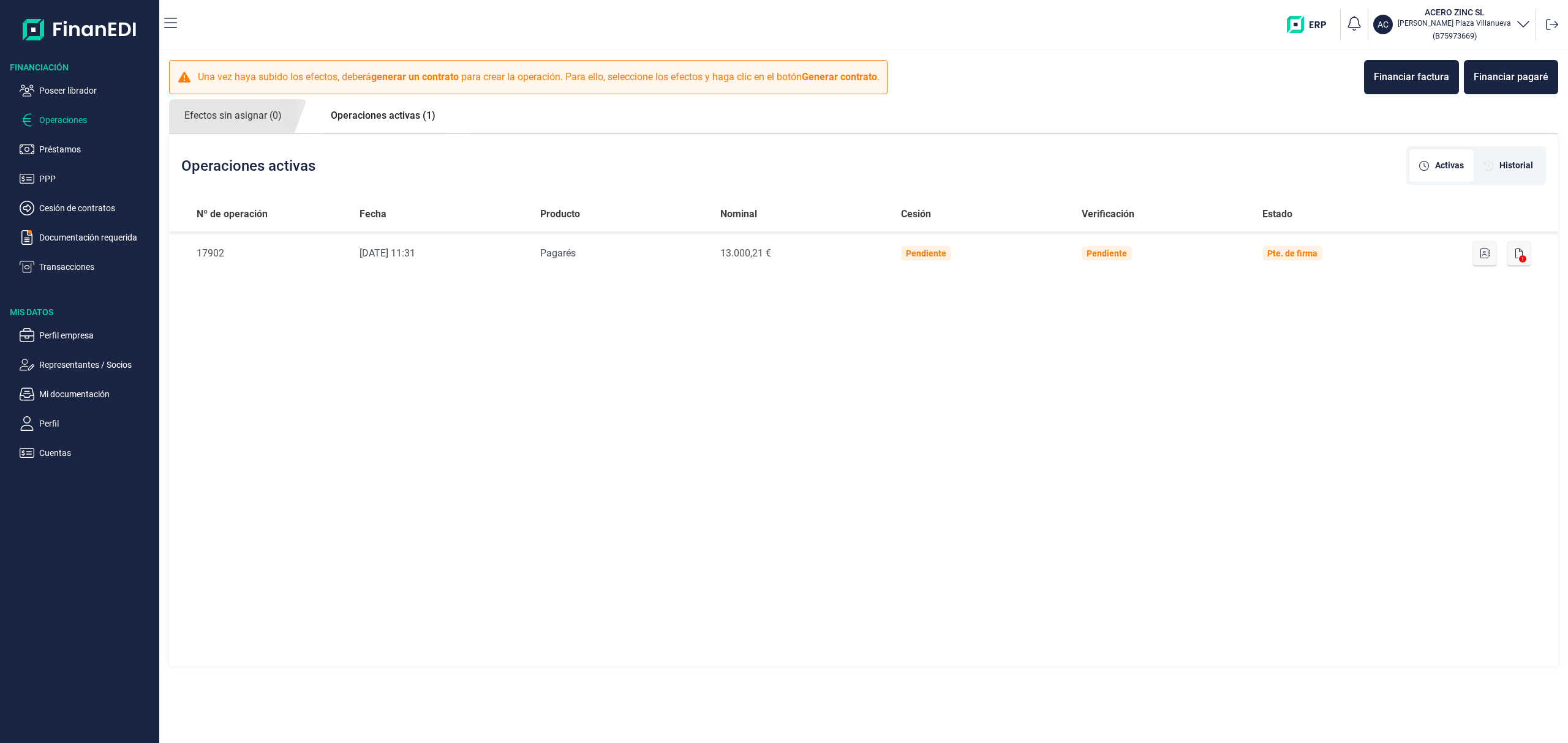
click at [103, 81] on ul "Poseer librador Operaciones Préstamos PPP Cesión de contratos Documentación req…" at bounding box center [79, 173] width 159 height 201
click at [93, 84] on p "Poseer librador" at bounding box center [96, 90] width 115 height 15
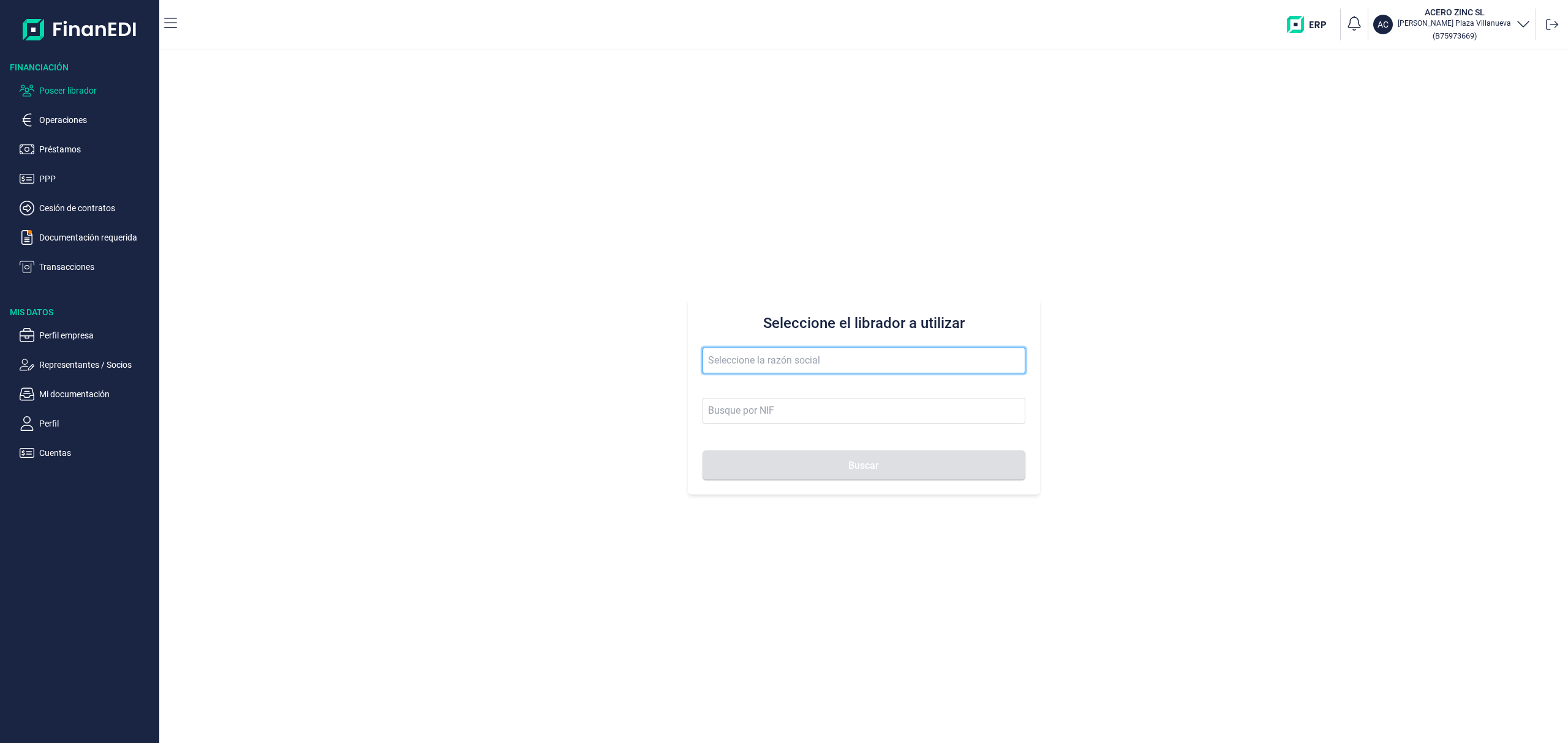
click at [770, 358] on input "text" at bounding box center [863, 360] width 323 height 26
drag, startPoint x: 774, startPoint y: 360, endPoint x: 632, endPoint y: 326, distance: 146.0
click at [617, 335] on div "Seleccione el librador a utilizar hermanos gallard Buscar" at bounding box center [863, 396] width 1409 height 693
drag, startPoint x: 729, startPoint y: 357, endPoint x: 438, endPoint y: 312, distance: 294.5
click at [447, 315] on div "Seleccione el librador a utilizar gallardo Buscar" at bounding box center [863, 396] width 1409 height 693
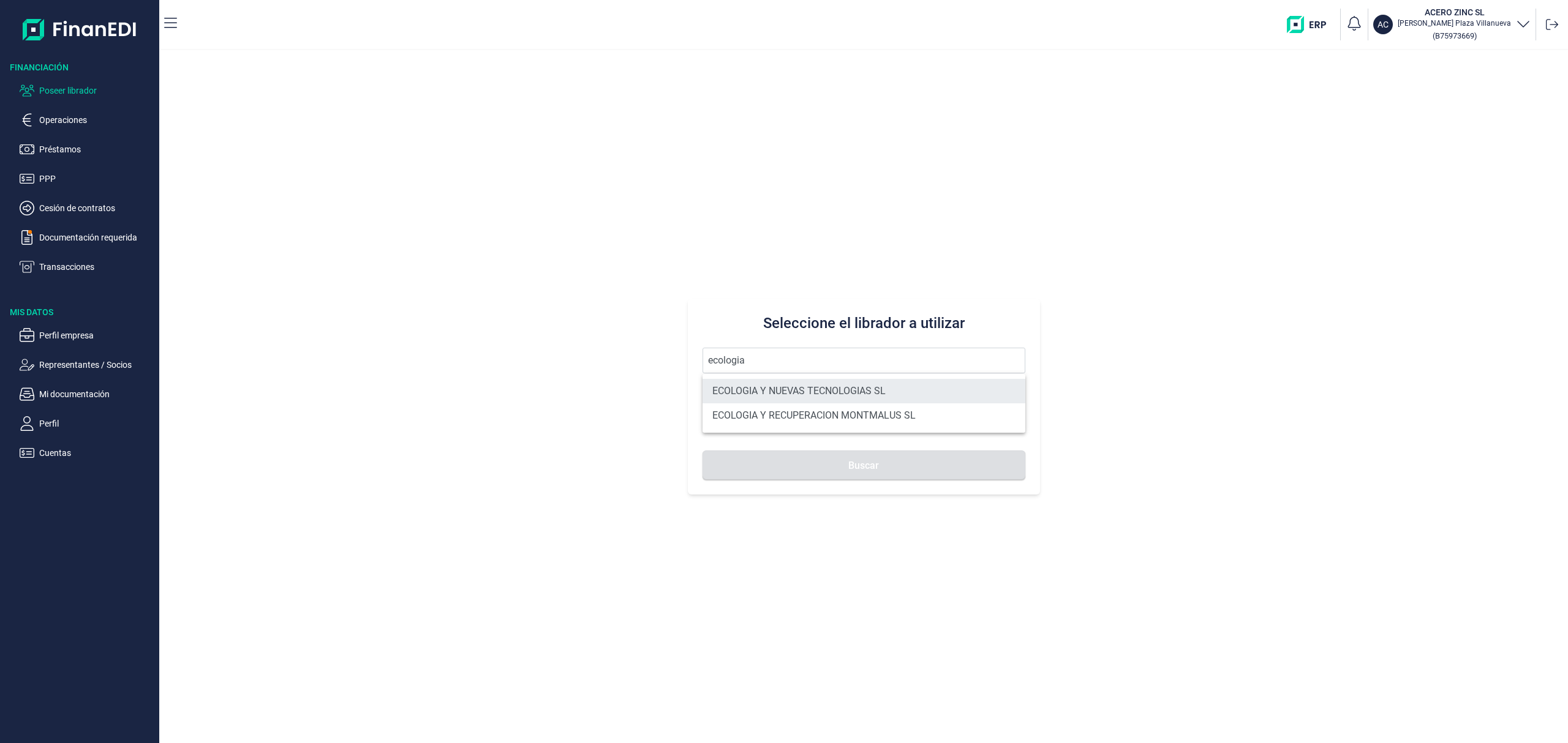
click at [776, 392] on li "ECOLOGIA Y NUEVAS TECNOLOGIAS SL" at bounding box center [863, 390] width 323 height 24
type input "ECOLOGIA Y NUEVAS TECNOLOGIAS SL"
type input "B73253387"
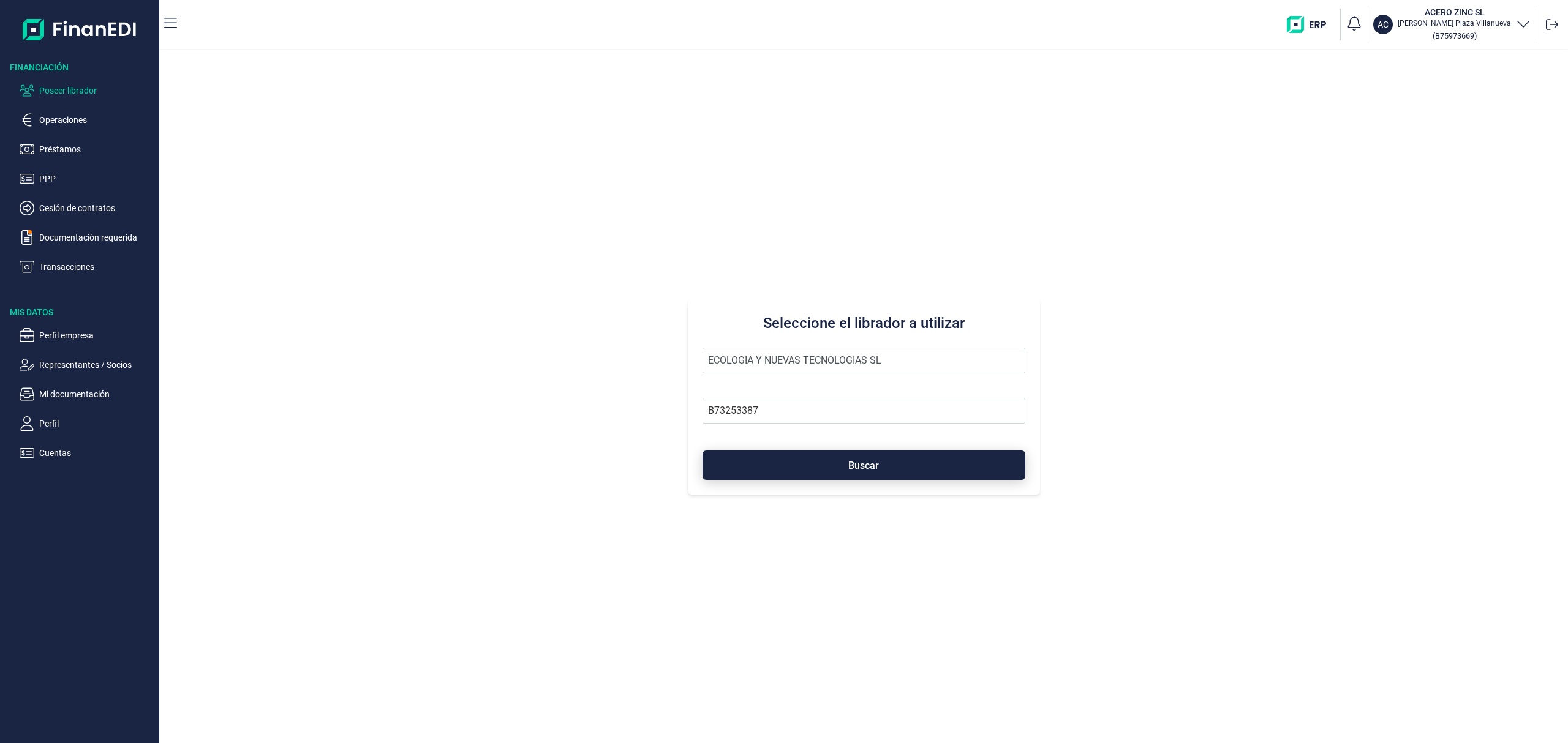
click at [800, 467] on button "Buscar" at bounding box center [863, 465] width 323 height 29
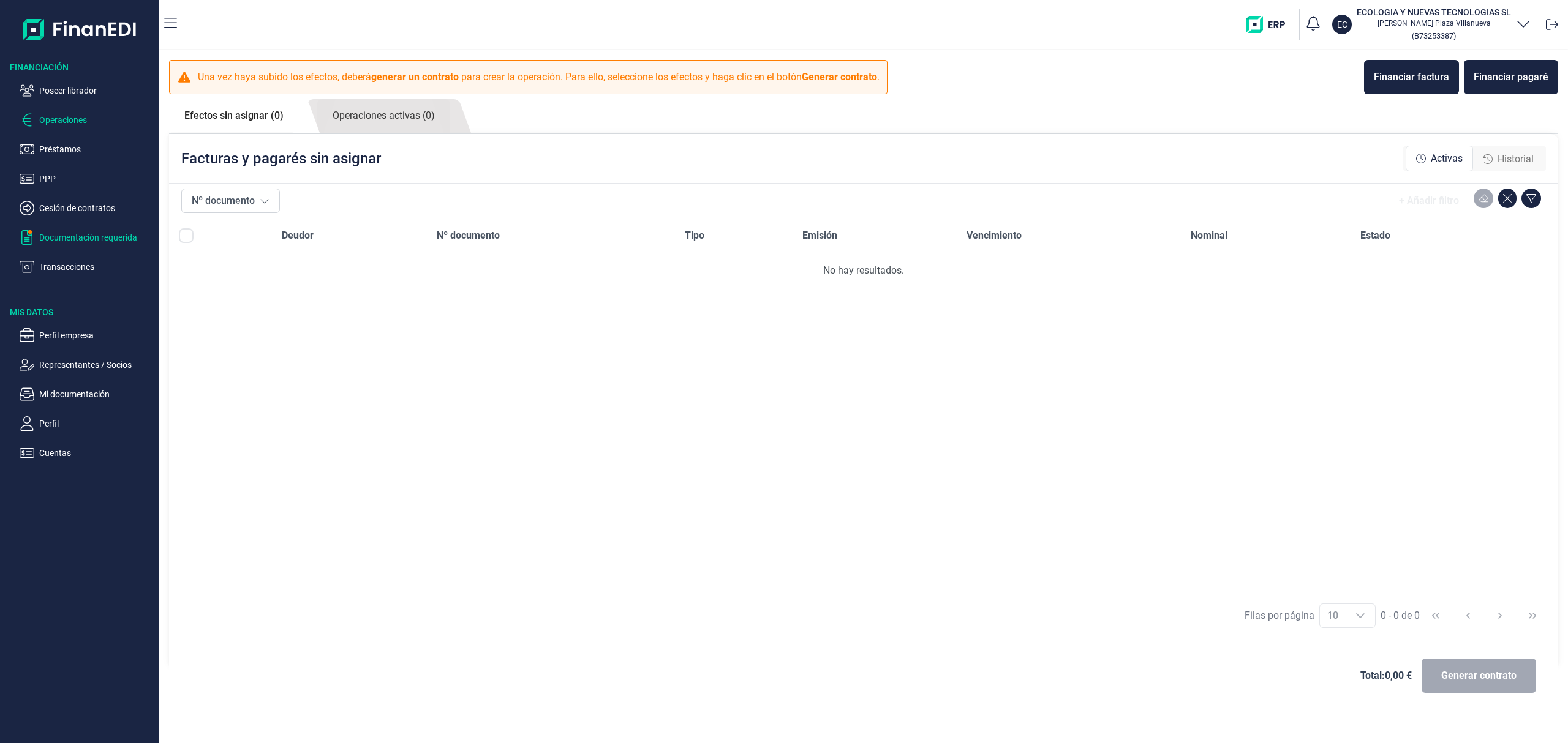
click at [101, 240] on p "Documentación requerida" at bounding box center [96, 237] width 115 height 15
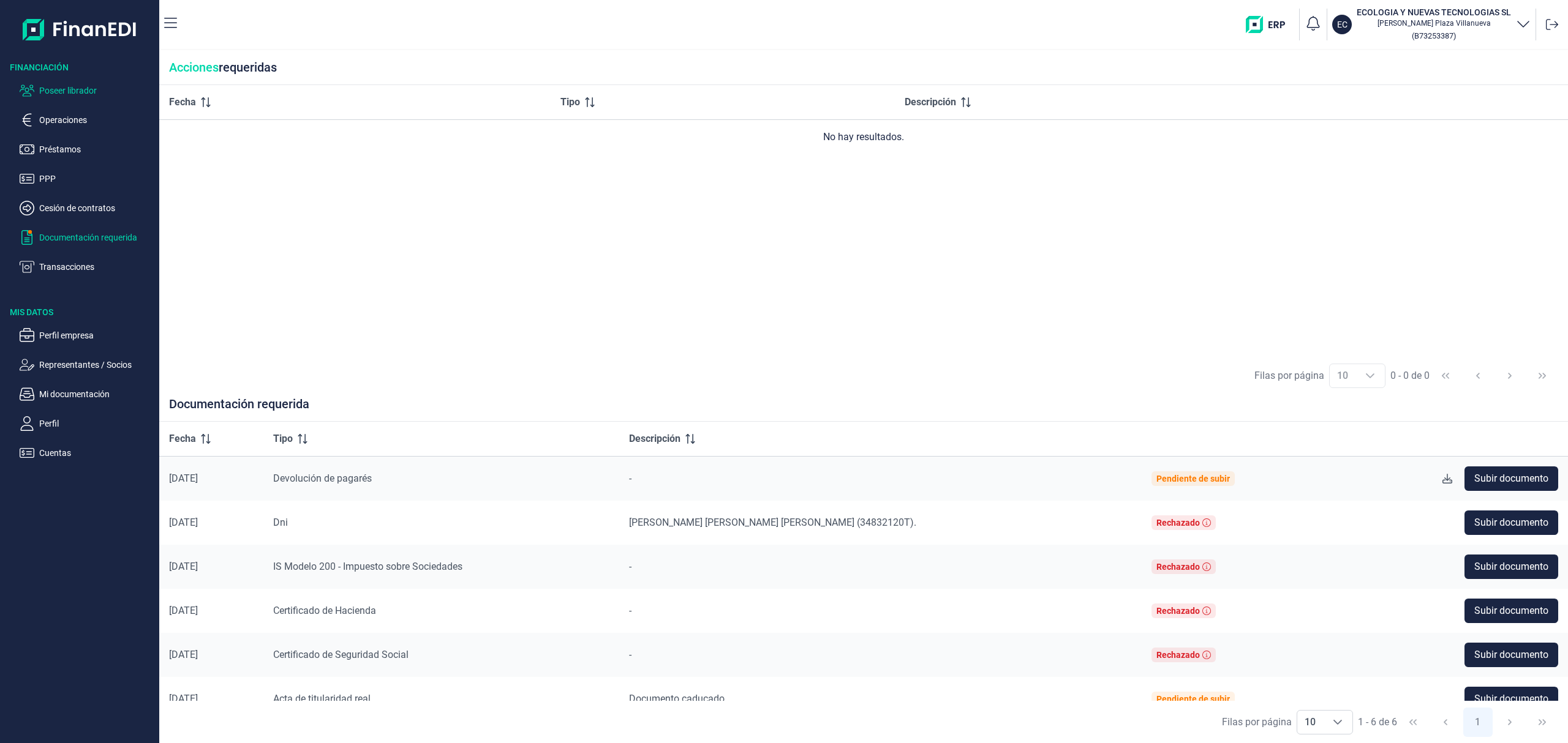
click at [64, 88] on p "Poseer librador" at bounding box center [96, 90] width 115 height 15
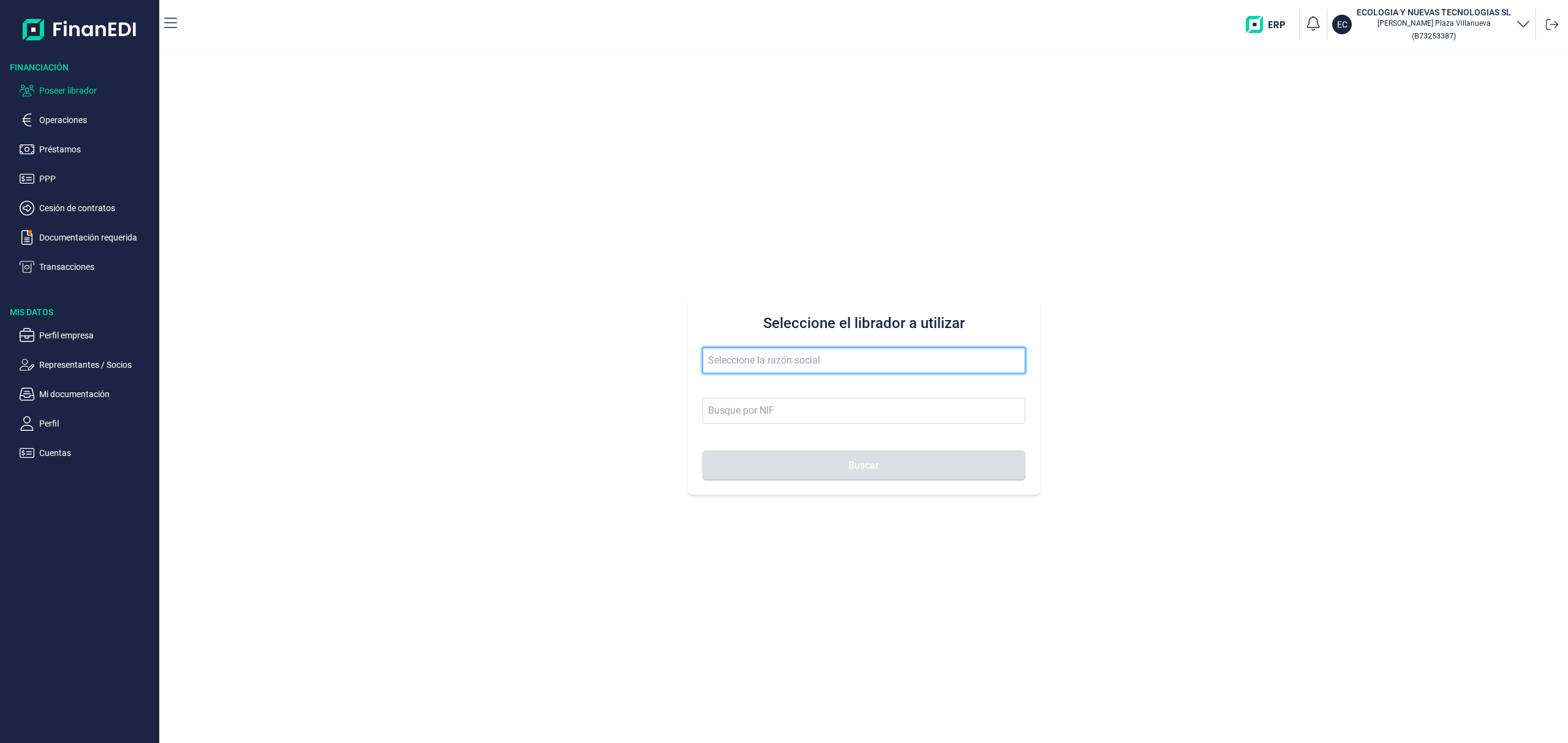
click at [733, 353] on input "text" at bounding box center [863, 360] width 323 height 26
drag, startPoint x: 758, startPoint y: 360, endPoint x: 540, endPoint y: 351, distance: 218.2
click at [540, 351] on div "Seleccione el librador a utilizar zon mo Buscar" at bounding box center [863, 396] width 1409 height 693
click at [719, 363] on input "zon mo" at bounding box center [863, 360] width 323 height 26
click at [724, 363] on input "zon mo" at bounding box center [863, 360] width 323 height 26
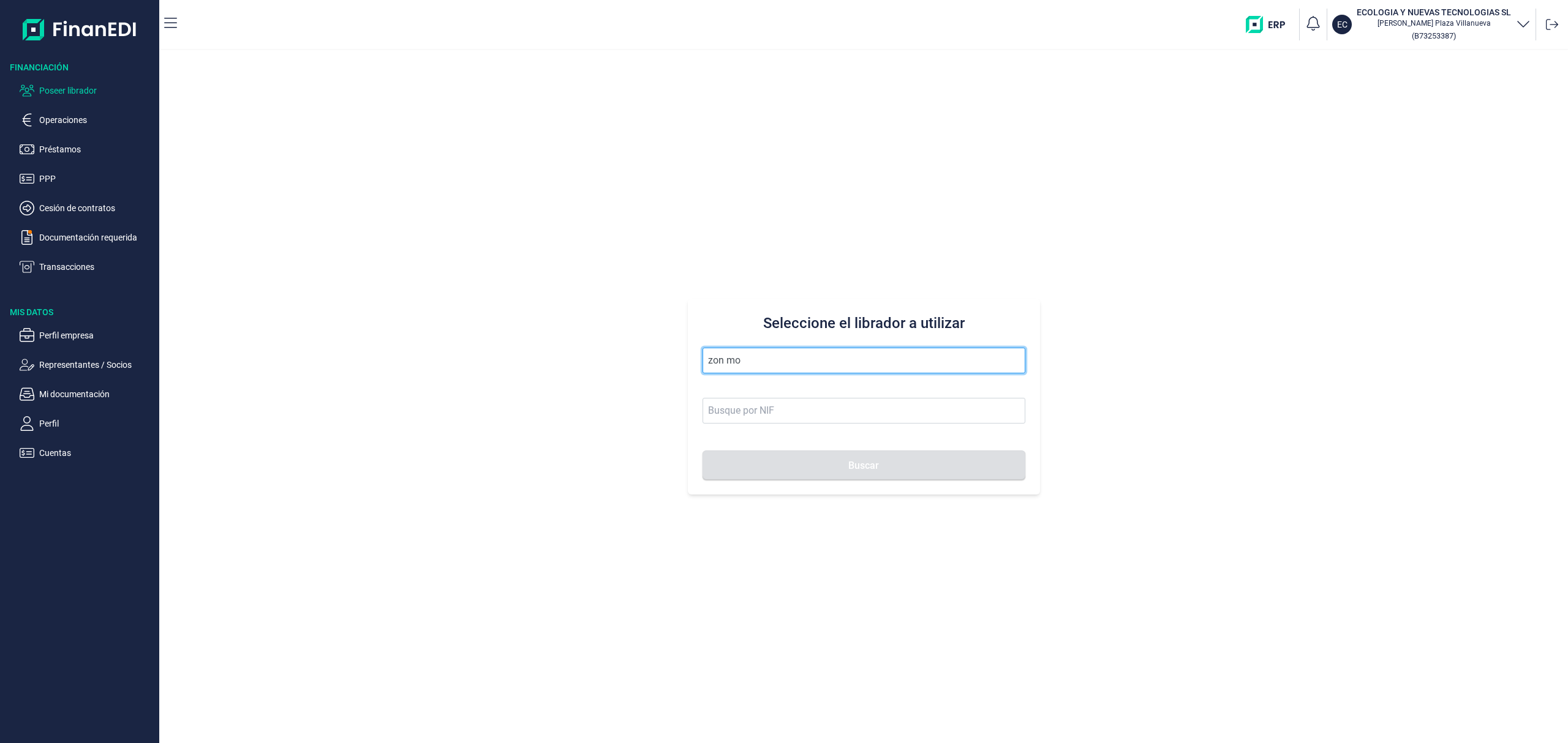
click at [724, 363] on input "zon mo" at bounding box center [863, 360] width 323 height 26
click at [774, 365] on input "zon mo" at bounding box center [863, 360] width 323 height 26
click at [760, 357] on input "zon mo" at bounding box center [863, 360] width 323 height 26
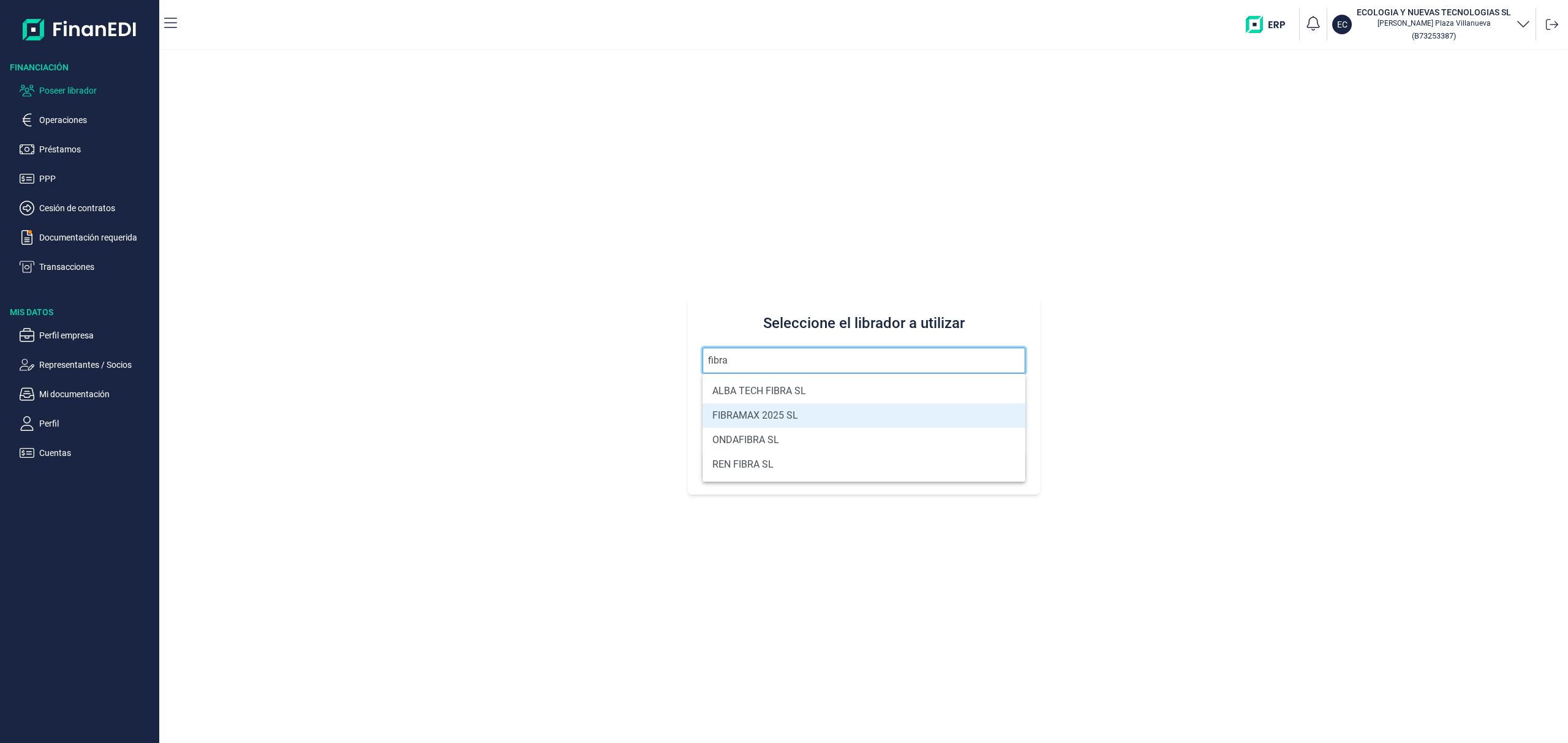
type input "FIBRAMAX 2025 SL"
type input "B75672311"
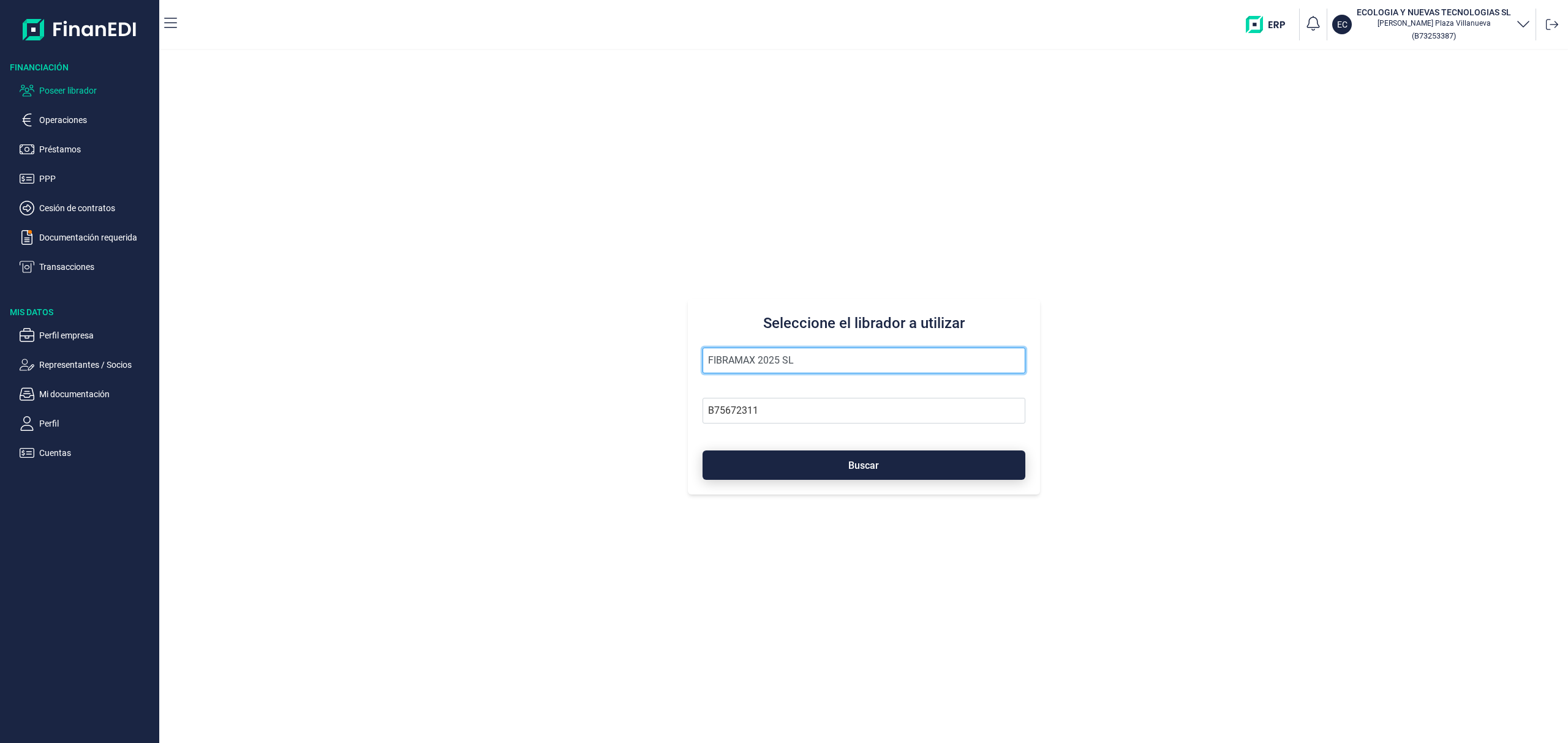
type input "FIBRAMAX 2025 SL"
click at [929, 459] on button "Buscar" at bounding box center [863, 465] width 323 height 29
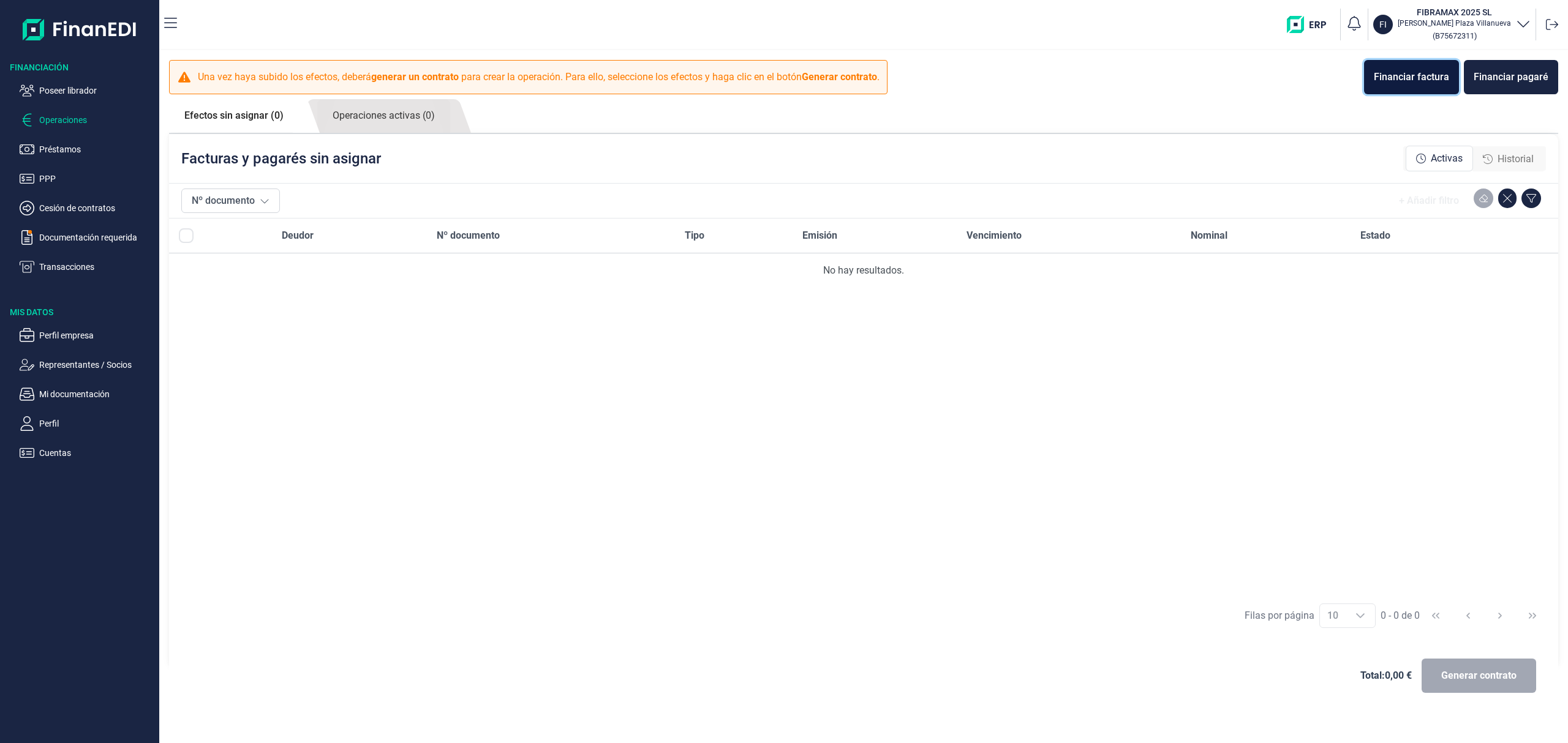
click at [1421, 70] on div "Financiar factura" at bounding box center [1412, 77] width 76 height 15
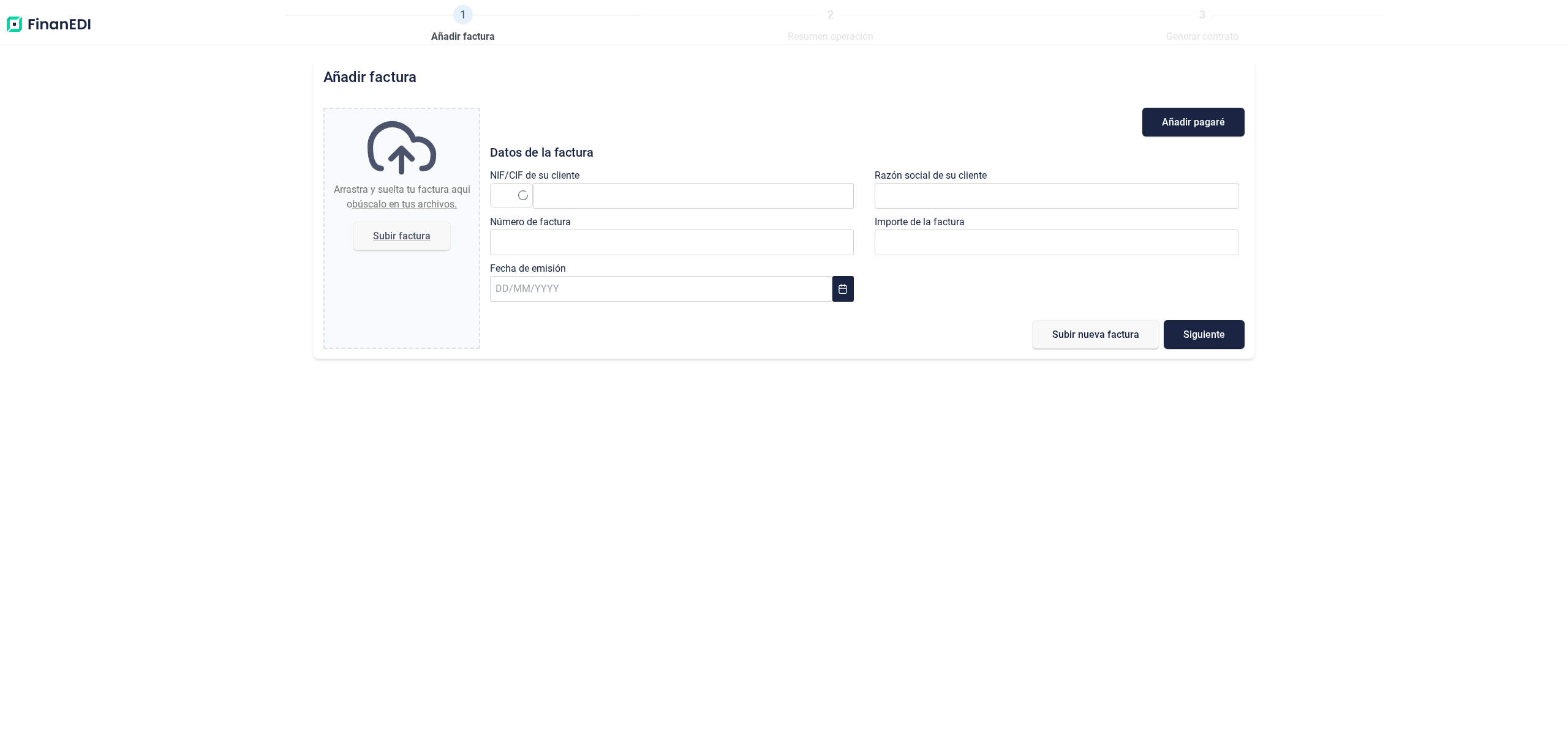
type input "0,00 €"
click at [603, 190] on input "text" at bounding box center [693, 196] width 321 height 26
paste input "ALBEARIPHONESL"
type input "ALBEARIPHONESL"
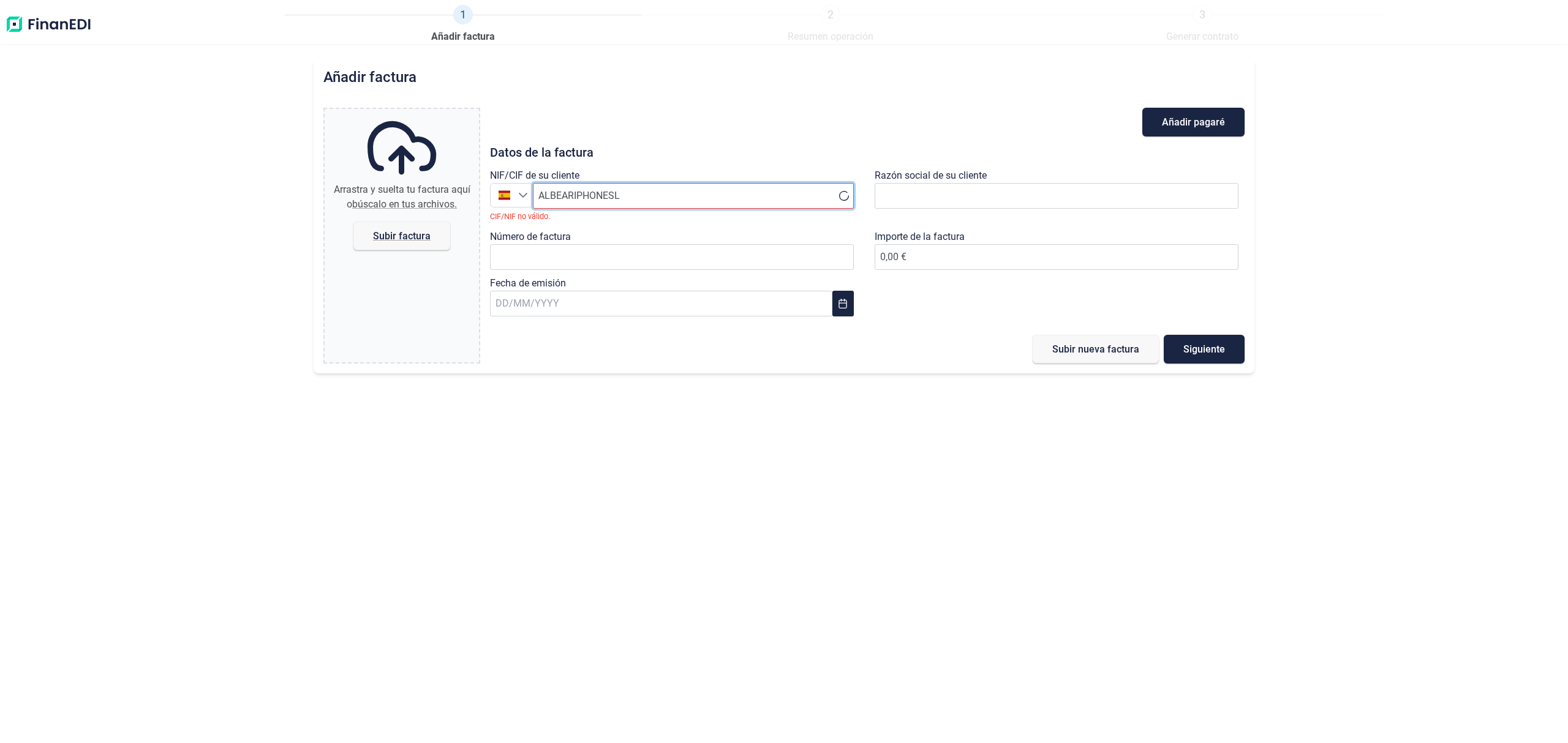
drag, startPoint x: 495, startPoint y: 196, endPoint x: 458, endPoint y: 180, distance: 40.3
click at [479, 194] on div "Arrastra y suelta tu factura aquí o búscalo en tus archivos. Subir factura File…" at bounding box center [784, 235] width 921 height 256
click at [943, 184] on input "text" at bounding box center [1055, 196] width 363 height 26
paste input "ALBEARI PHONE SL"
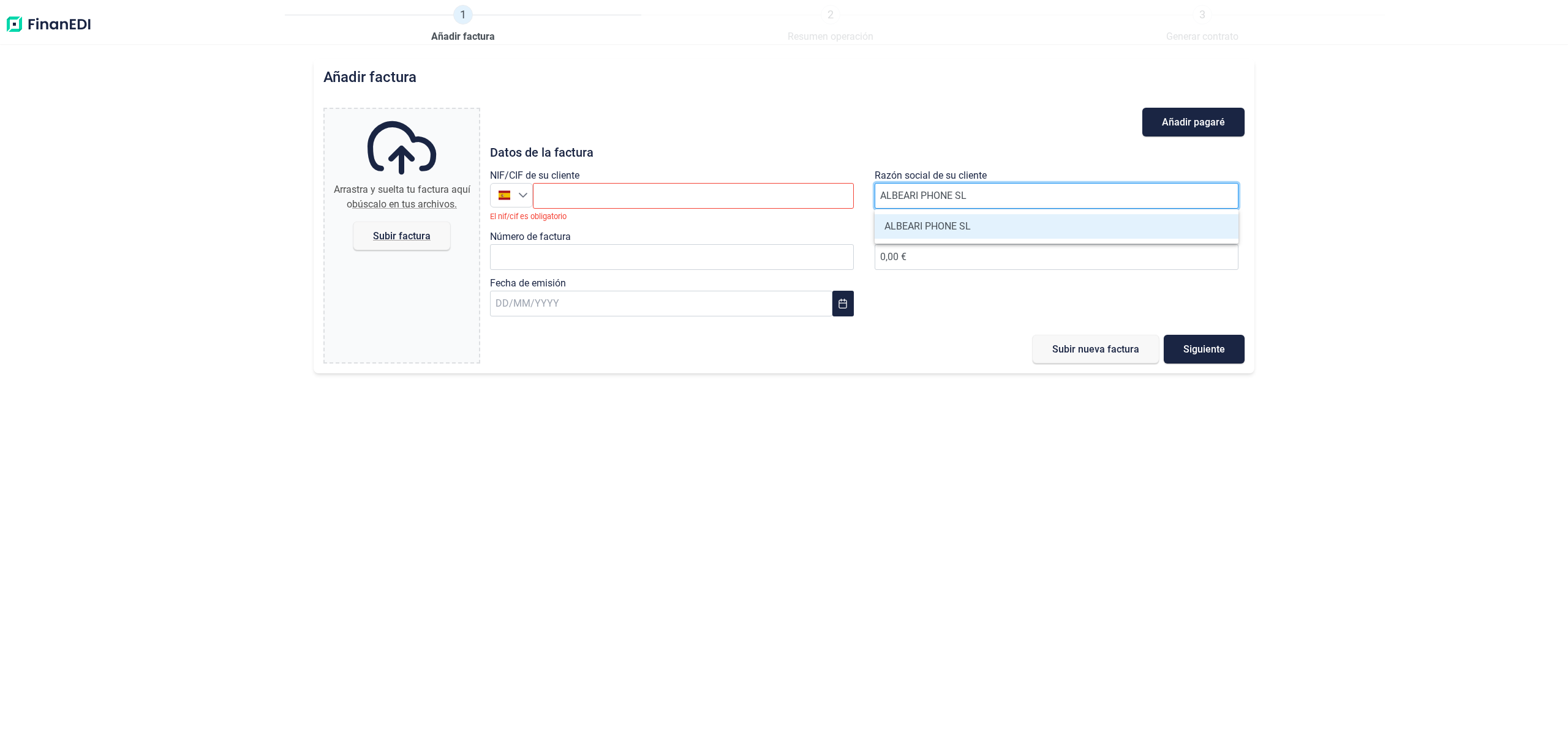
type input "ALBEARI PHONE SL"
click at [914, 221] on li "ALBEARI PHONE SL" at bounding box center [1055, 226] width 363 height 24
type input "B13666466"
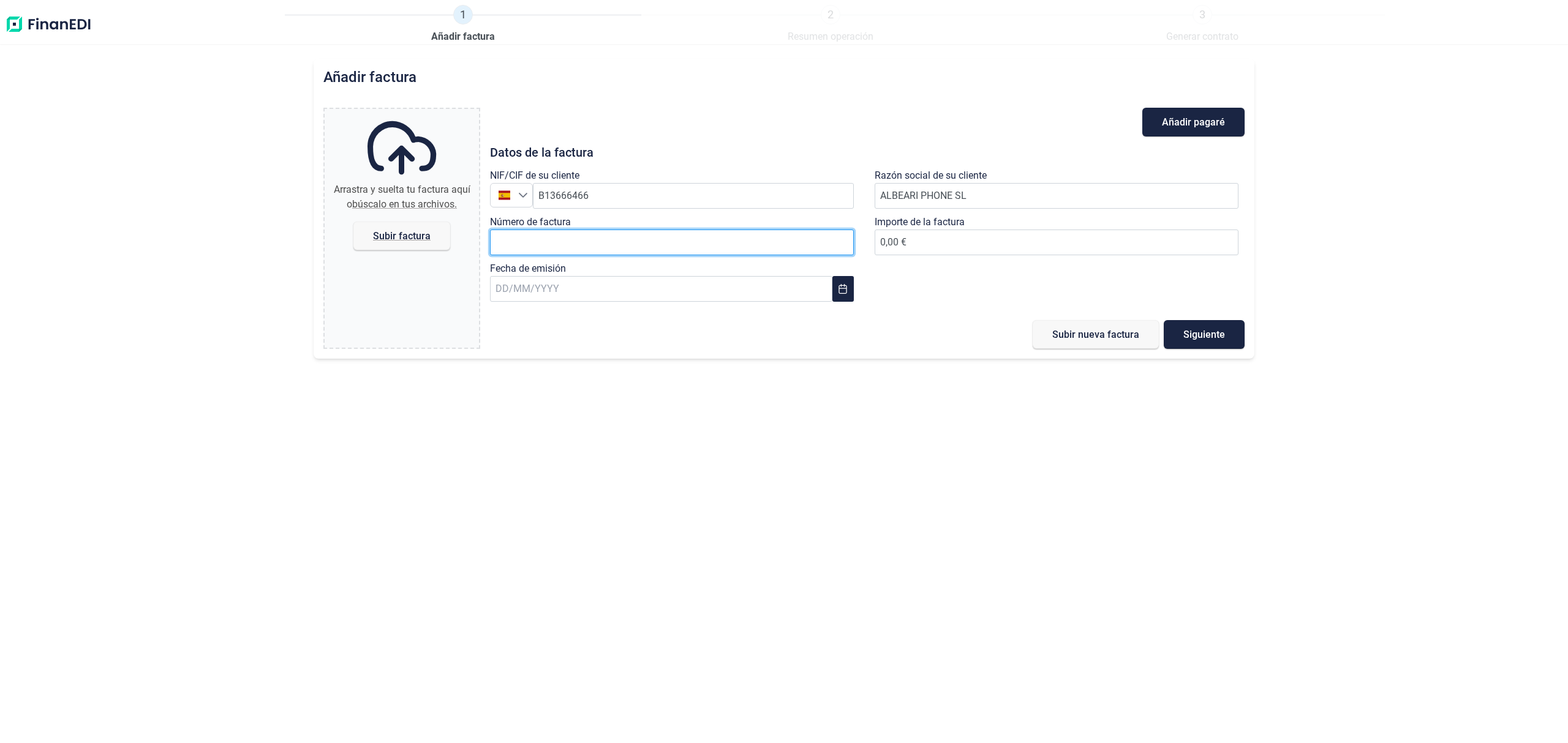
click at [696, 240] on input "Número de factura" at bounding box center [672, 242] width 363 height 26
type input "F030"
type input "1.210,00 €"
drag, startPoint x: 572, startPoint y: 268, endPoint x: 565, endPoint y: 296, distance: 28.9
click at [571, 277] on div "Fecha de emisión" at bounding box center [675, 285] width 370 height 46
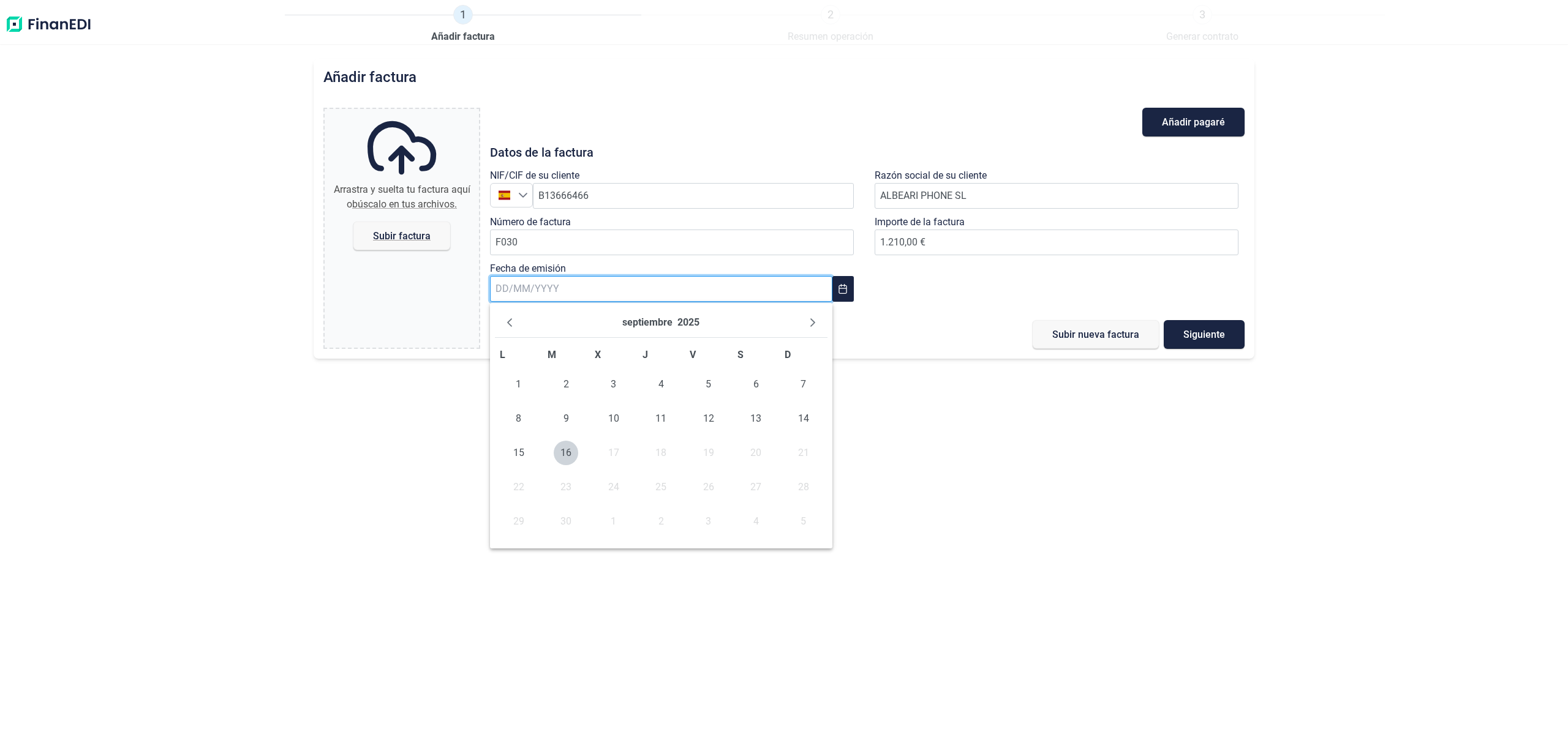
click at [565, 296] on input "text" at bounding box center [661, 289] width 342 height 26
click at [503, 319] on button "Previous Month" at bounding box center [510, 323] width 19 height 19
click at [755, 516] on span "30" at bounding box center [755, 521] width 24 height 24
type input "[DATE]"
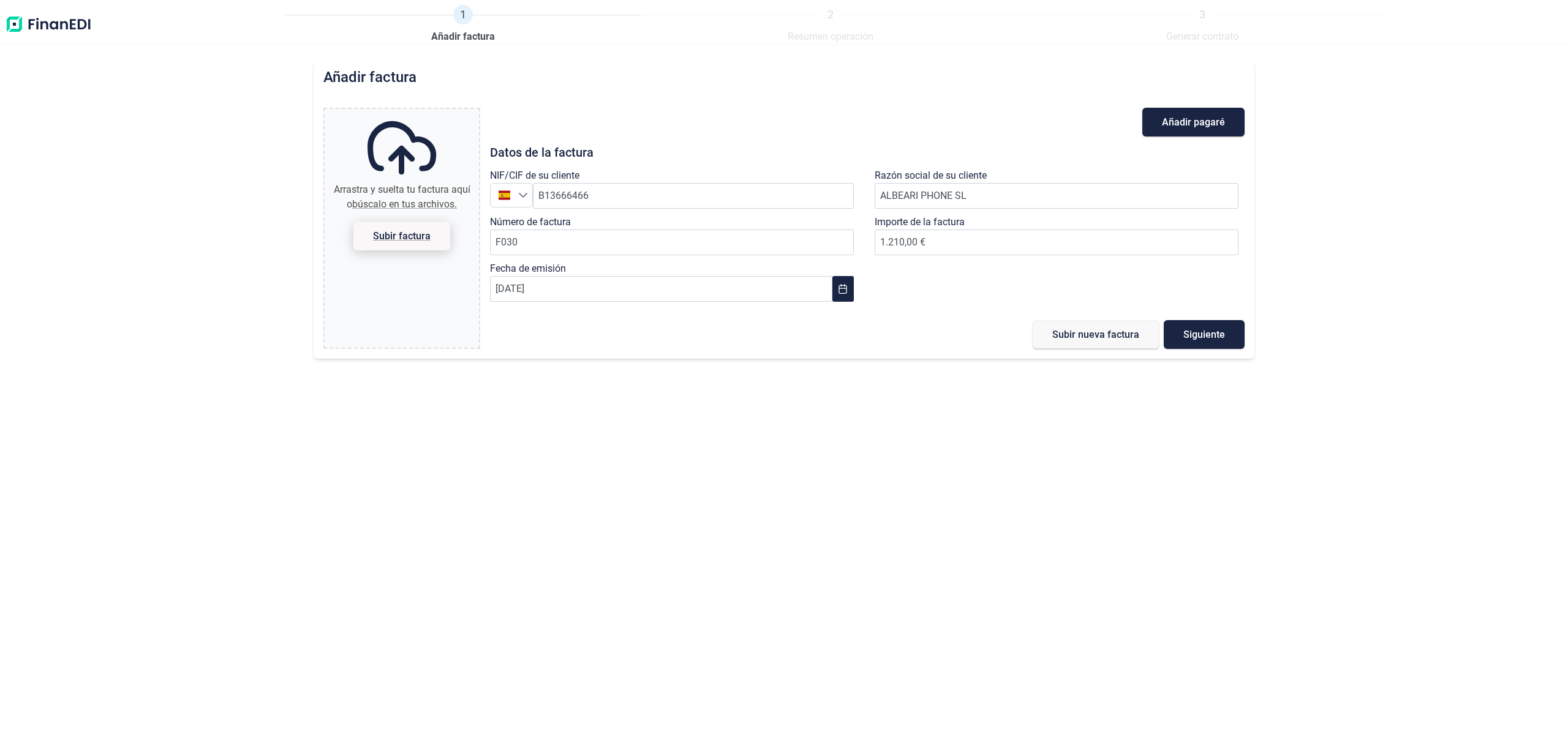
click at [425, 233] on span "Subir factura" at bounding box center [401, 235] width 57 height 9
click at [425, 112] on input "Arrastra y suelta tu factura aquí o búscalo en tus archivos. Subir factura" at bounding box center [401, 110] width 154 height 4
type input "C:\fakepath\F030.pdf"
click at [1207, 333] on span "Siguiente" at bounding box center [1204, 334] width 42 height 9
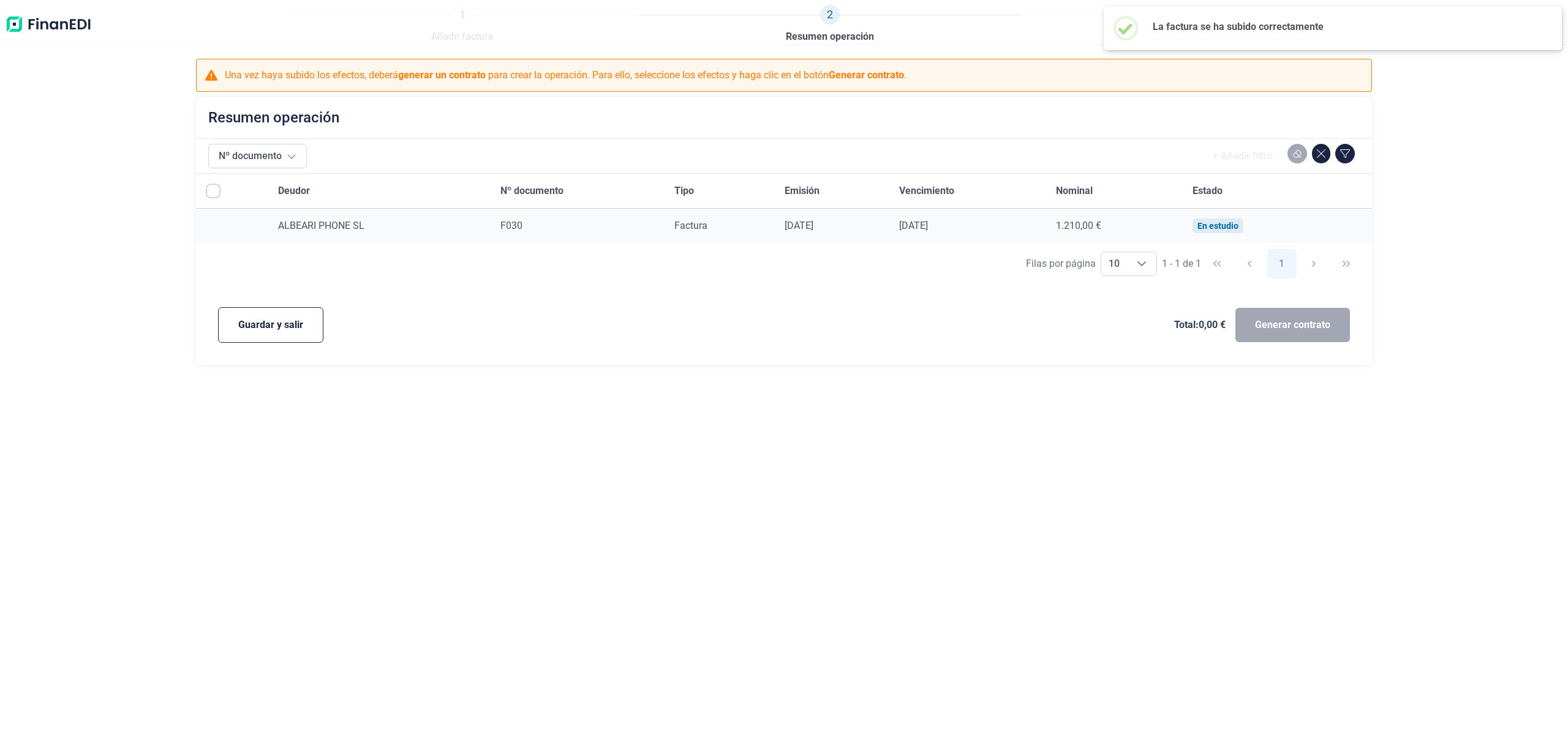
click at [212, 194] on input "All items unselected" at bounding box center [212, 191] width 15 height 15
checkbox input "false"
click at [287, 319] on span "Guardar y salir" at bounding box center [270, 325] width 65 height 15
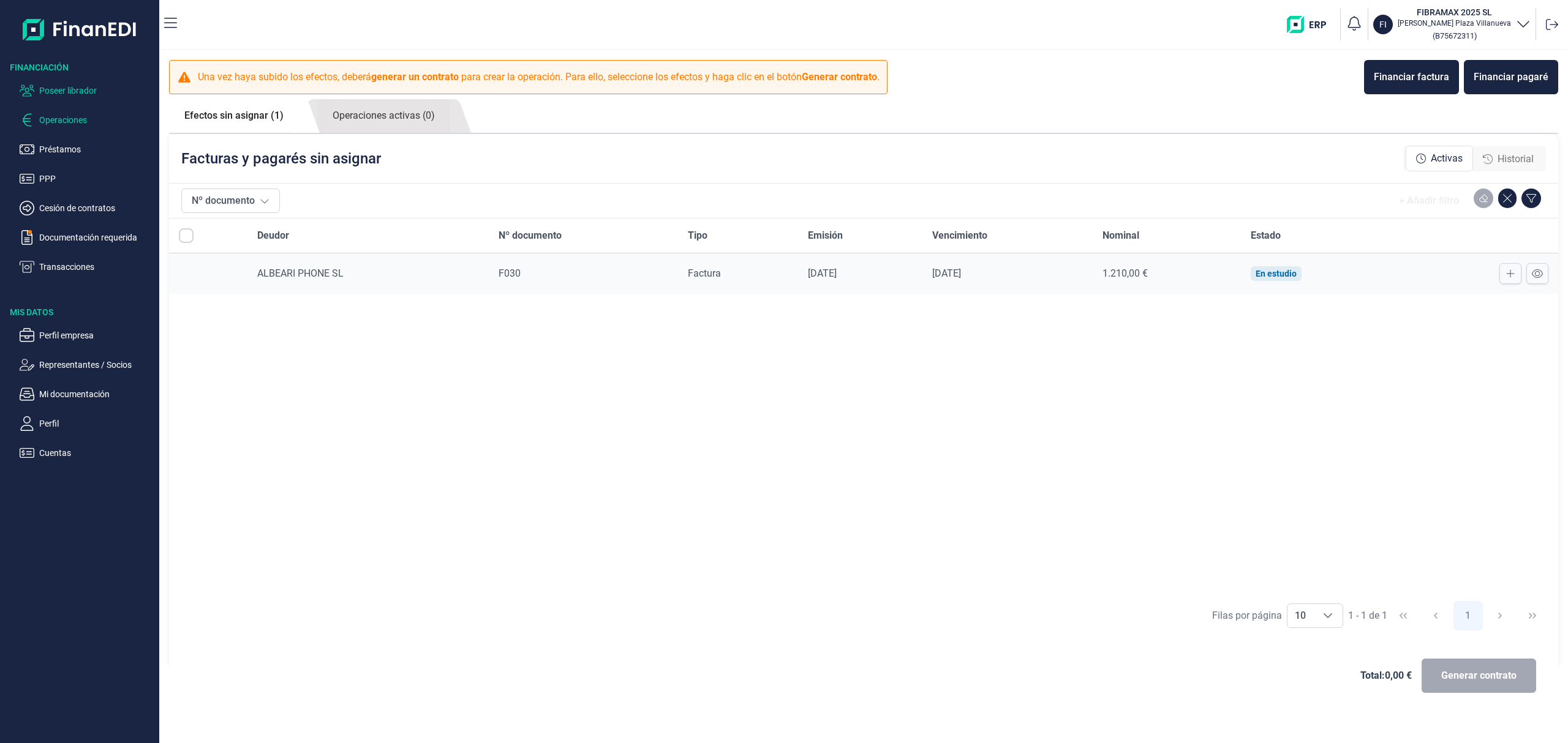
drag, startPoint x: 91, startPoint y: 82, endPoint x: 99, endPoint y: 89, distance: 10.6
click at [91, 81] on ul "Poseer librador Operaciones Préstamos PPP Cesión de contratos Documentación req…" at bounding box center [79, 173] width 159 height 201
click at [104, 91] on p "Poseer librador" at bounding box center [96, 90] width 115 height 15
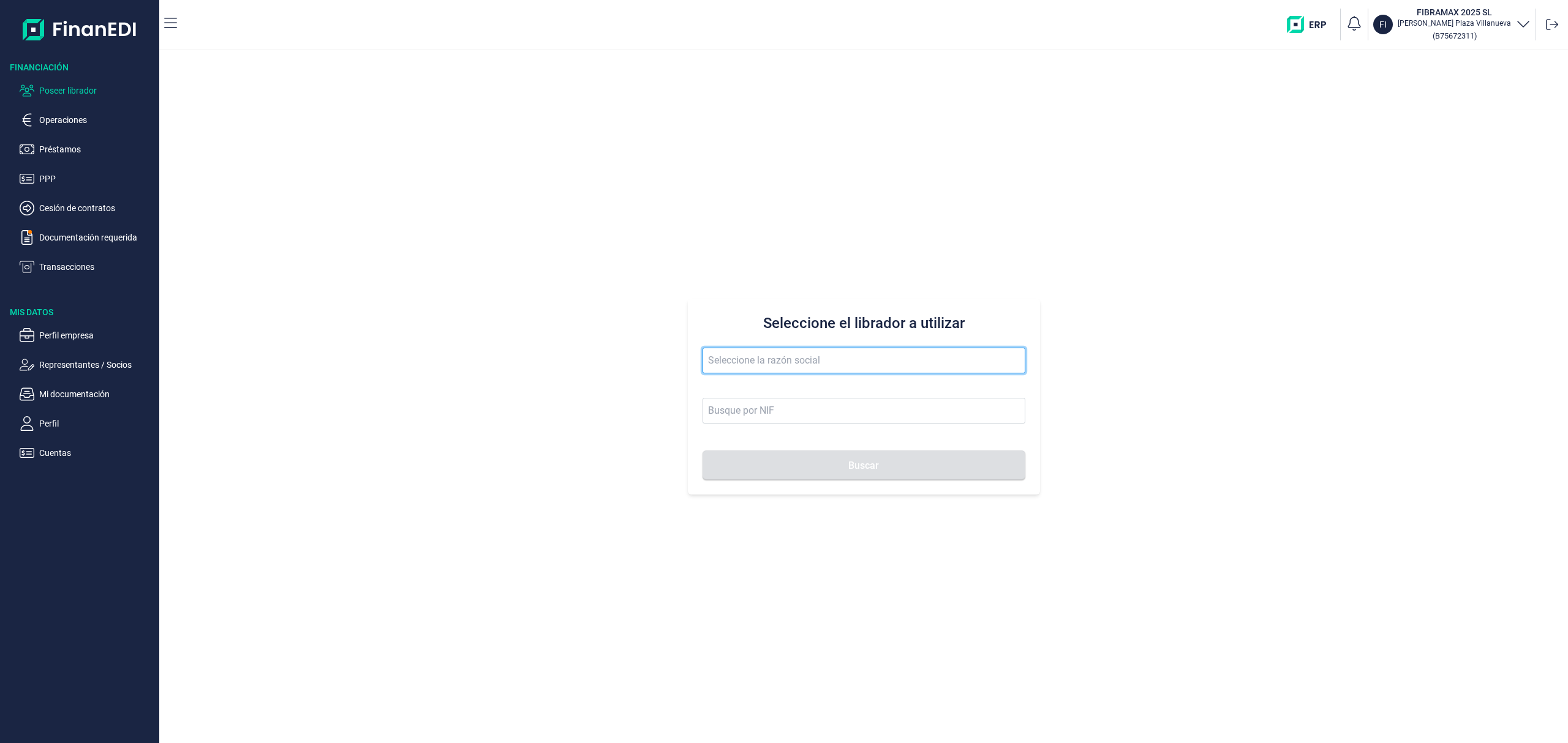
click at [723, 358] on input "text" at bounding box center [863, 360] width 323 height 26
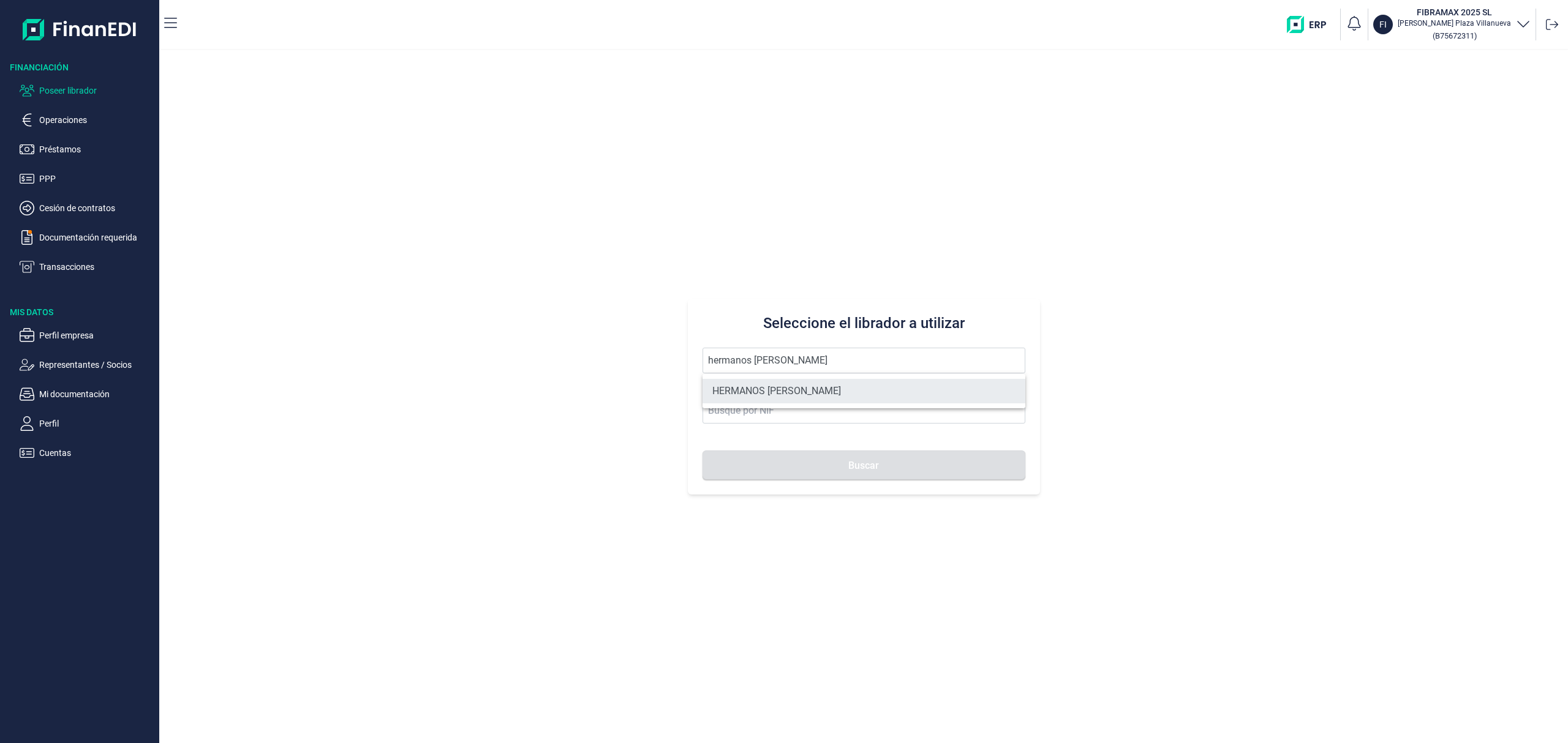
click at [781, 393] on li "HERMANOS [PERSON_NAME]" at bounding box center [863, 390] width 323 height 24
type input "HERMANOS [PERSON_NAME]"
type input "B10846954"
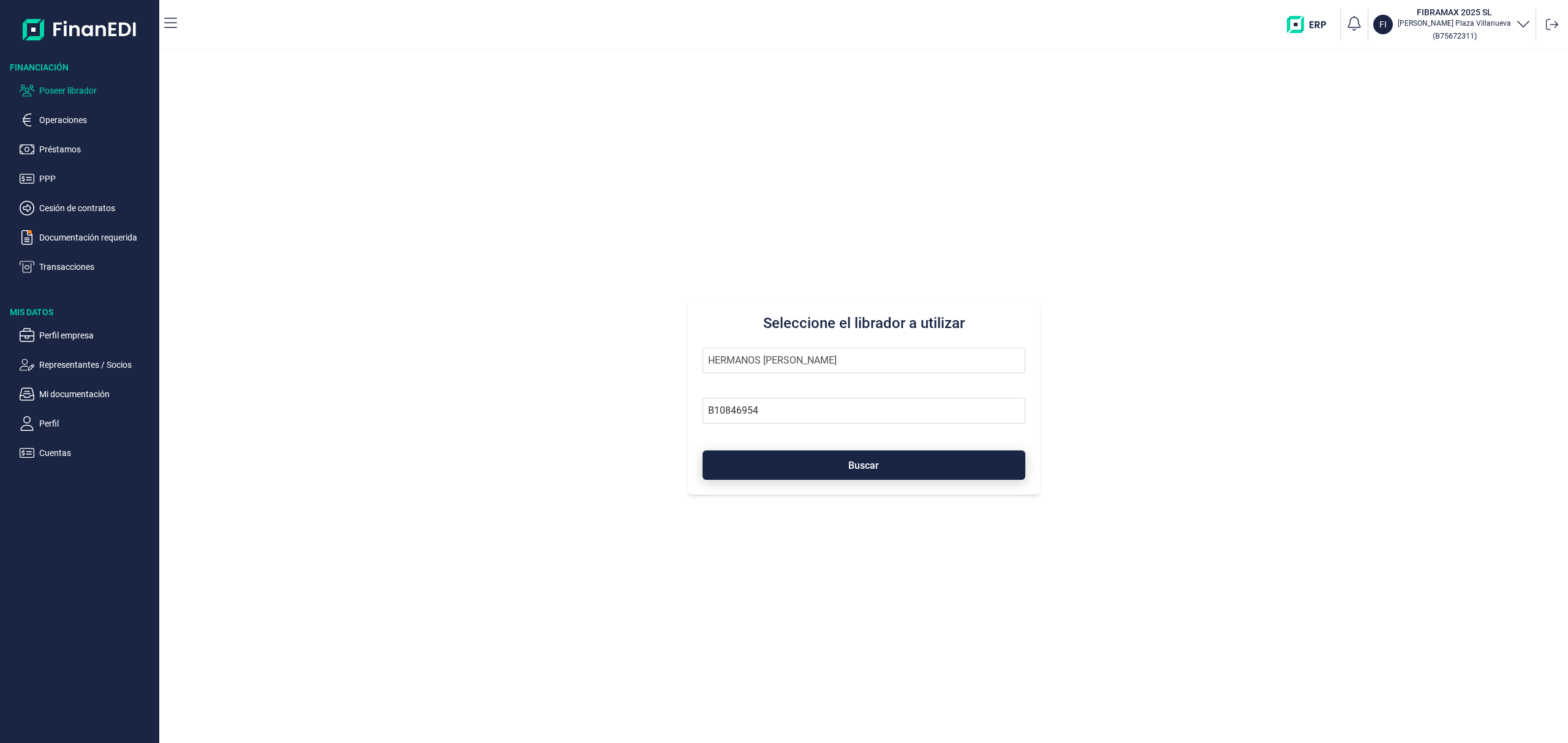
click at [803, 474] on button "Buscar" at bounding box center [863, 465] width 323 height 29
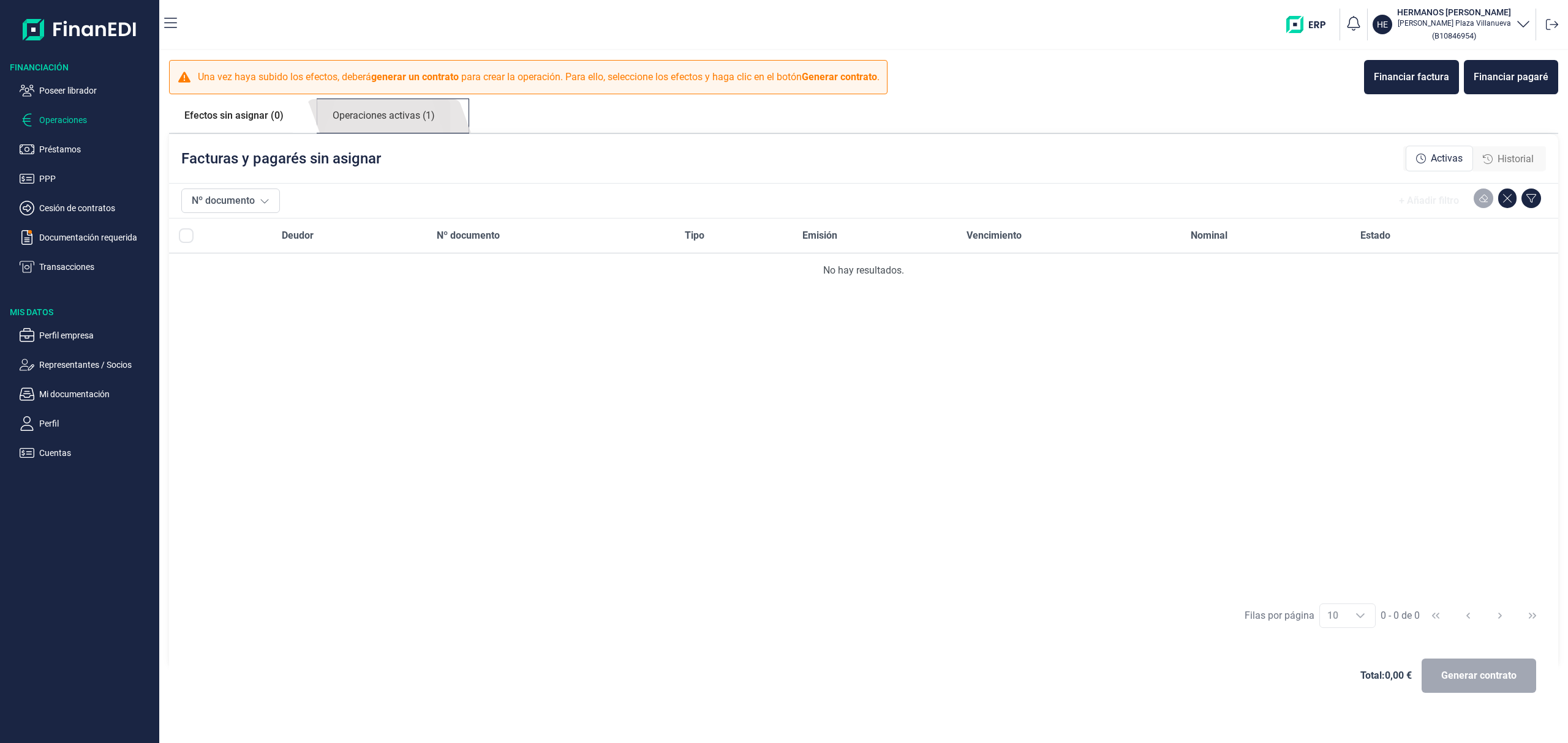
click at [426, 119] on link "Operaciones activas (1)" at bounding box center [383, 115] width 133 height 34
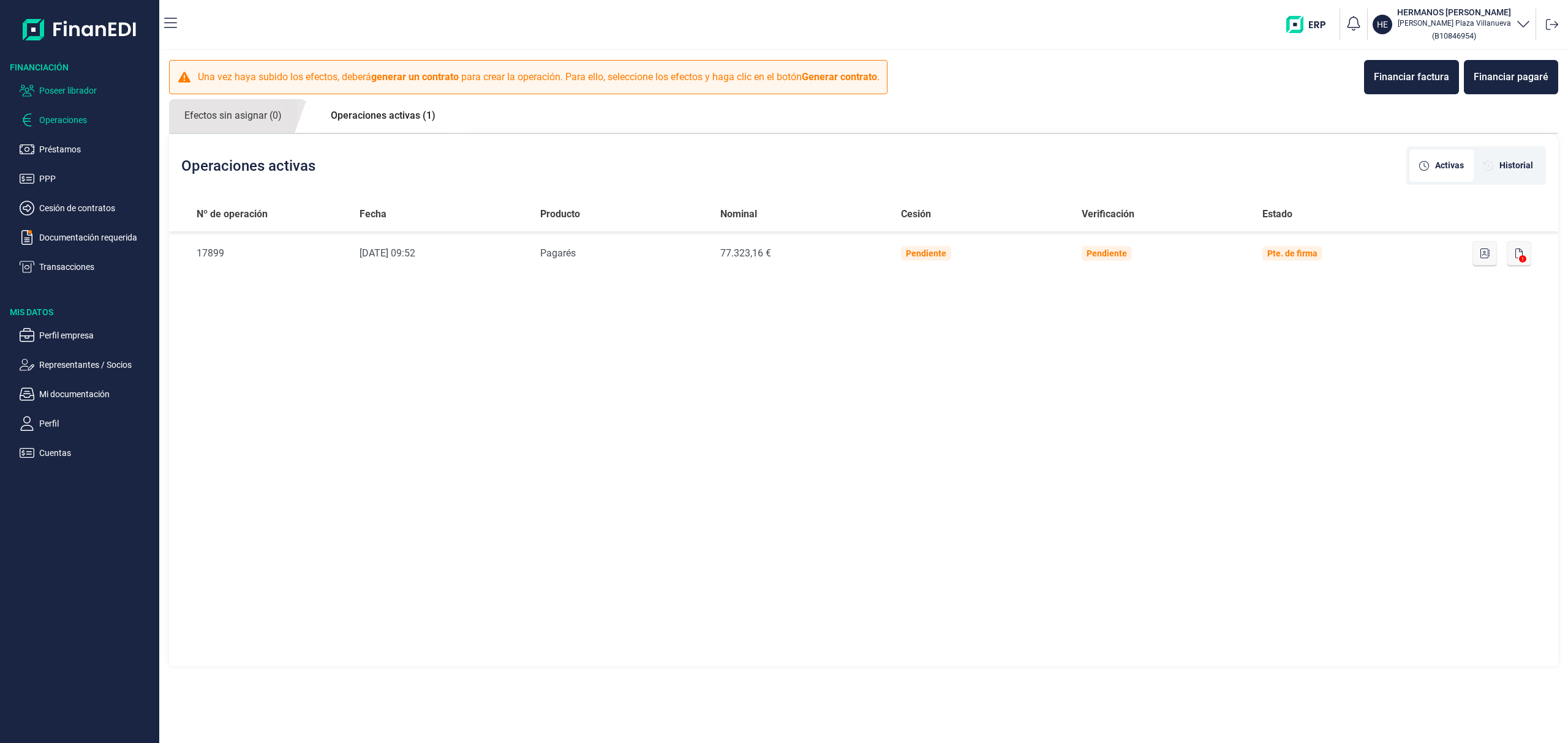
click at [65, 93] on p "Poseer librador" at bounding box center [96, 90] width 115 height 15
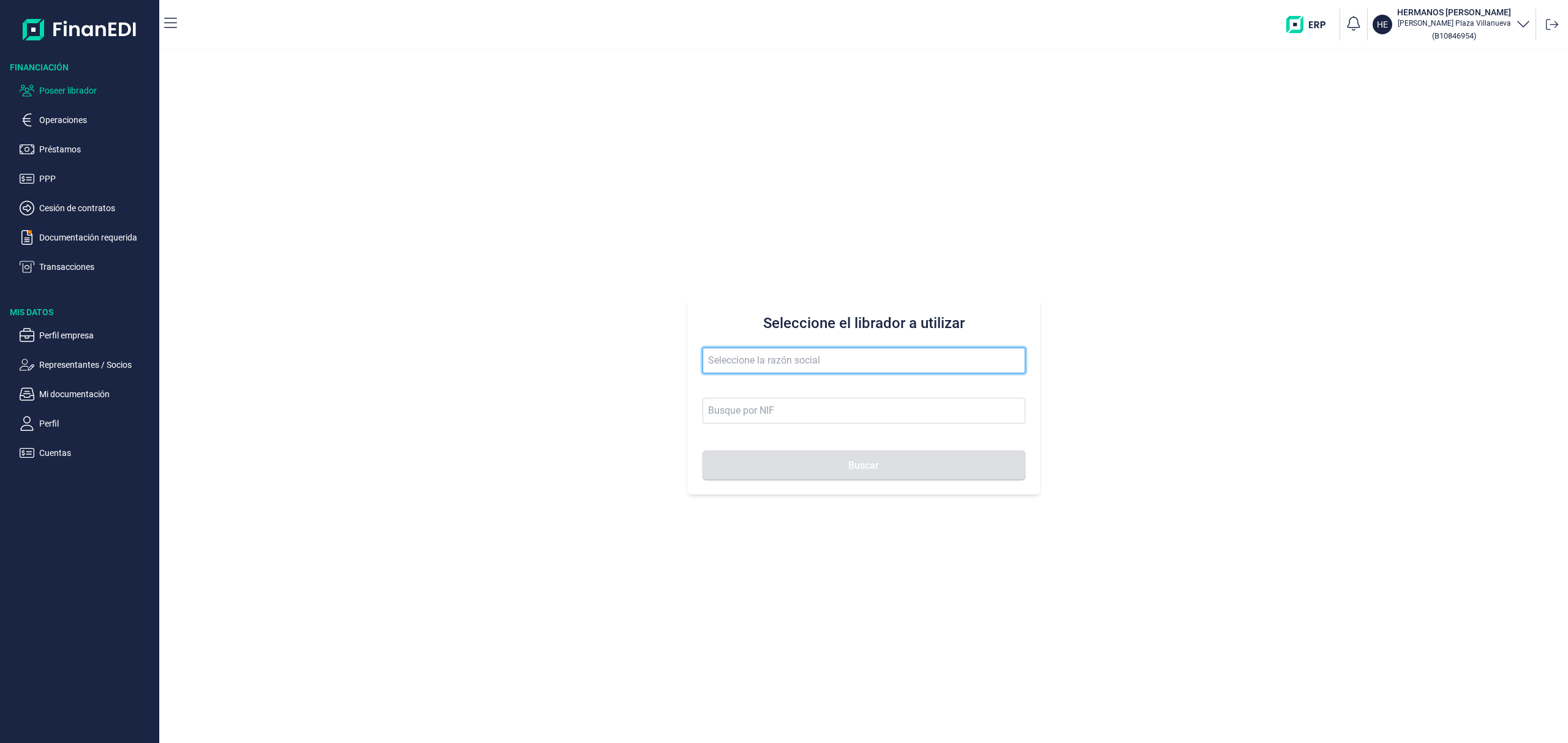
click at [747, 356] on input "text" at bounding box center [863, 360] width 323 height 26
type input "anya"
drag, startPoint x: 760, startPoint y: 365, endPoint x: 628, endPoint y: 356, distance: 132.3
click at [628, 356] on div "Seleccione el librador a utilizar [PERSON_NAME]" at bounding box center [863, 396] width 1409 height 693
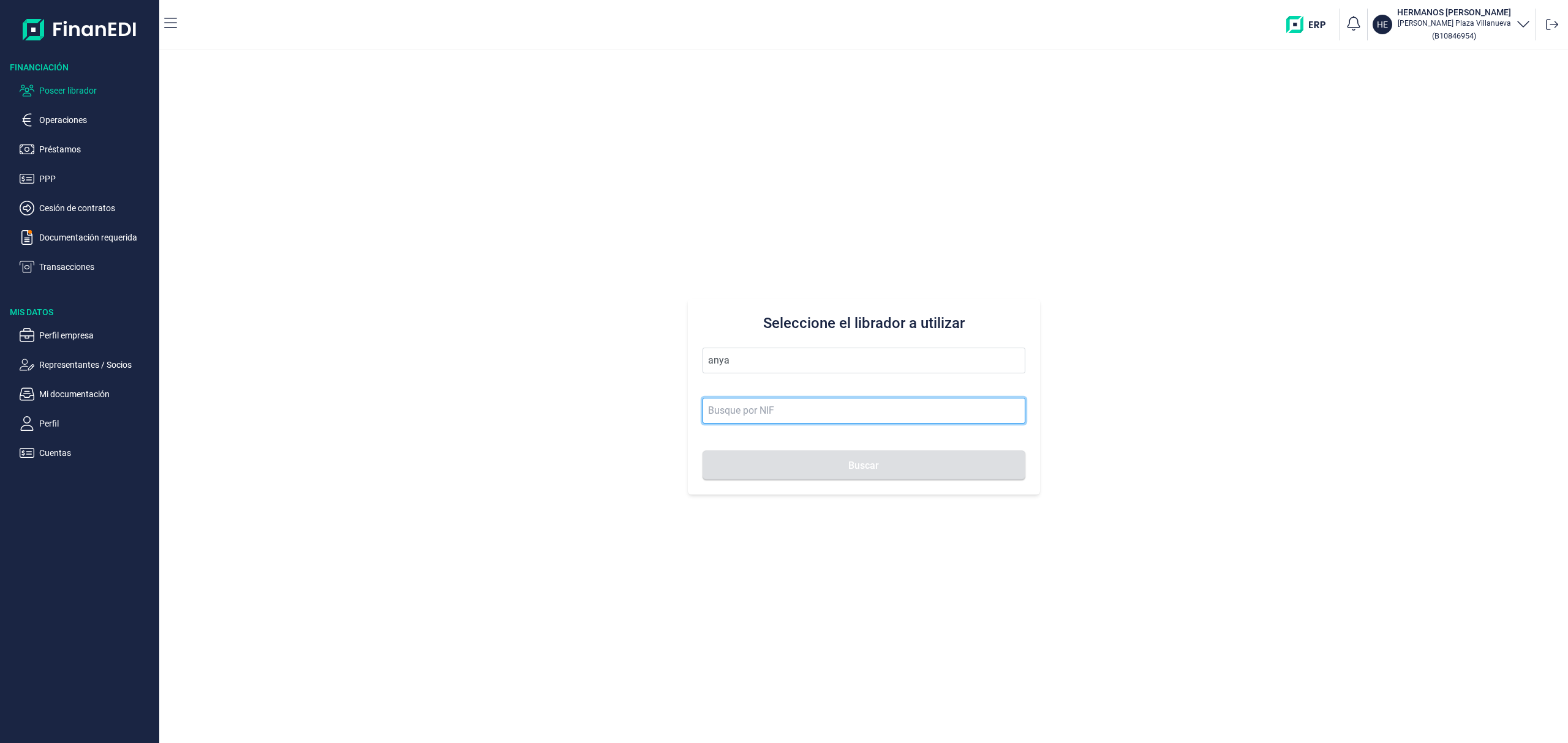
click at [750, 417] on input at bounding box center [863, 411] width 323 height 26
paste input "B-73887457"
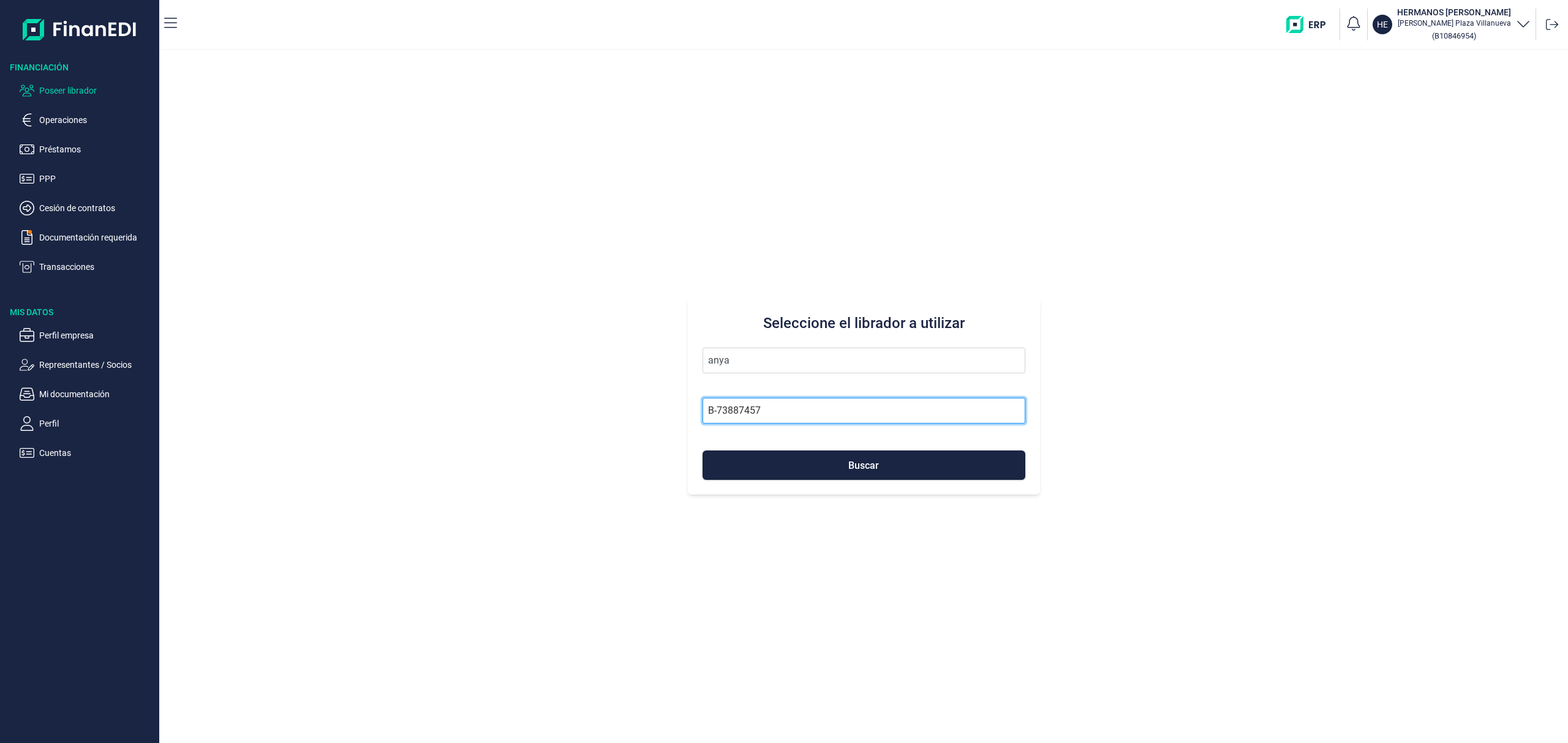
click at [723, 417] on input "B-73887457" at bounding box center [863, 411] width 323 height 26
click at [779, 407] on input "B73887457" at bounding box center [863, 411] width 323 height 26
type input "B73887457"
click at [769, 375] on span "anya" at bounding box center [863, 366] width 323 height 38
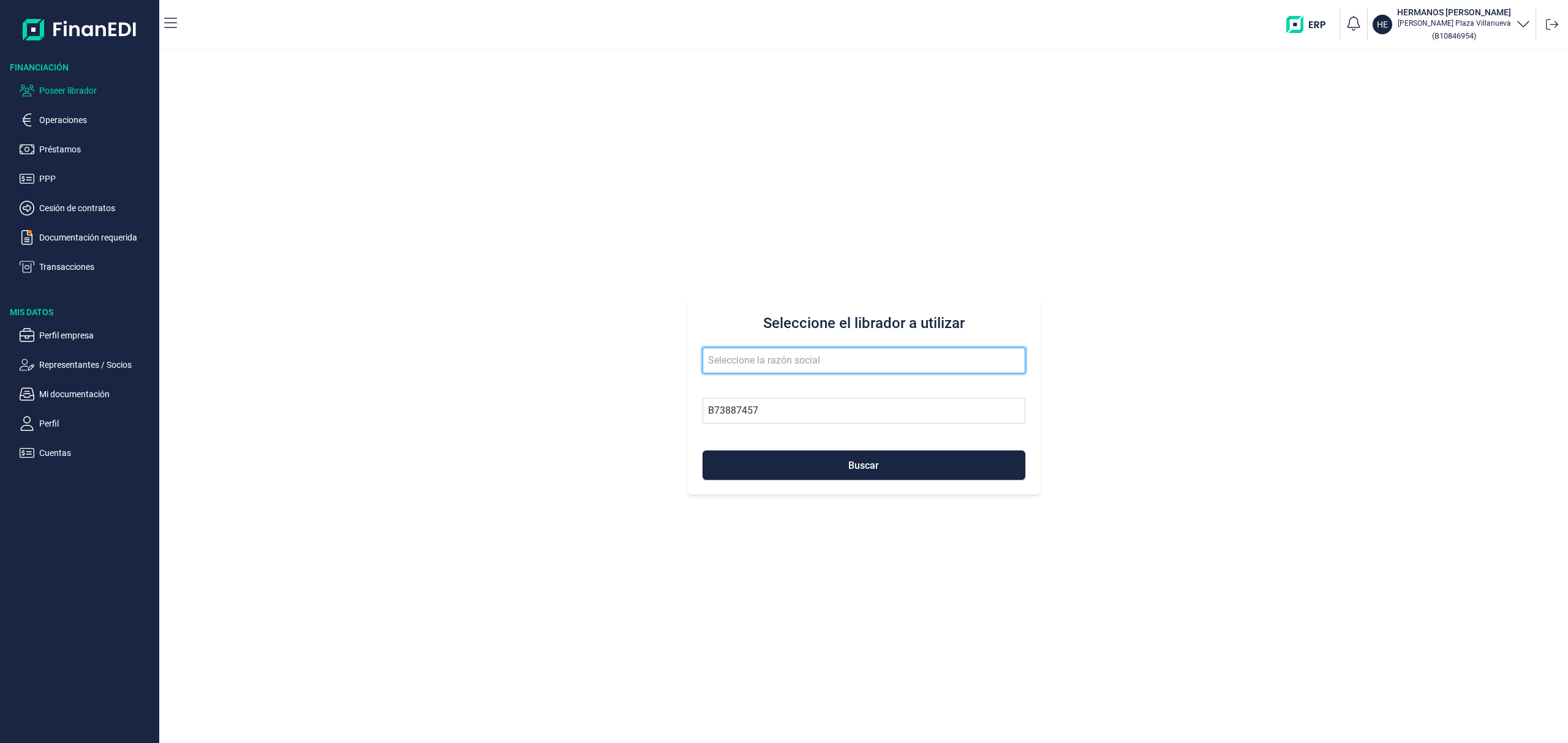
click at [766, 356] on input "text" at bounding box center [863, 360] width 323 height 26
